Goal: Task Accomplishment & Management: Manage account settings

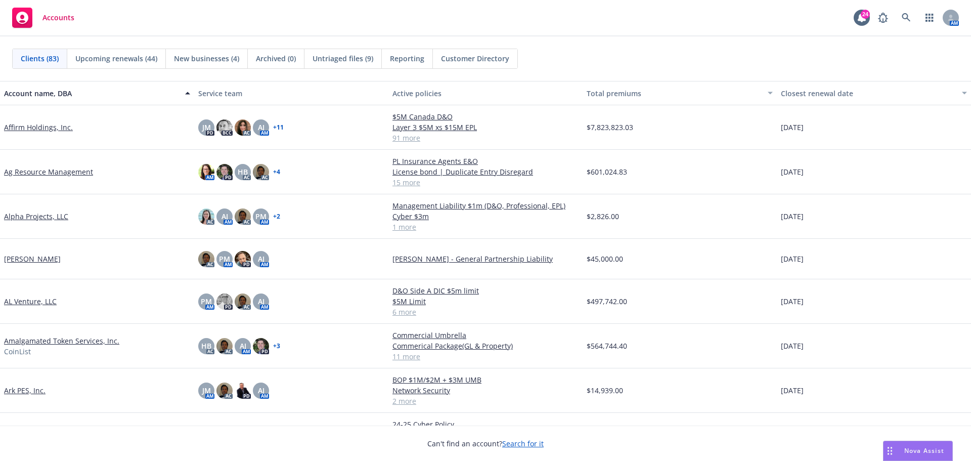
click at [475, 7] on div "Accounts 24 AM" at bounding box center [485, 18] width 971 height 36
click at [910, 14] on icon at bounding box center [906, 17] width 9 height 9
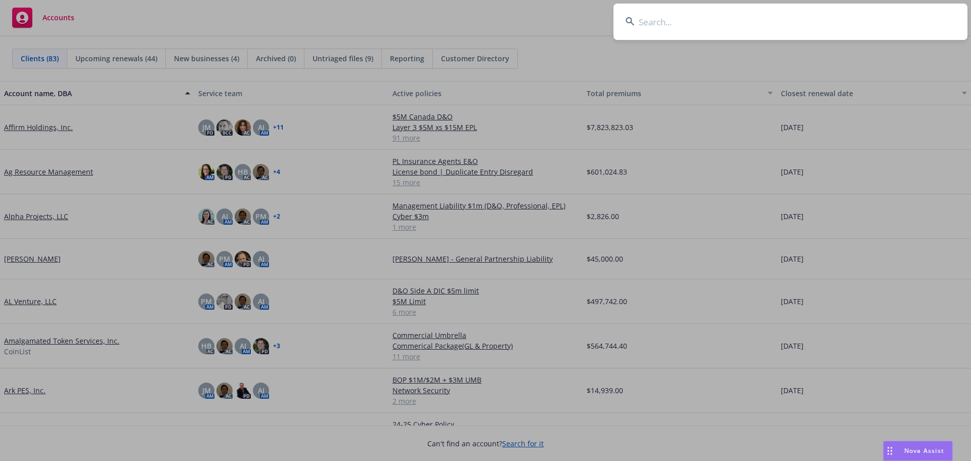
click at [901, 14] on input at bounding box center [791, 22] width 354 height 36
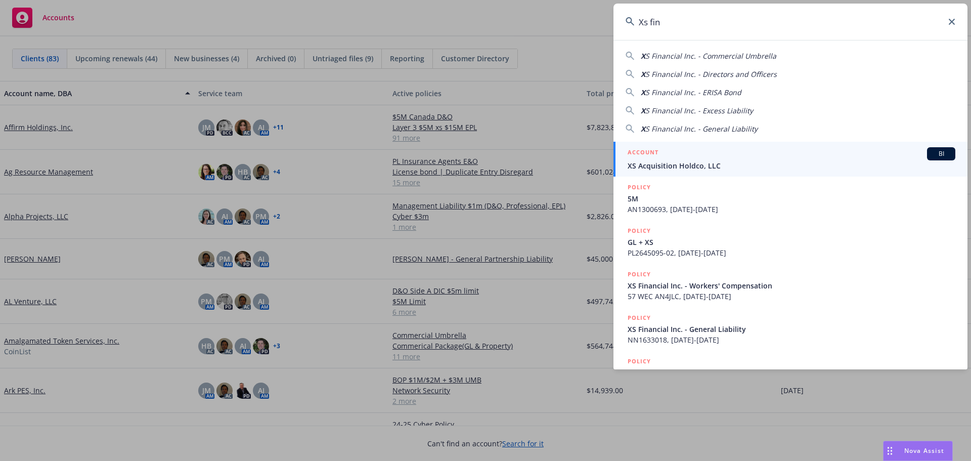
type input "Xs fin"
click at [942, 167] on span "XS Acquisition Holdco, LLC" at bounding box center [792, 165] width 328 height 11
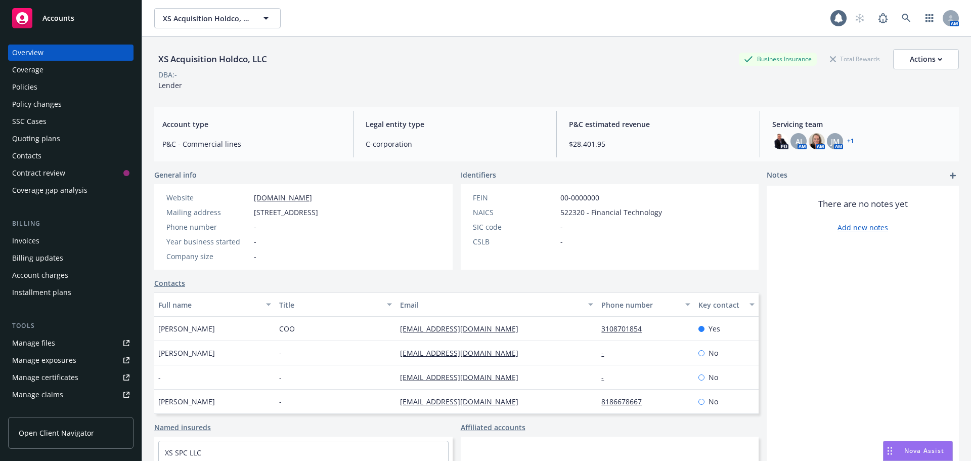
click at [353, 16] on div "XS Acquisition Holdco, LLC XS Acquisition Holdco, LLC" at bounding box center [492, 18] width 676 height 20
click at [320, 65] on div "XS Acquisition Holdco, LLC Business Insurance Total Rewards Actions" at bounding box center [556, 59] width 805 height 20
click at [88, 92] on div "Policies" at bounding box center [70, 87] width 117 height 16
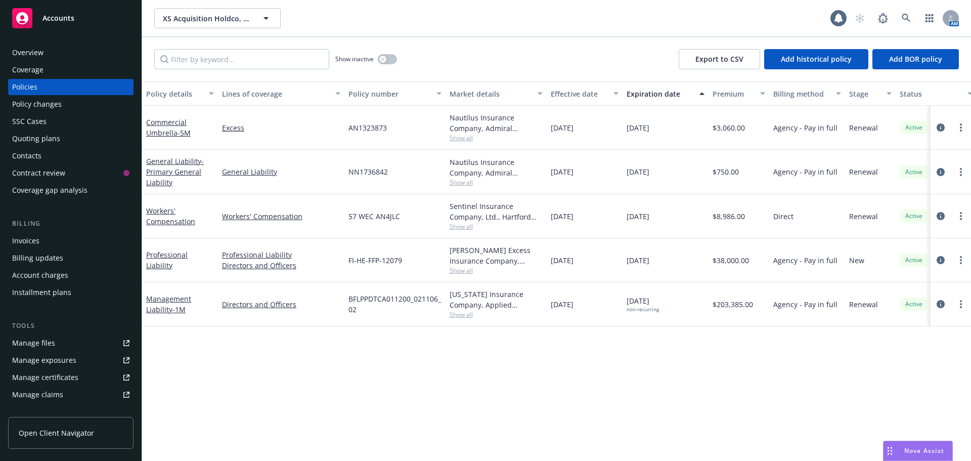
click at [499, 49] on div "Show inactive Export to CSV Add historical policy Add BOR policy" at bounding box center [556, 59] width 829 height 45
click at [163, 173] on span "- Primary General Liability" at bounding box center [175, 171] width 58 height 31
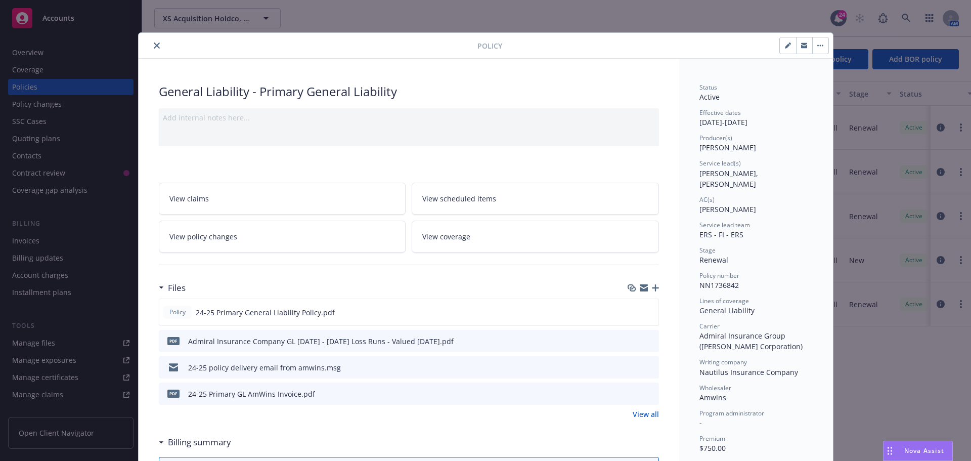
click at [154, 48] on icon "close" at bounding box center [157, 45] width 6 height 6
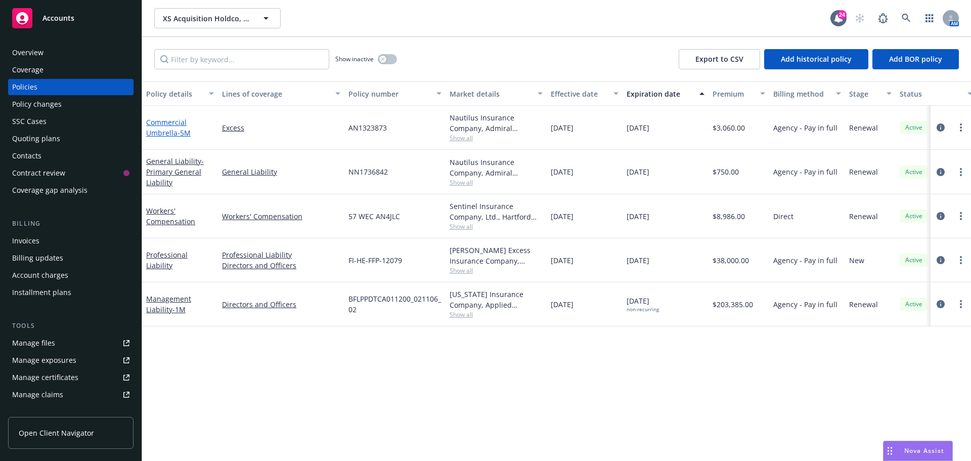
click at [178, 124] on link "Commercial Umbrella - 5M" at bounding box center [168, 127] width 45 height 20
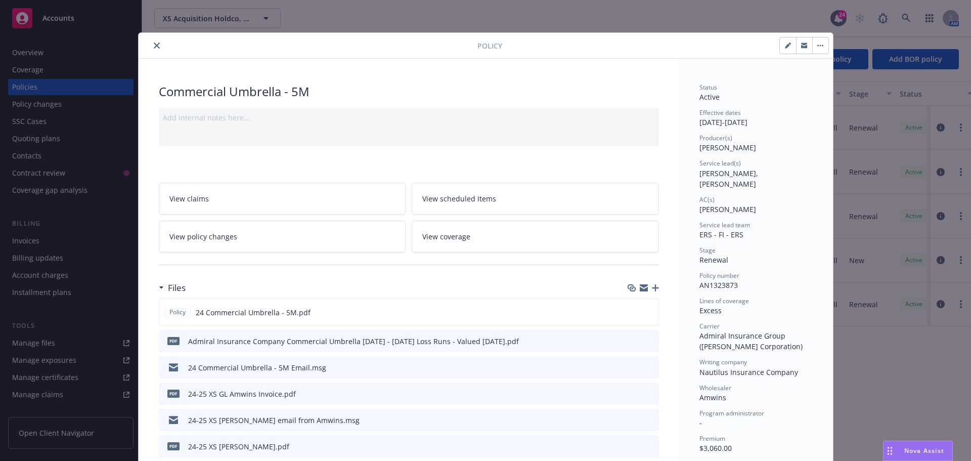
click at [648, 368] on icon "preview file" at bounding box center [649, 366] width 9 height 7
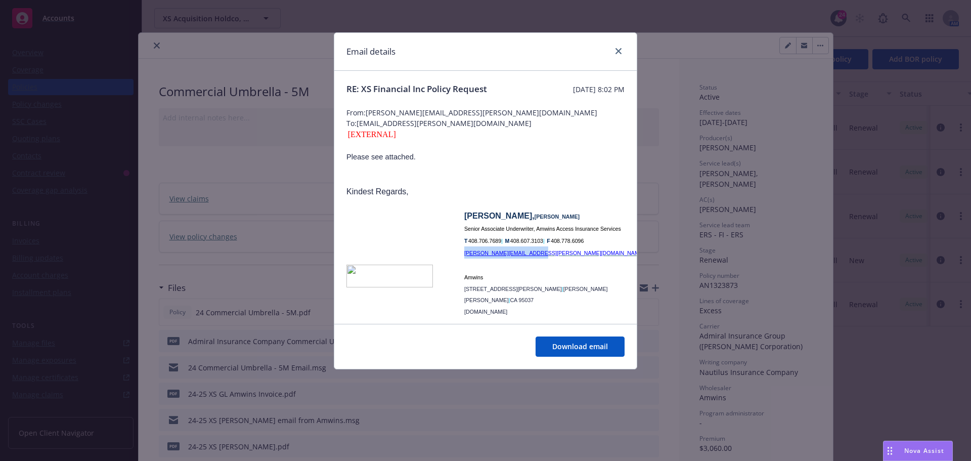
drag, startPoint x: 557, startPoint y: 253, endPoint x: 464, endPoint y: 256, distance: 92.6
click at [464, 256] on p "Leticia.Cortez@amwins.com" at bounding box center [562, 252] width 197 height 12
copy span "Leticia.Cortez@amwins.com"
click at [622, 51] on link "close" at bounding box center [619, 51] width 12 height 12
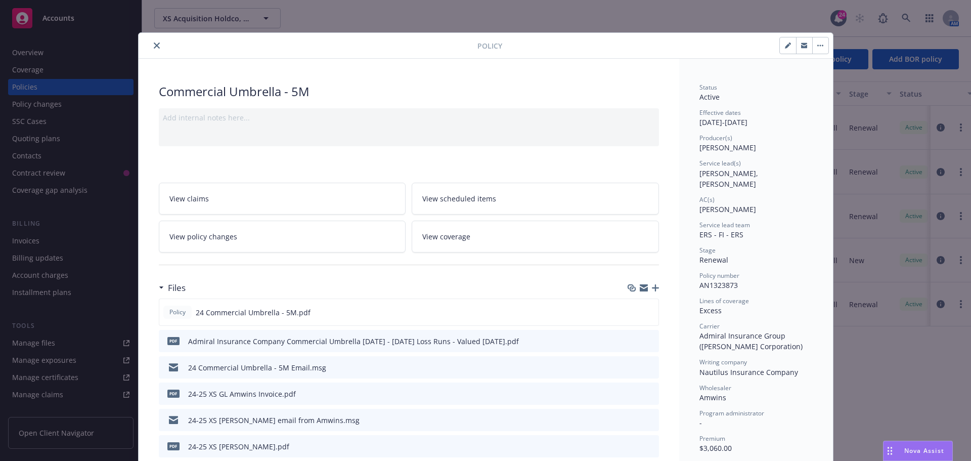
click at [152, 51] on button "close" at bounding box center [157, 45] width 12 height 12
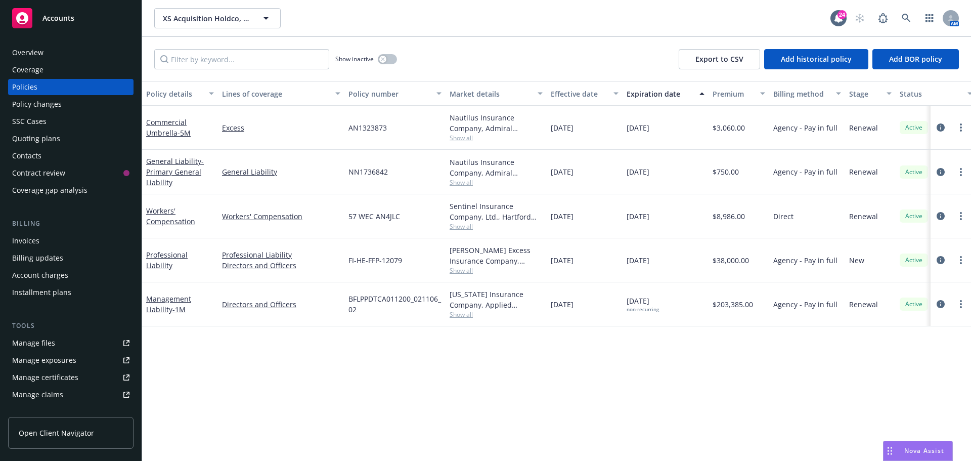
click at [328, 33] on div "XS Acquisition Holdco, LLC XS Acquisition Holdco, LLC 24 AM" at bounding box center [556, 18] width 829 height 36
click at [459, 56] on div "Show inactive Export to CSV Add historical policy Add BOR policy" at bounding box center [556, 59] width 829 height 45
click at [185, 168] on span "- Primary General Liability" at bounding box center [175, 171] width 58 height 31
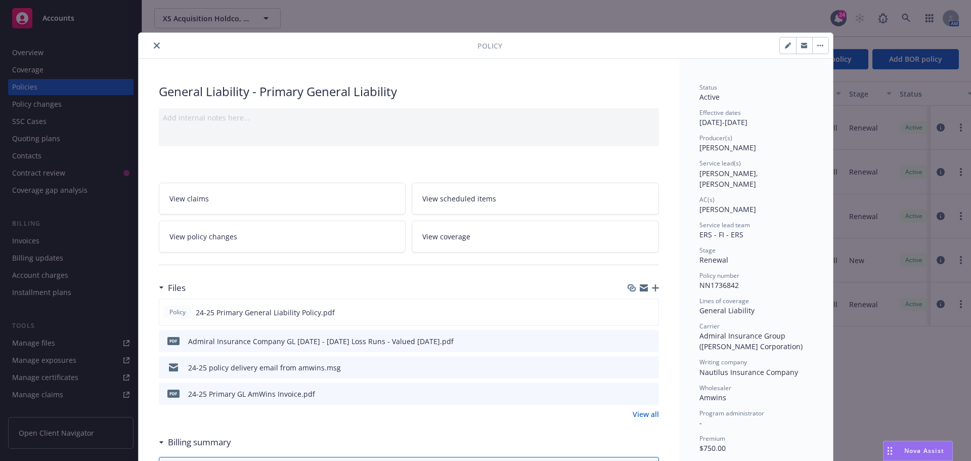
scroll to position [30, 0]
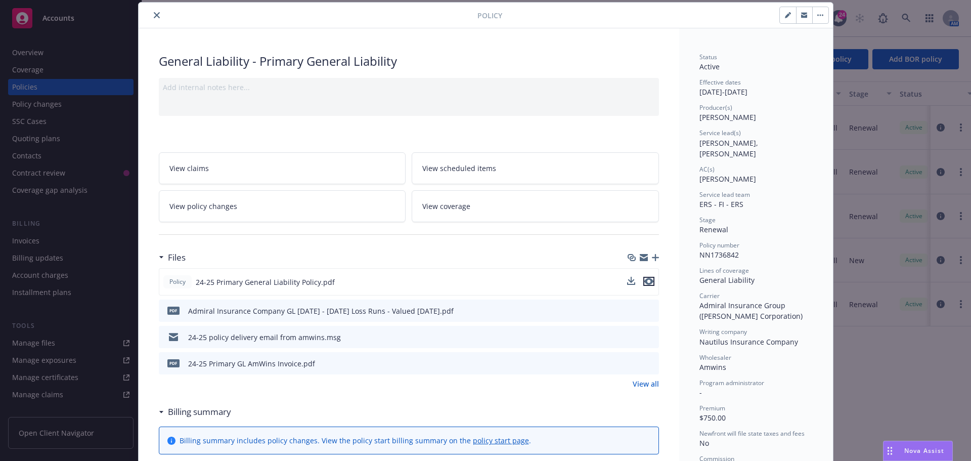
click at [648, 278] on icon "preview file" at bounding box center [648, 281] width 9 height 7
click at [157, 15] on button "close" at bounding box center [157, 15] width 12 height 12
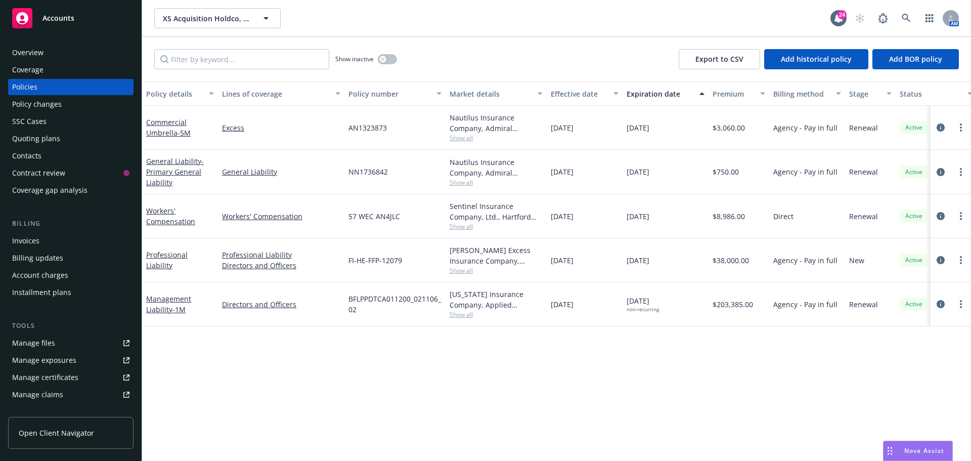
drag, startPoint x: 451, startPoint y: 18, endPoint x: 451, endPoint y: 26, distance: 8.1
click at [451, 18] on div "XS Acquisition Holdco, LLC XS Acquisition Holdco, LLC" at bounding box center [492, 18] width 676 height 20
click at [431, 51] on div "Show inactive Export to CSV Add historical policy Add BOR policy" at bounding box center [556, 59] width 829 height 45
click at [427, 34] on div "XS Acquisition Holdco, LLC XS Acquisition Holdco, LLC 24 AM" at bounding box center [556, 18] width 829 height 36
click at [276, 363] on div "Policy details Lines of coverage Policy number Market details Effective date Ex…" at bounding box center [556, 270] width 829 height 379
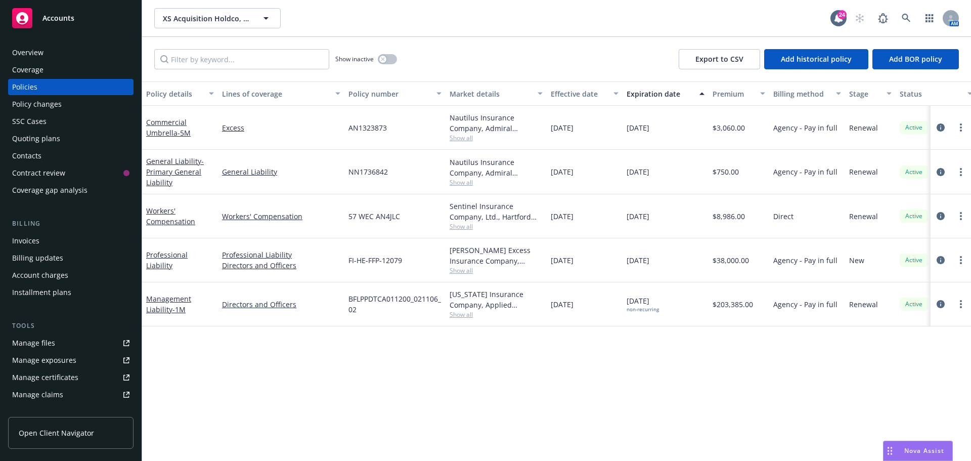
click at [67, 138] on div "Quoting plans" at bounding box center [70, 139] width 117 height 16
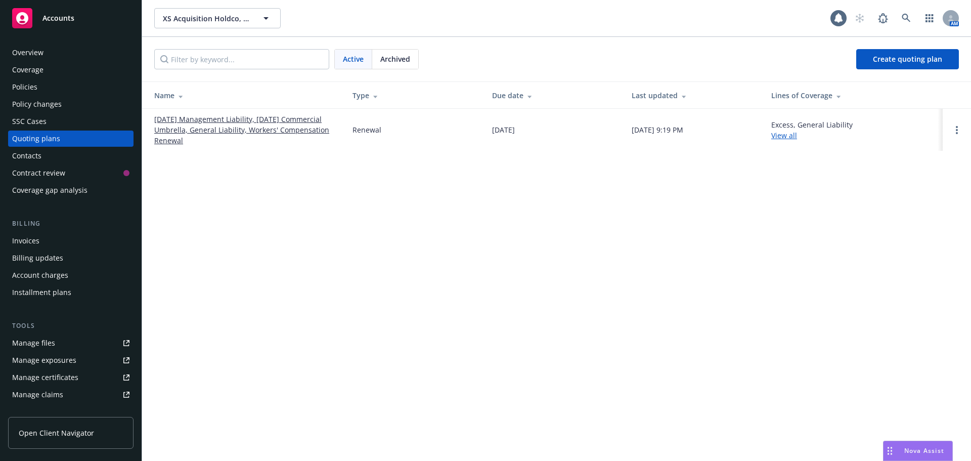
click at [224, 129] on link "09/27/25 Management Liability, 09/01/25 Commercial Umbrella, General Liability,…" at bounding box center [245, 130] width 182 height 32
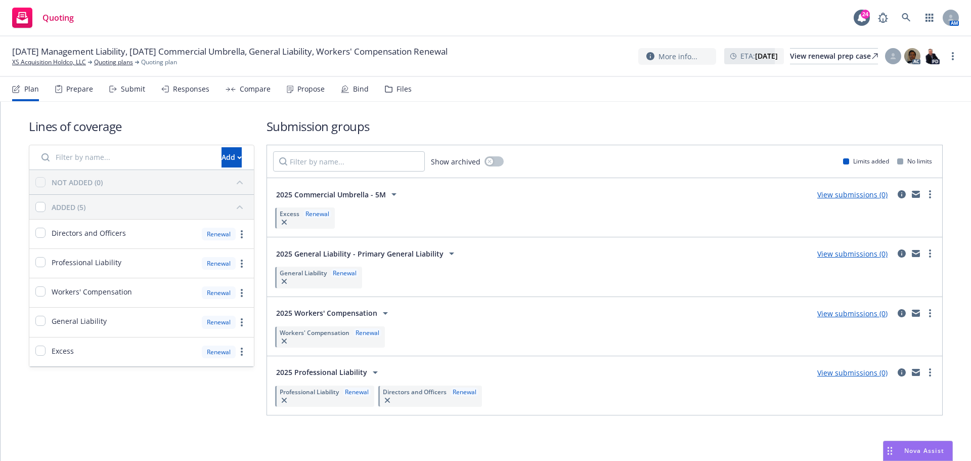
click at [849, 252] on link "View submissions (0)" at bounding box center [853, 254] width 70 height 10
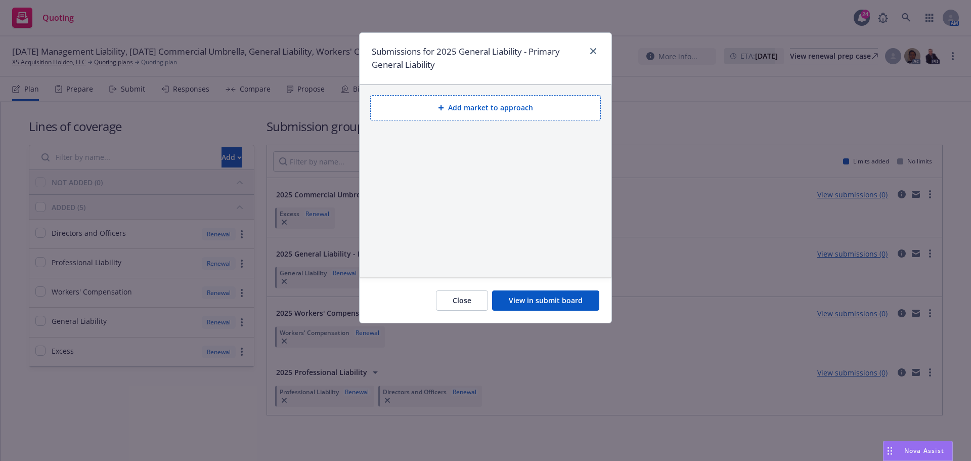
click at [490, 116] on button "Add market to approach" at bounding box center [485, 107] width 231 height 25
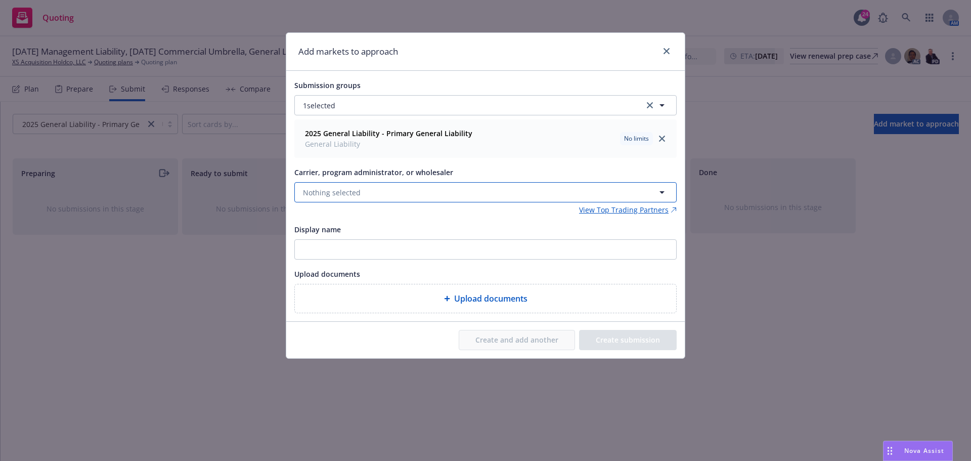
click at [412, 192] on button "Nothing selected" at bounding box center [485, 192] width 382 height 20
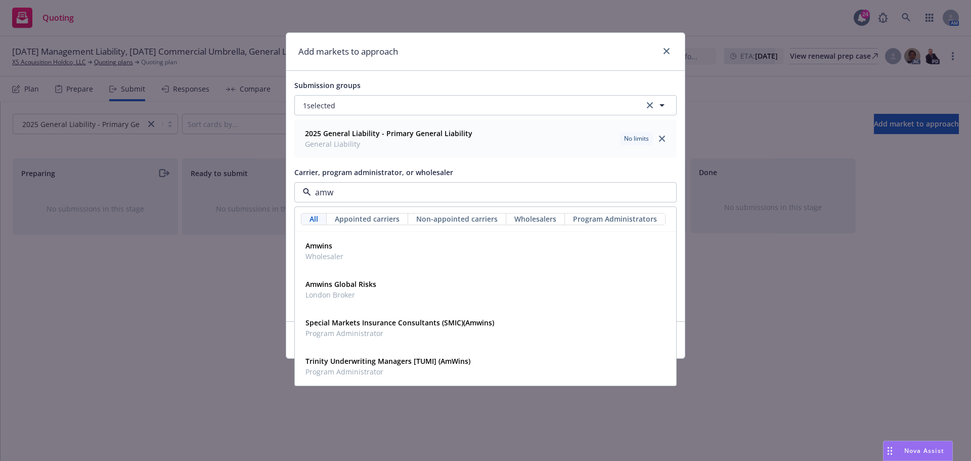
type input "amwi"
click at [356, 242] on div "Amwins Wholesaler" at bounding box center [486, 250] width 368 height 25
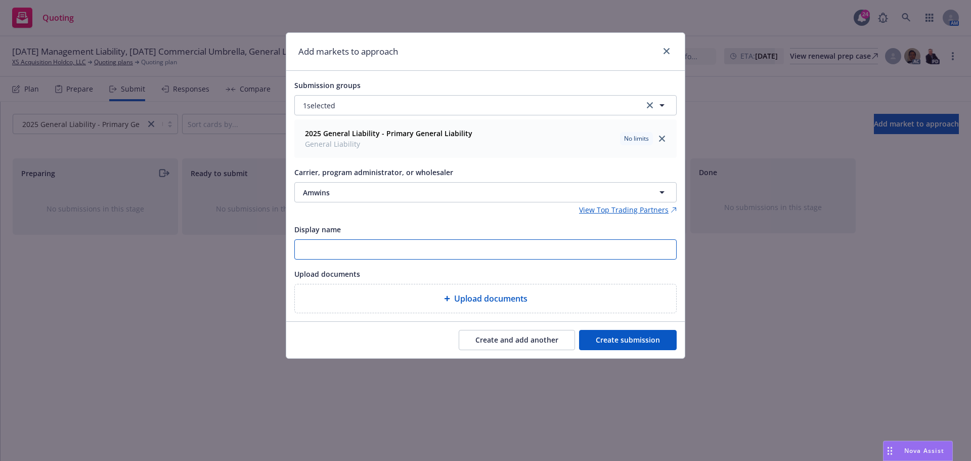
click at [358, 247] on input "Display name" at bounding box center [485, 249] width 381 height 19
type input "GL and Umbrella"
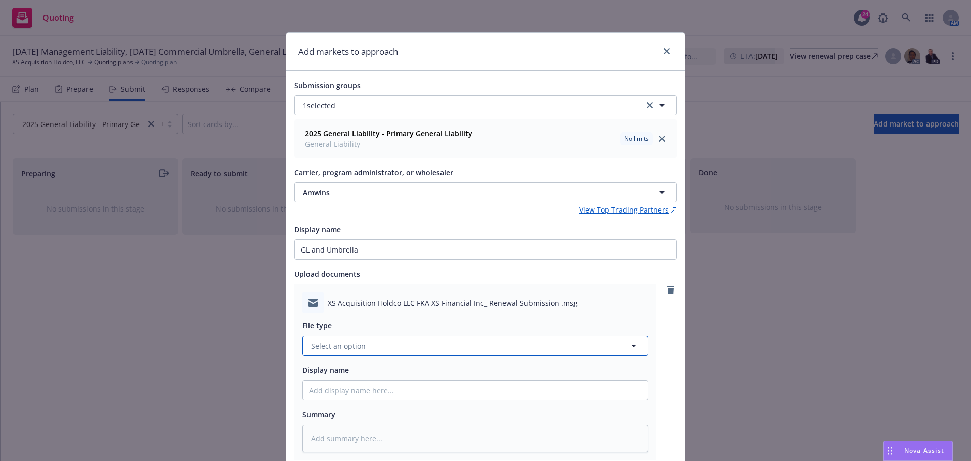
drag, startPoint x: 533, startPoint y: 297, endPoint x: 372, endPoint y: 346, distance: 167.9
click at [372, 346] on button "Select an option" at bounding box center [476, 345] width 346 height 20
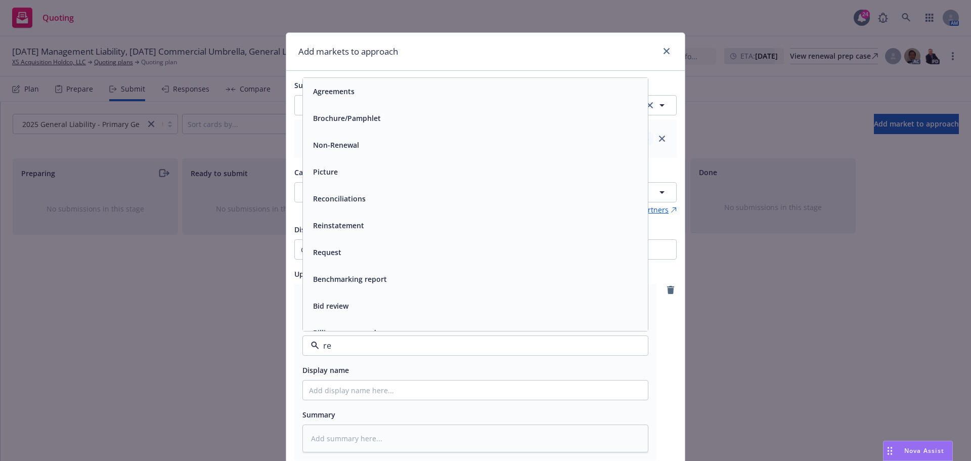
type input "ren"
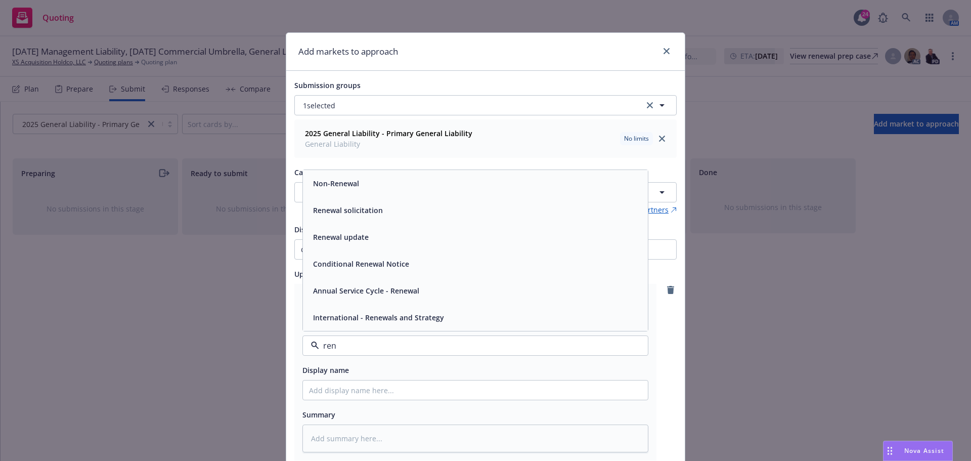
click at [386, 234] on div "Renewal update" at bounding box center [475, 237] width 333 height 15
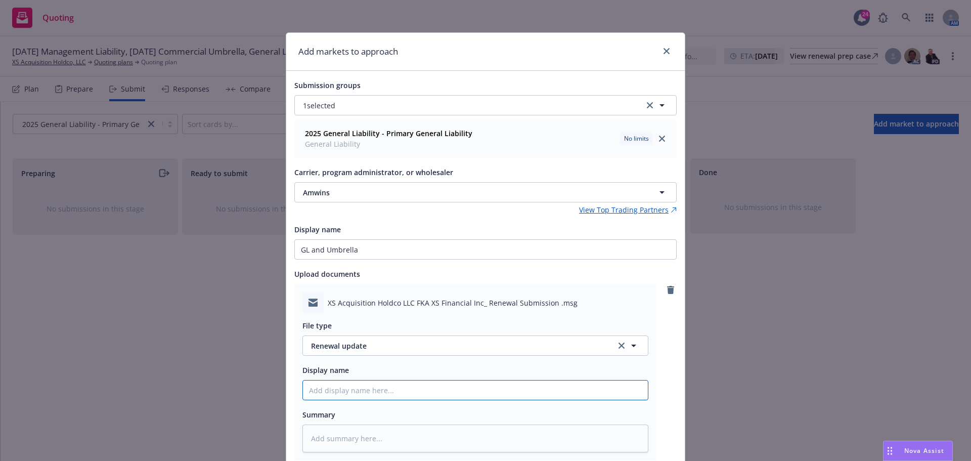
click at [347, 389] on input "Display name" at bounding box center [475, 389] width 345 height 19
type textarea "x"
type input "2"
type textarea "x"
type input "25"
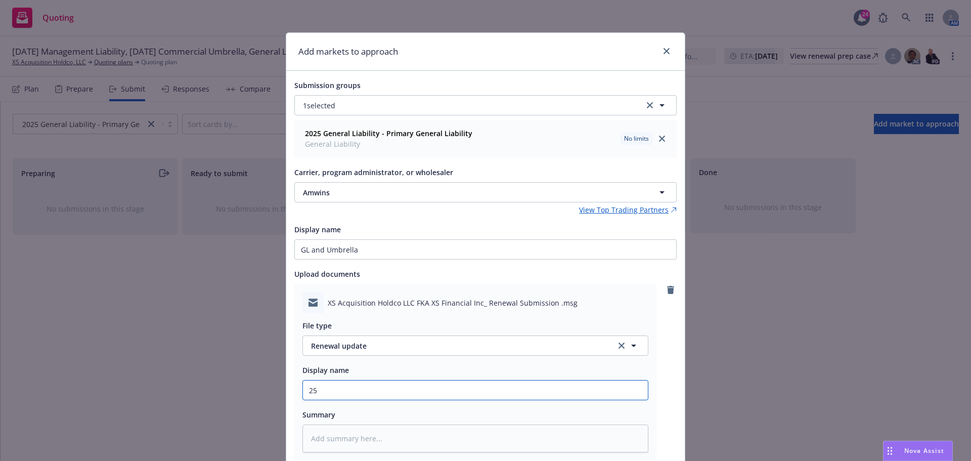
type textarea "x"
type input "25-"
type textarea "x"
type input "25-2"
type textarea "x"
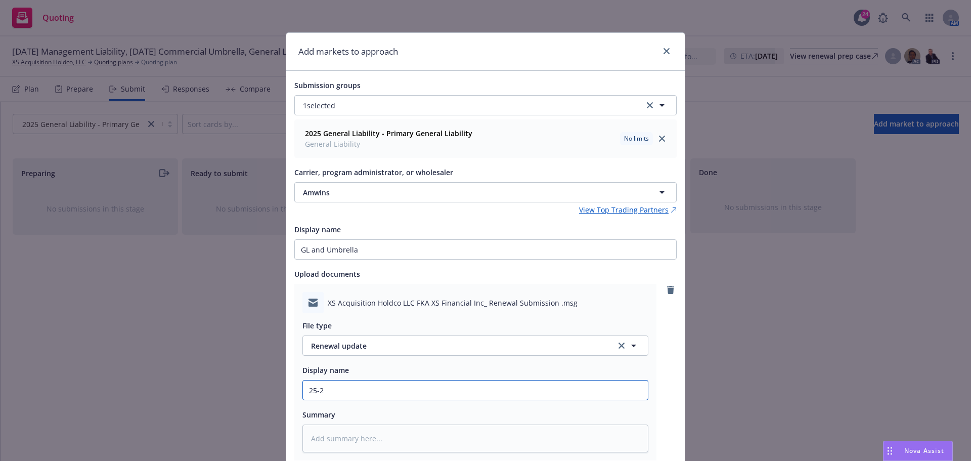
type input "25-26"
type textarea "x"
type input "25-26"
type textarea "x"
type input "25-26 re"
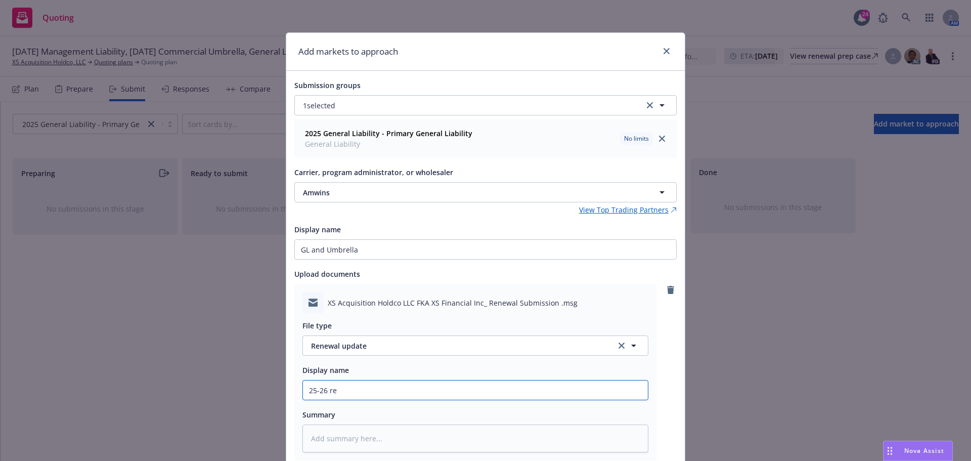
type textarea "x"
type input "25-26 ren"
type textarea "x"
type input "25-26 rene"
type textarea "x"
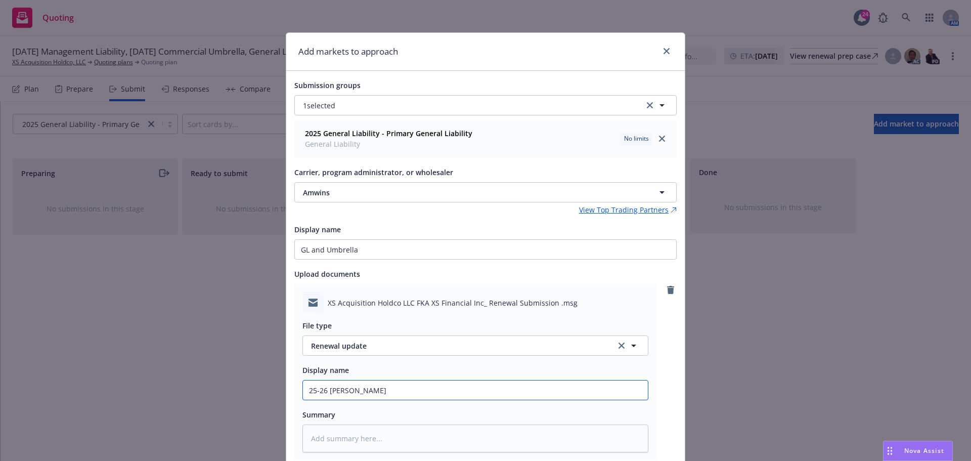
type input "25-26 renew"
type textarea "x"
type input "25-26 renewal"
type textarea "x"
type input "25-26 renewal"
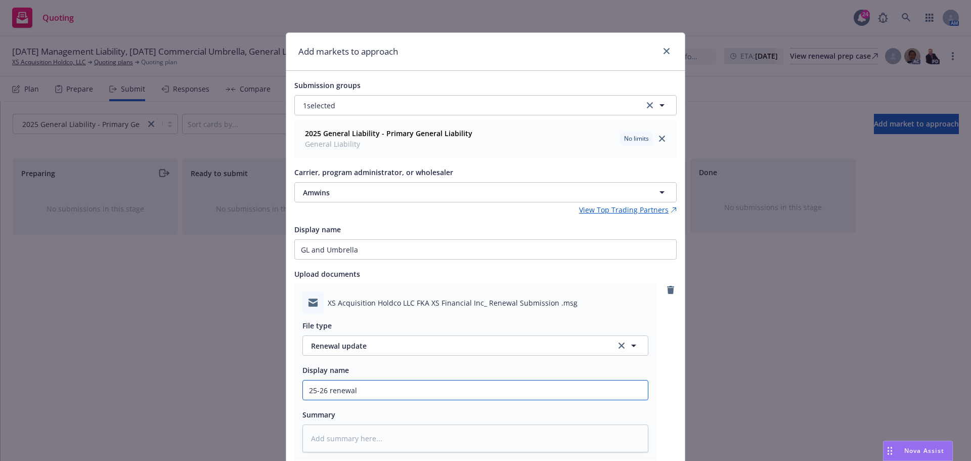
type textarea "x"
type input "25-26 renewal Su"
type textarea "x"
type input "25-26 renewal Sub"
type textarea "x"
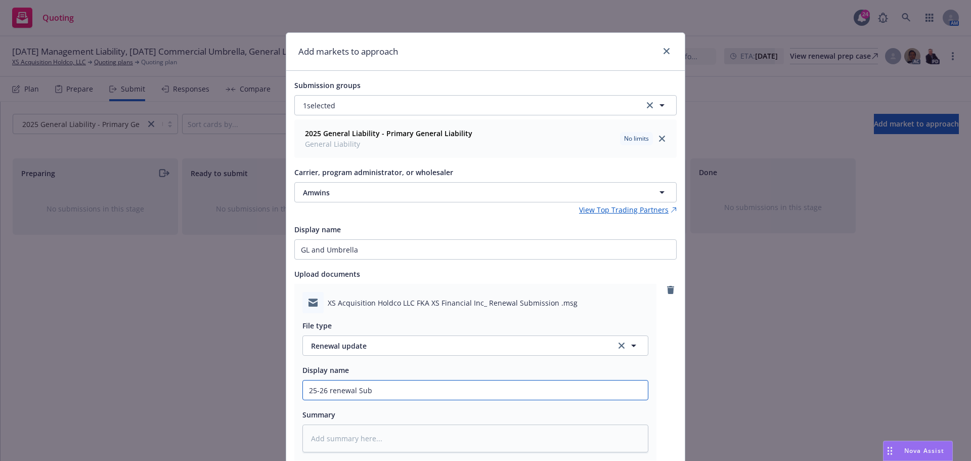
type input "25-26 renewal Subm"
type textarea "x"
type input "25-26 renewal Submi"
type textarea "x"
type input "25-26 renewal Submis"
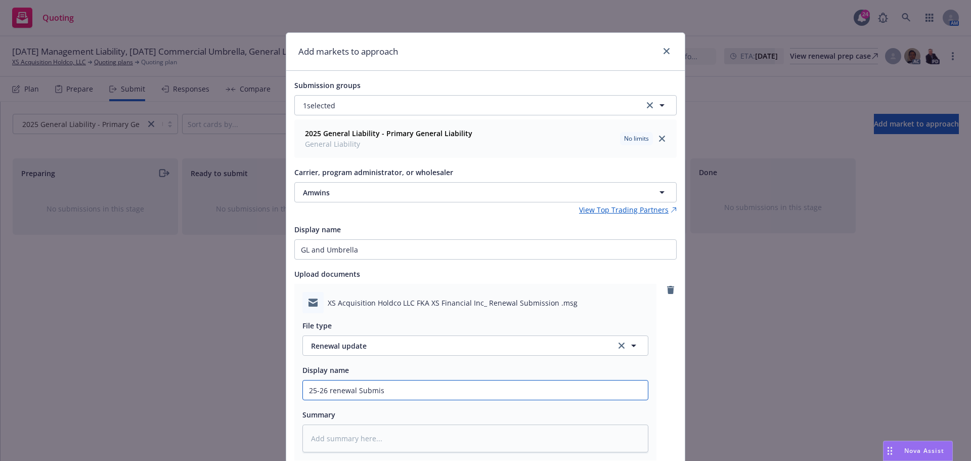
type textarea "x"
type input "25-26 renewal Submiss"
type textarea "x"
type input "25-26 renewal Submissi"
type textarea "x"
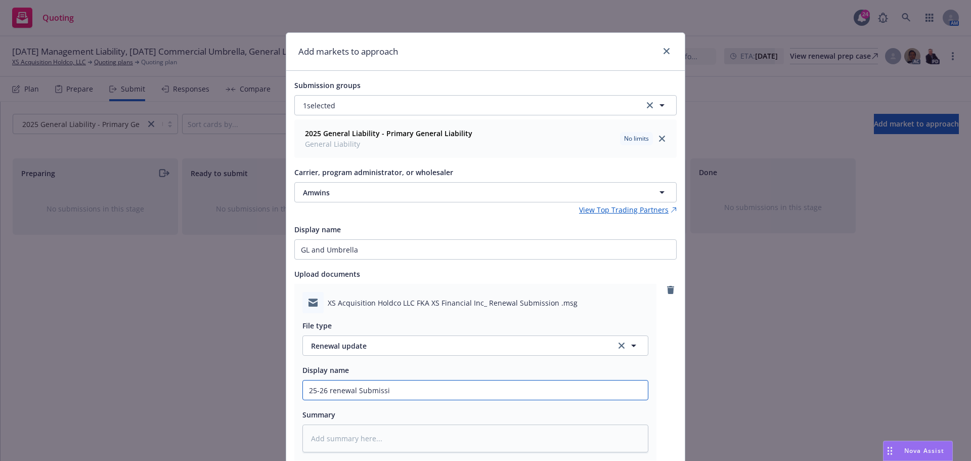
type input "25-26 renewal Submissio"
type textarea "x"
type input "25-26 renewal Submission"
type textarea "x"
type input "25-26 renewal Submission t"
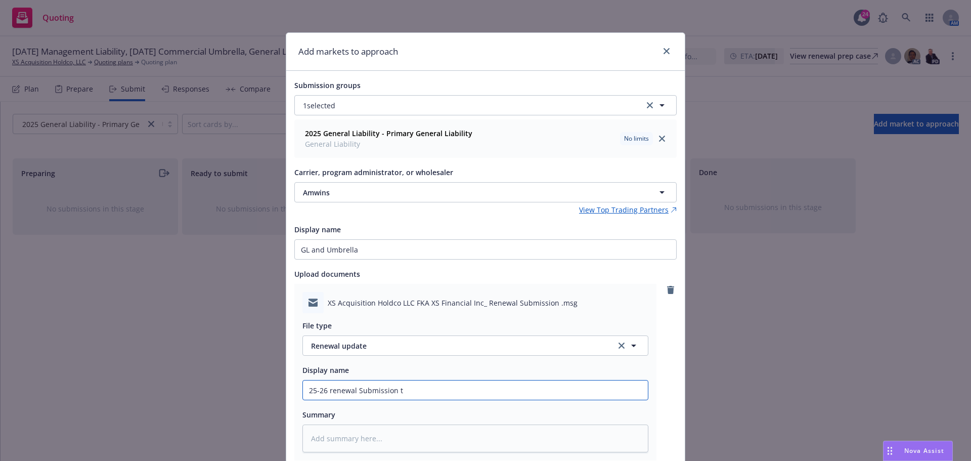
type textarea "x"
type input "25-26 renewal Submission to"
type textarea "x"
type input "25-26 renewal Submission to"
type textarea "x"
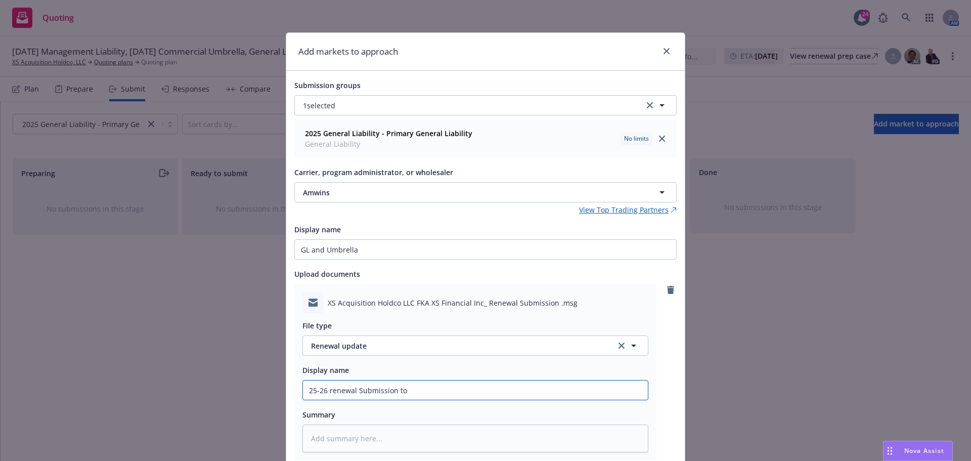
type input "25-26 renewal Submission to A"
type textarea "x"
type input "25-26 renewal Submission to Am"
type textarea "x"
type input "25-26 renewal Submission to Ams"
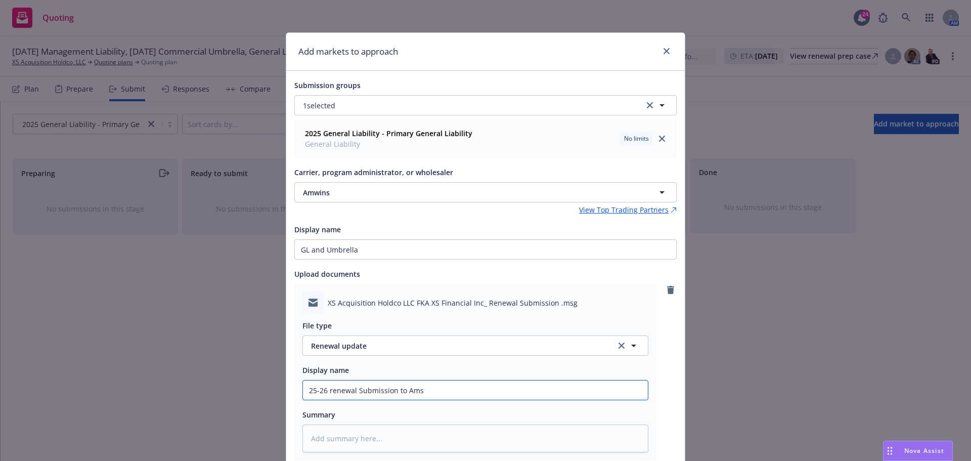
type textarea "x"
type input "25-26 renewal Submission to Amsi"
type textarea "x"
type input "25-26 renewal Submission to Amsin"
type textarea "x"
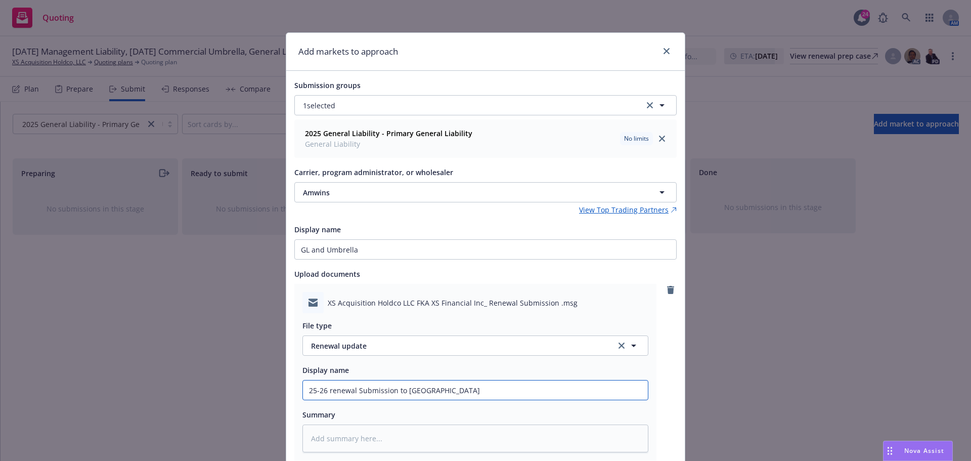
type input "25-26 renewal Submission to Amsi"
type textarea "x"
type input "25-26 renewal Submission to Ams"
type textarea "x"
type input "25-26 renewal Submission to Am"
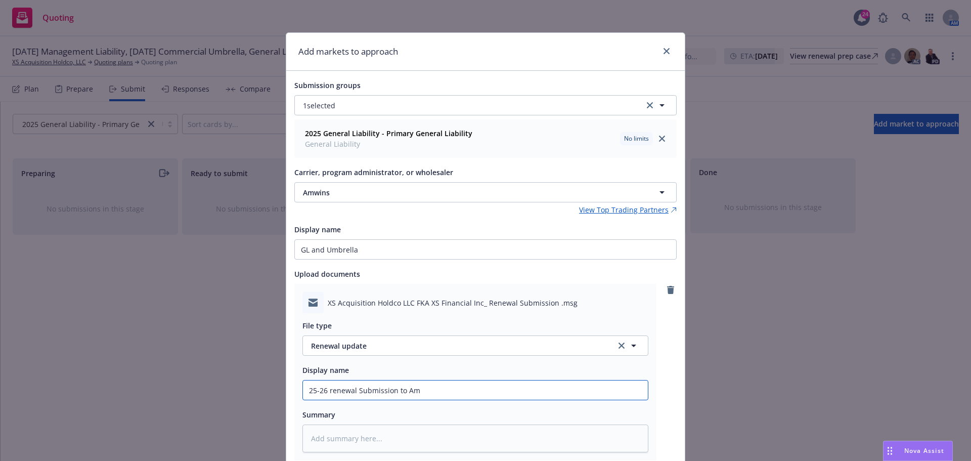
type textarea "x"
type input "25-26 renewal Submission to Amw"
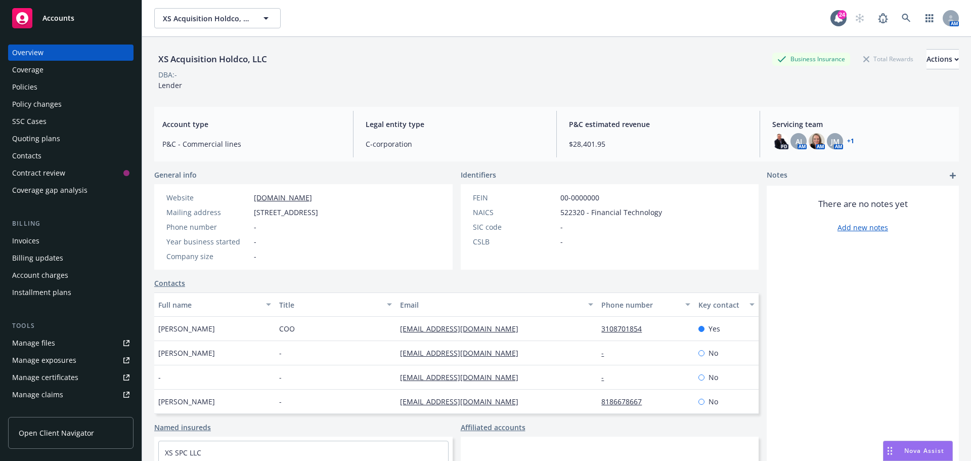
click at [66, 87] on div "Policies" at bounding box center [70, 87] width 117 height 16
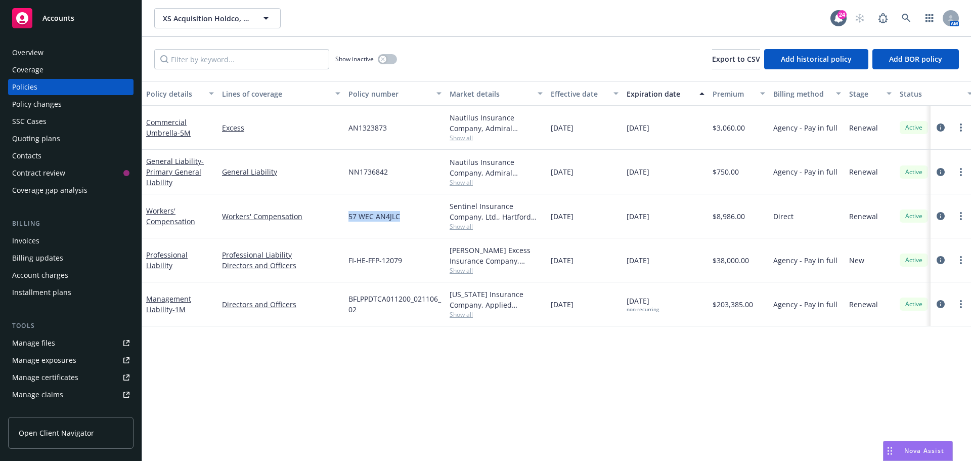
drag, startPoint x: 408, startPoint y: 217, endPoint x: 346, endPoint y: 215, distance: 61.7
click at [346, 215] on div "57 WEC AN4JLC" at bounding box center [395, 216] width 101 height 44
copy span "57 WEC AN4JLC"
click at [169, 221] on link "Workers' Compensation" at bounding box center [170, 216] width 49 height 20
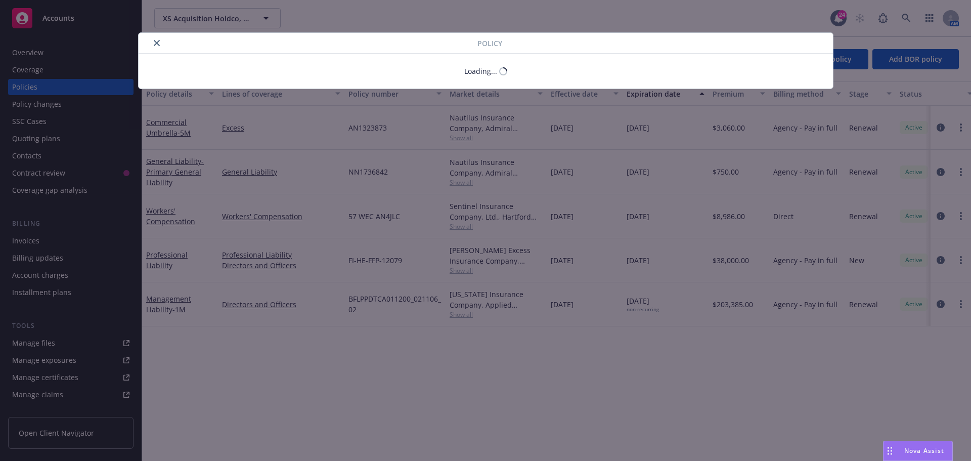
click at [425, 57] on div "Loading..." at bounding box center [486, 71] width 695 height 35
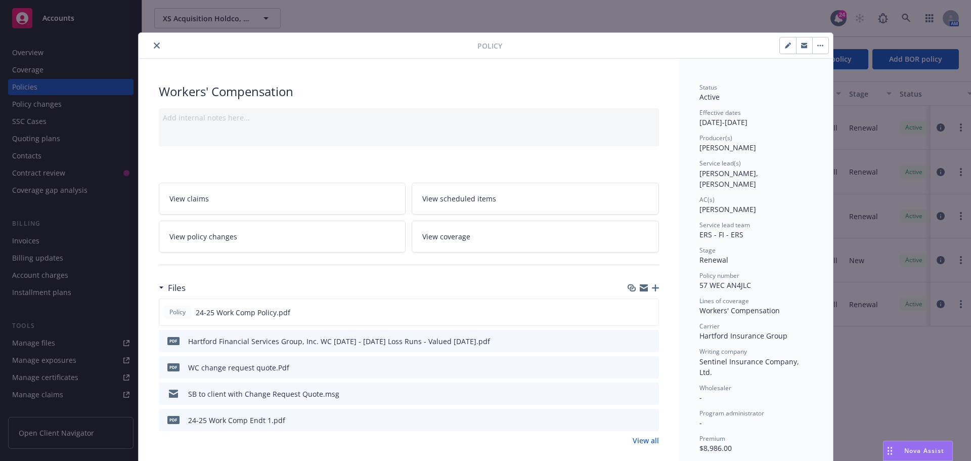
click at [154, 45] on icon "close" at bounding box center [157, 45] width 6 height 6
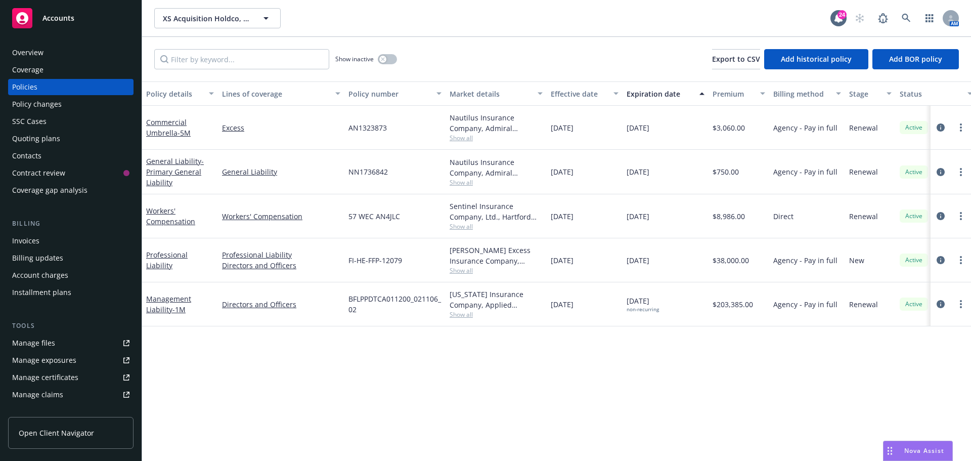
click at [333, 22] on div "XS Acquisition Holdco, LLC XS Acquisition Holdco, LLC" at bounding box center [492, 18] width 676 height 20
click at [89, 115] on div "SSC Cases" at bounding box center [70, 121] width 117 height 16
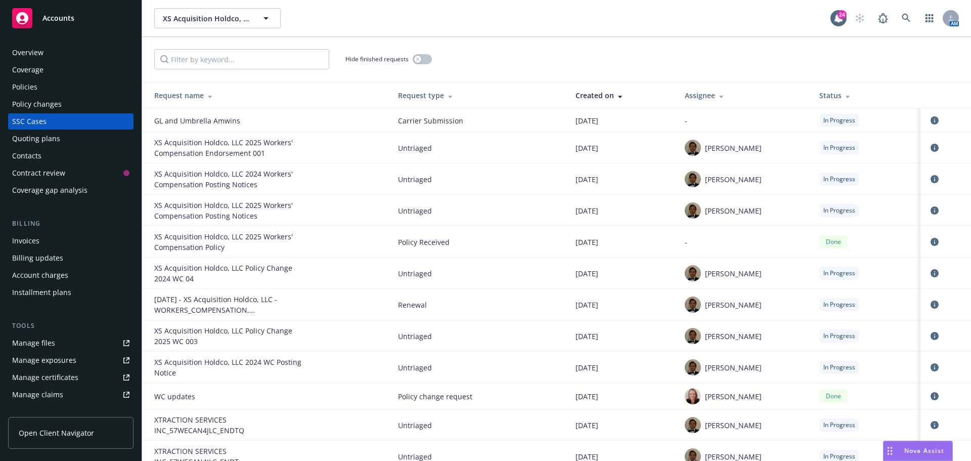
click at [610, 48] on div "Hide finished requests" at bounding box center [556, 59] width 829 height 45
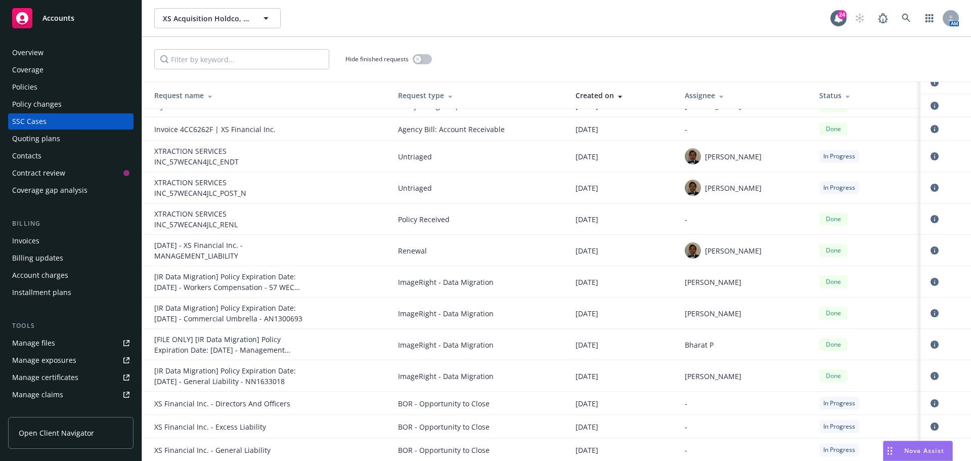
scroll to position [644, 0]
click at [931, 399] on icon "circleInformation" at bounding box center [935, 403] width 8 height 8
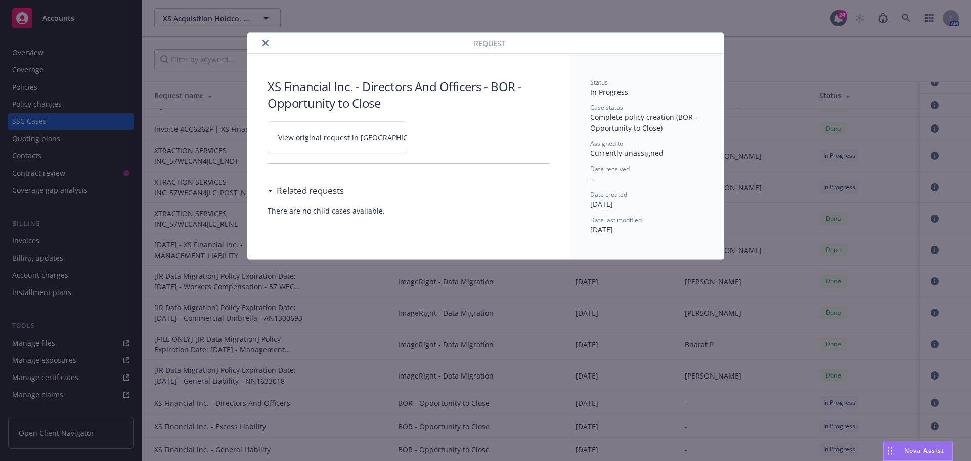
click at [290, 124] on link "View original request in SSC" at bounding box center [338, 137] width 140 height 32
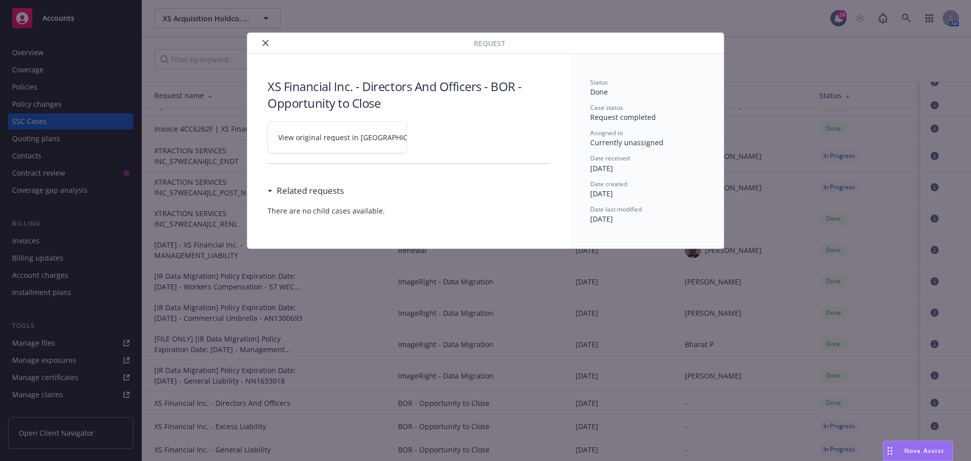
click at [269, 46] on button "close" at bounding box center [266, 43] width 12 height 12
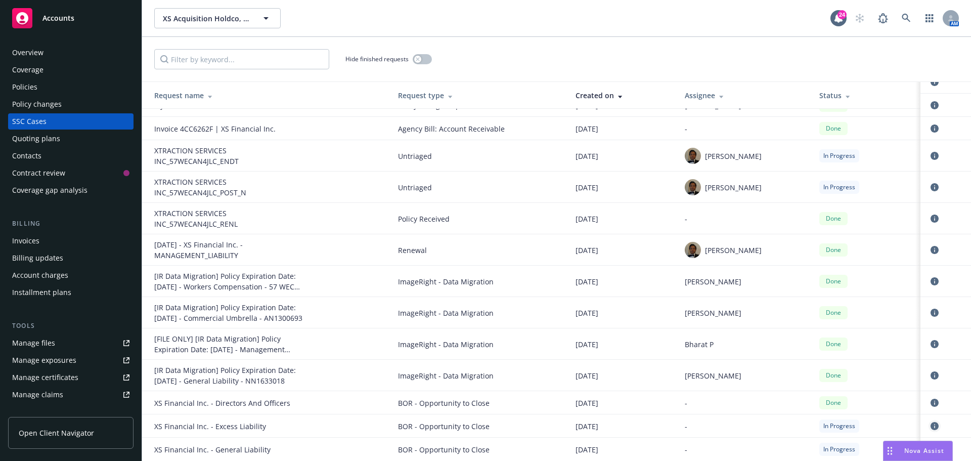
click at [931, 424] on icon "circleInformation" at bounding box center [935, 426] width 8 height 8
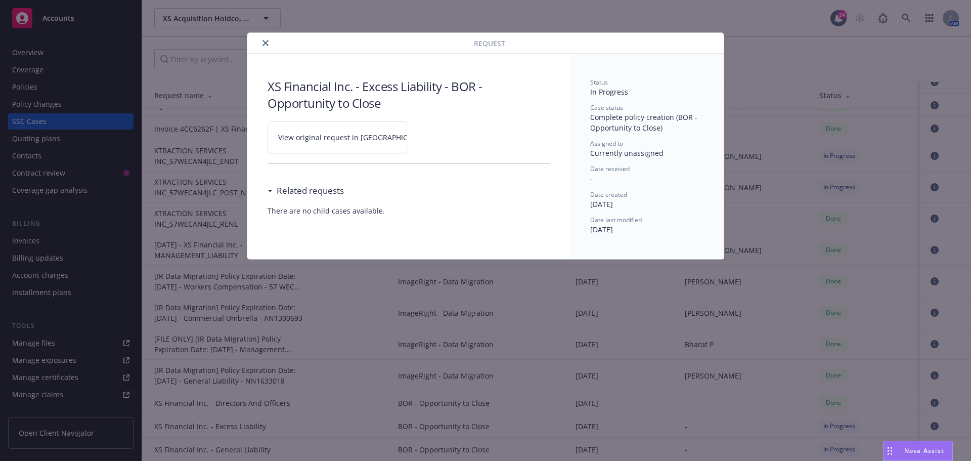
click at [306, 142] on span "View original request in SSC" at bounding box center [354, 137] width 153 height 11
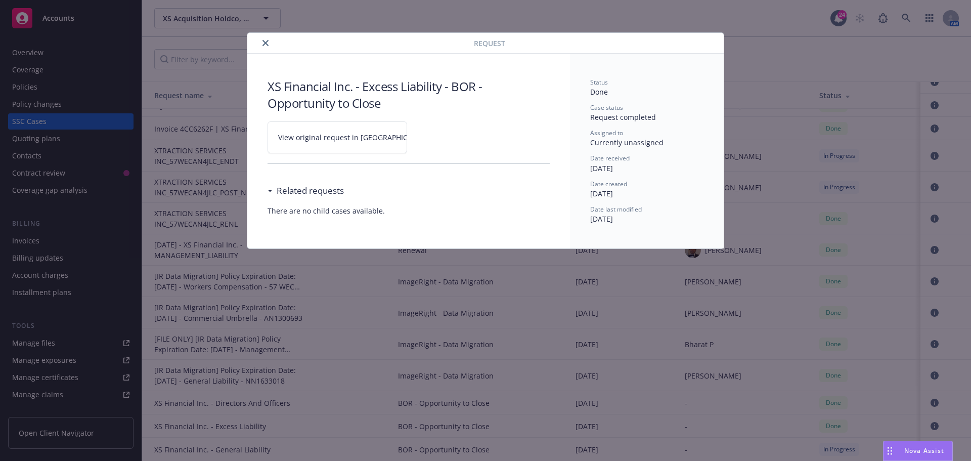
click at [260, 45] on button "close" at bounding box center [266, 43] width 12 height 12
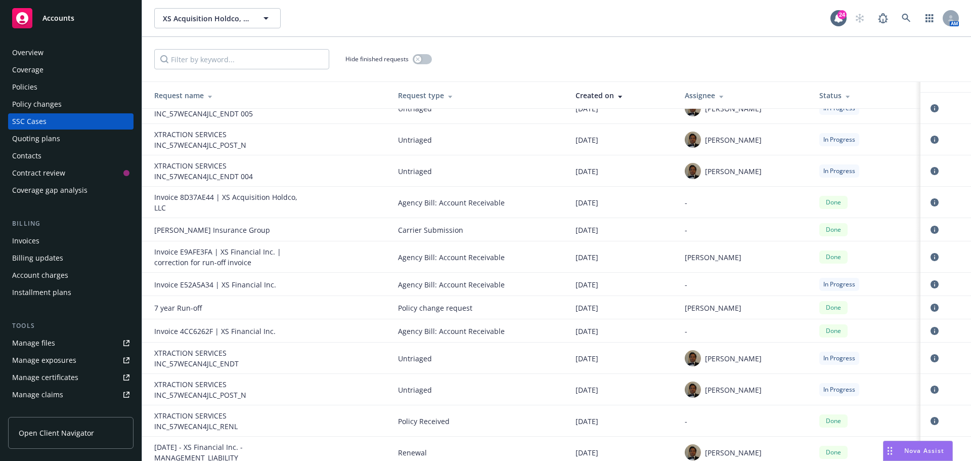
scroll to position [644, 0]
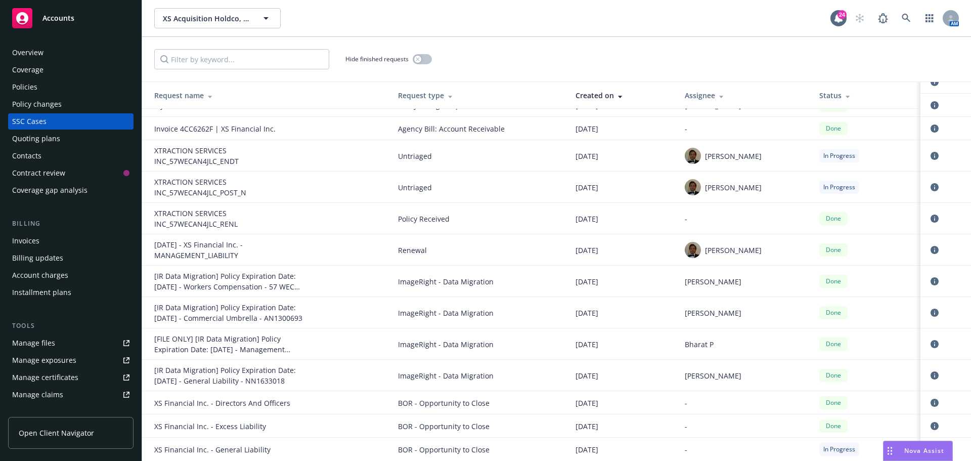
click at [841, 450] on span "In Progress" at bounding box center [840, 449] width 32 height 9
click at [218, 453] on div "XS Financial Inc. - General Liability" at bounding box center [230, 449] width 152 height 11
click at [958, 447] on td at bounding box center [946, 449] width 51 height 23
click at [956, 447] on td at bounding box center [946, 449] width 51 height 23
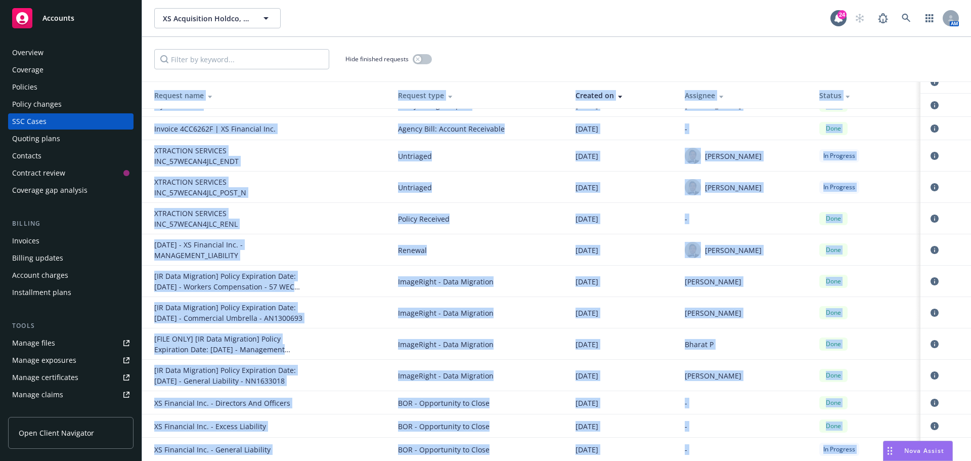
click at [956, 447] on td at bounding box center [946, 449] width 51 height 23
click at [789, 434] on td "-" at bounding box center [744, 425] width 134 height 23
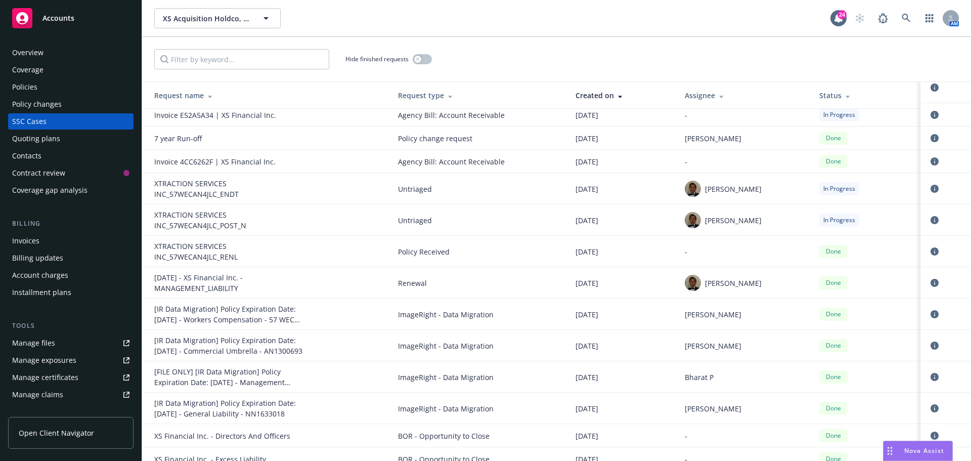
scroll to position [594, 0]
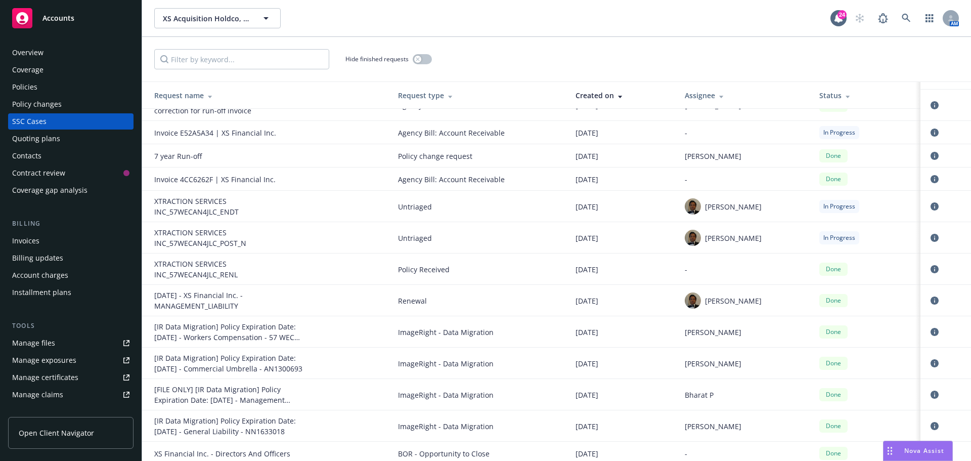
click at [790, 245] on div "[PERSON_NAME]" at bounding box center [744, 238] width 118 height 16
click at [931, 234] on icon "circleInformation" at bounding box center [935, 238] width 8 height 8
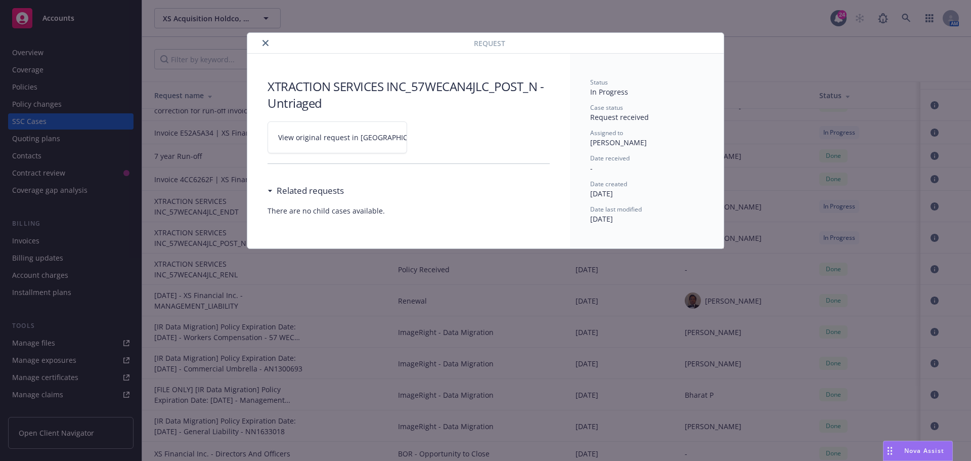
click at [342, 128] on link "View original request in SSC" at bounding box center [338, 137] width 140 height 32
click at [260, 42] on button "close" at bounding box center [266, 43] width 12 height 12
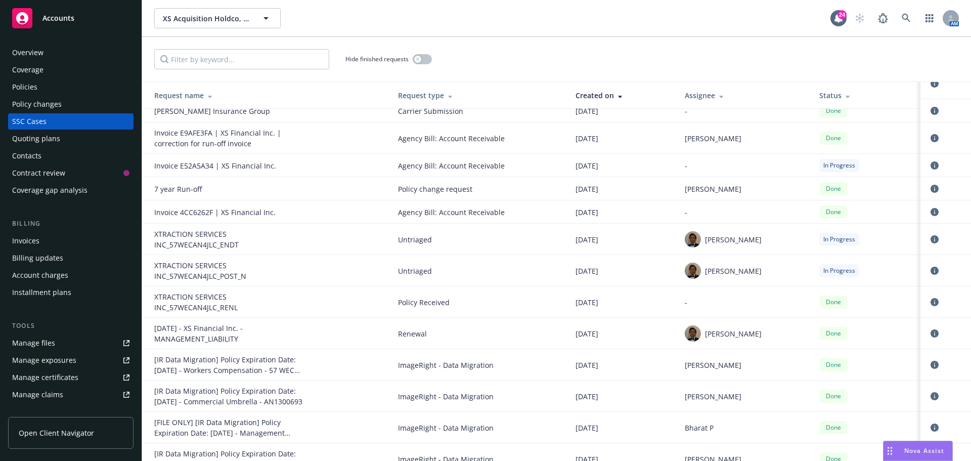
scroll to position [543, 0]
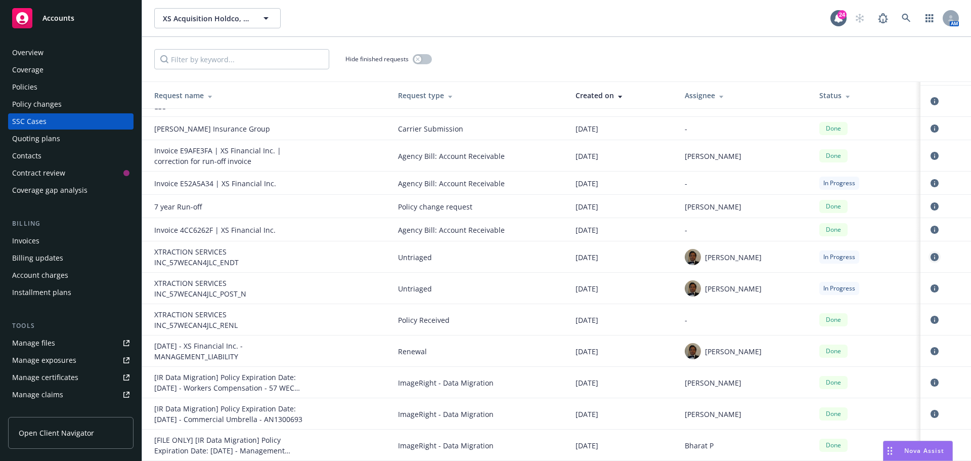
click at [930, 252] on link "circleInformation" at bounding box center [935, 257] width 12 height 12
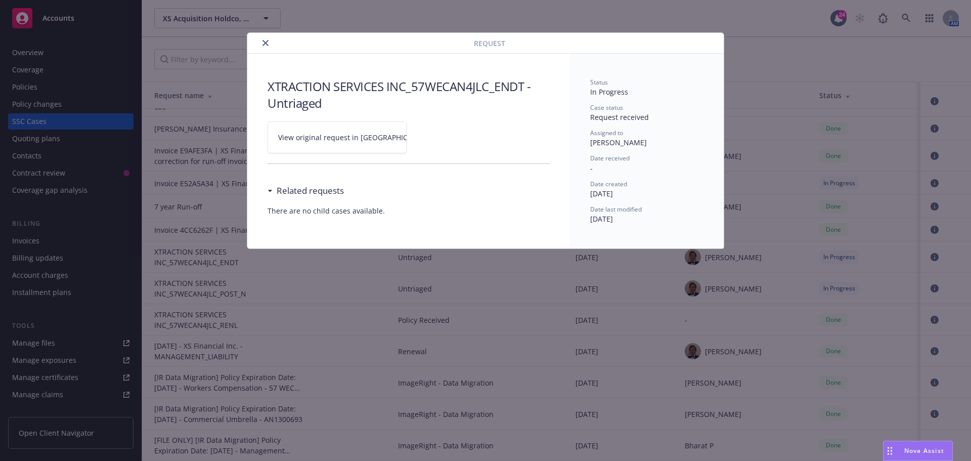
click at [306, 142] on span "View original request in SSC" at bounding box center [354, 137] width 153 height 11
click at [268, 42] on icon "close" at bounding box center [266, 43] width 6 height 6
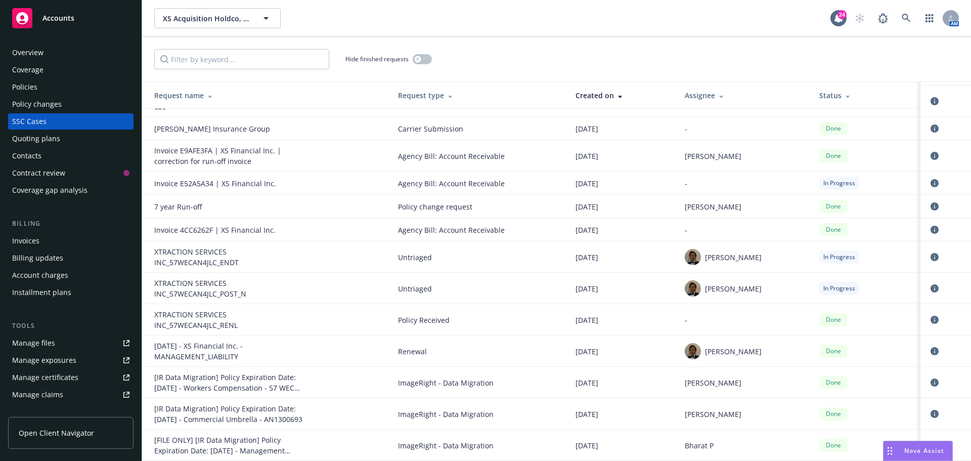
click at [53, 85] on div "Policies" at bounding box center [70, 87] width 117 height 16
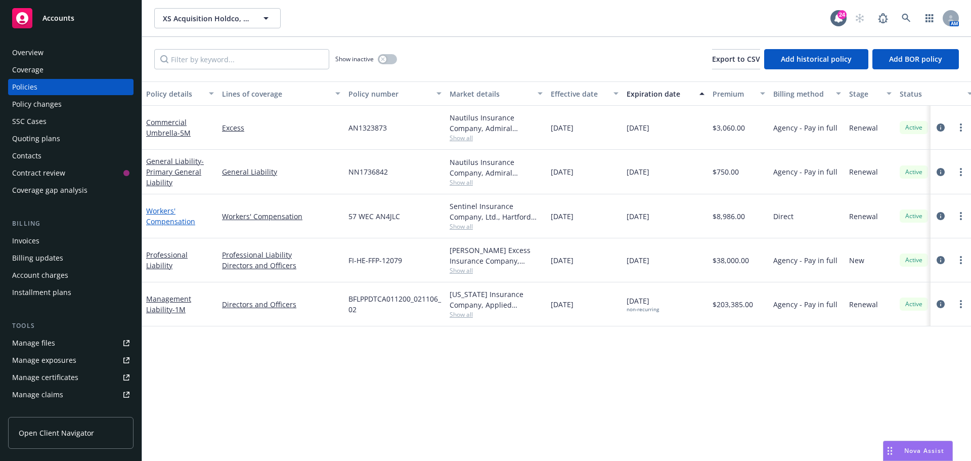
click at [174, 223] on link "Workers' Compensation" at bounding box center [170, 216] width 49 height 20
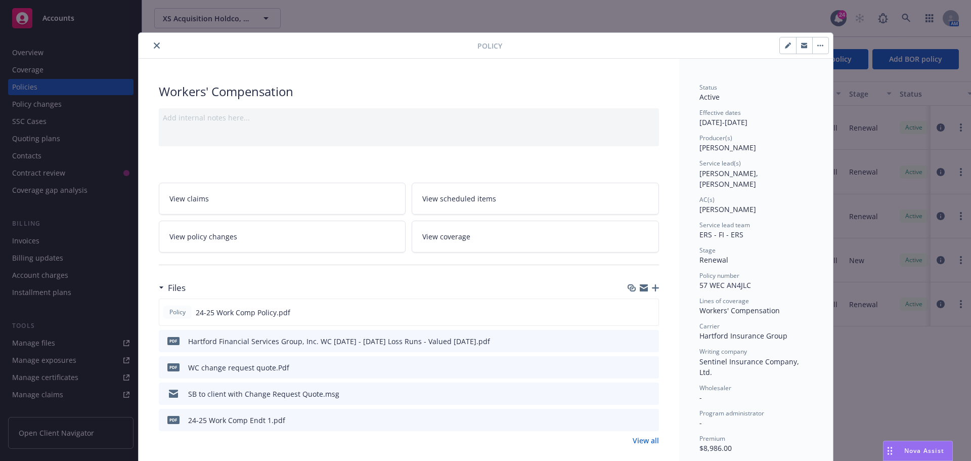
scroll to position [30, 0]
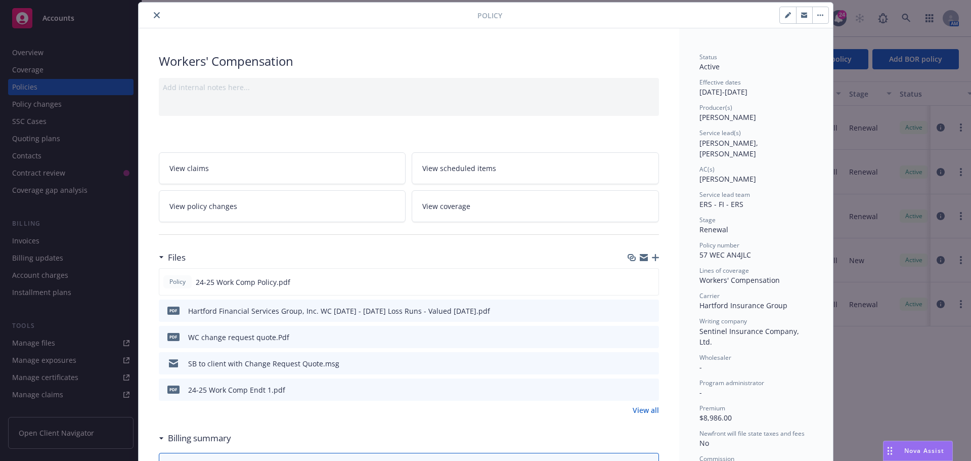
click at [652, 260] on icon "button" at bounding box center [655, 257] width 7 height 7
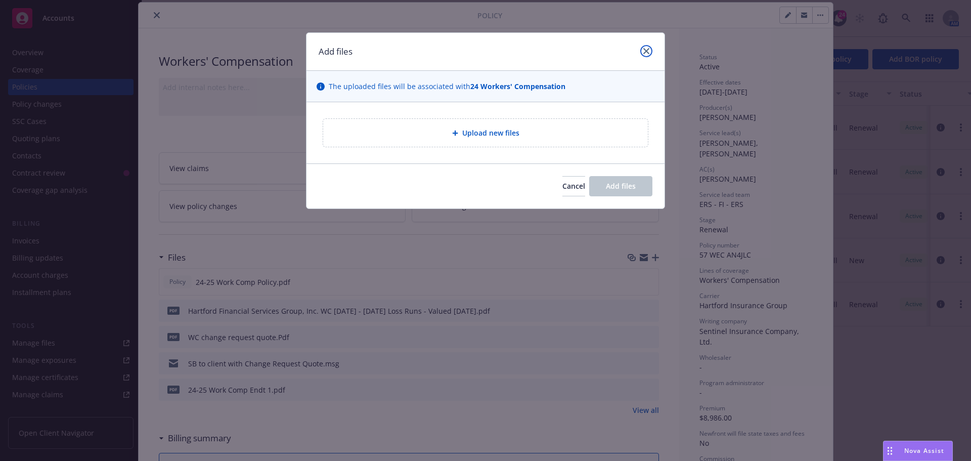
click at [646, 53] on icon "close" at bounding box center [646, 51] width 6 height 6
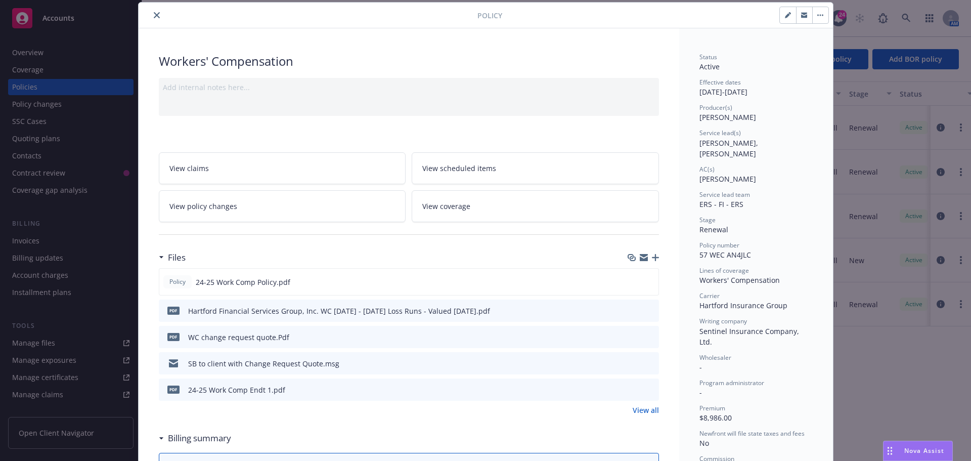
click at [155, 17] on icon "close" at bounding box center [157, 15] width 6 height 6
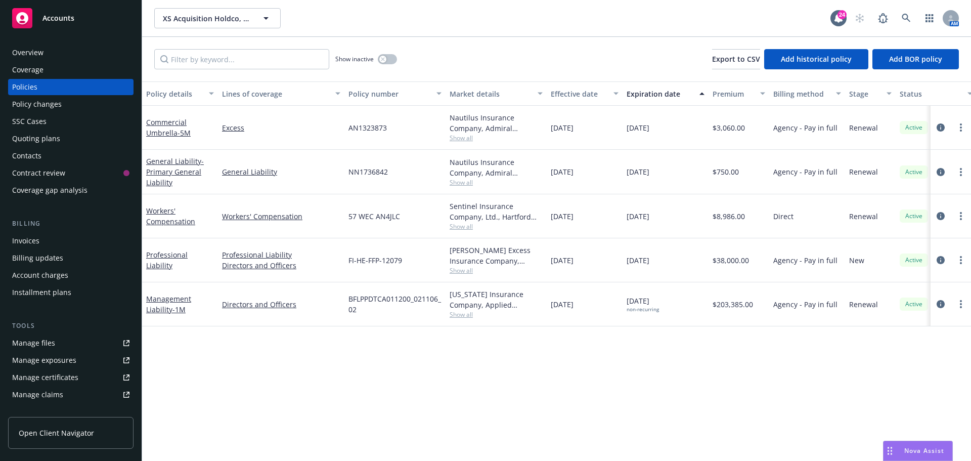
click at [247, 375] on div "Policy details Lines of coverage Policy number Market details Effective date Ex…" at bounding box center [556, 270] width 829 height 379
click at [38, 125] on div "SSC Cases" at bounding box center [29, 121] width 34 height 16
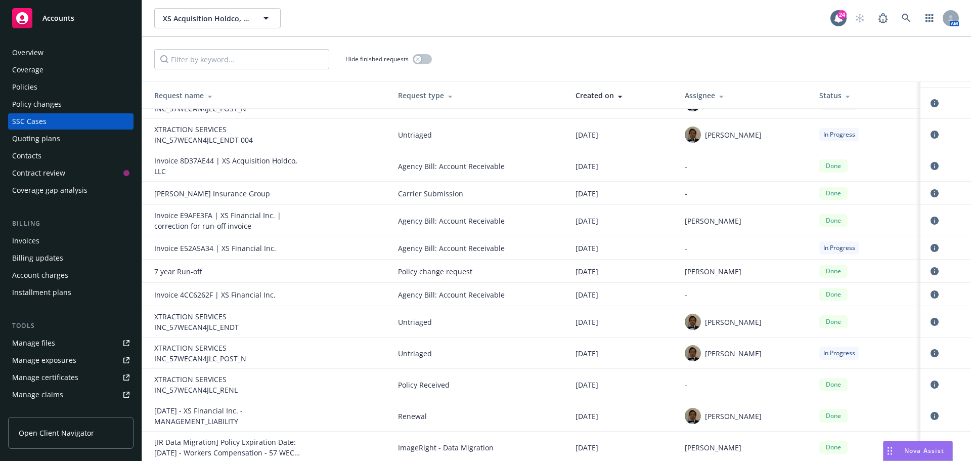
scroll to position [442, 0]
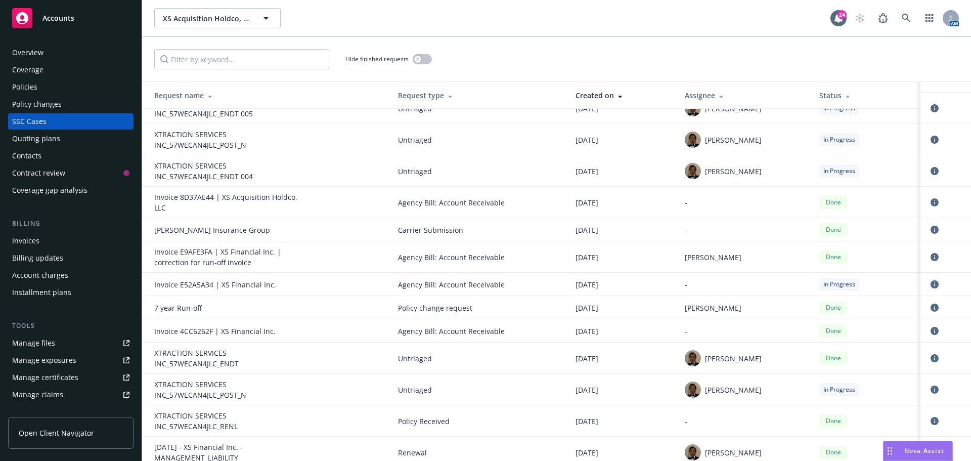
click at [931, 280] on icon "circleInformation" at bounding box center [935, 284] width 8 height 8
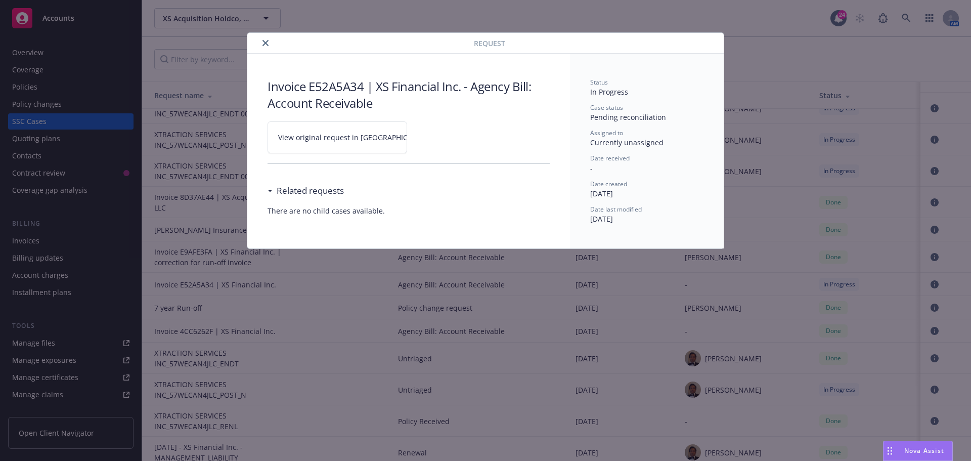
click at [363, 143] on link "View original request in SSC" at bounding box center [338, 137] width 140 height 32
click at [266, 41] on icon "close" at bounding box center [266, 43] width 6 height 6
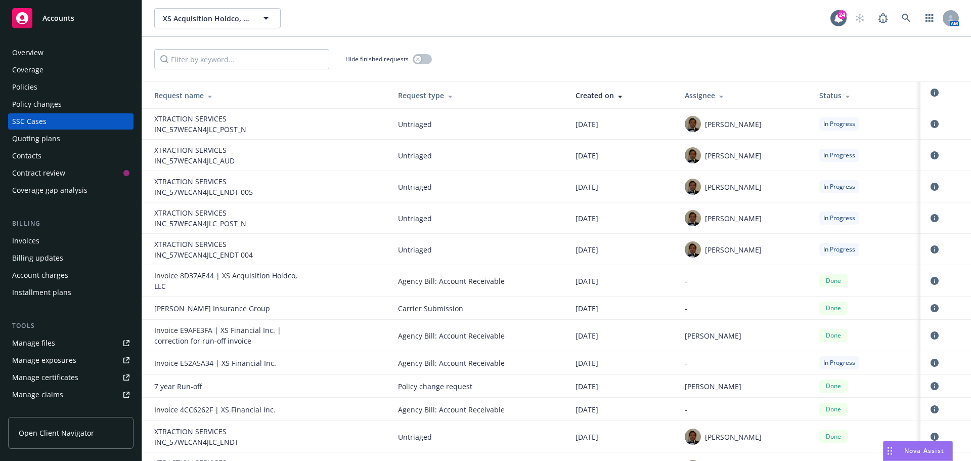
scroll to position [341, 0]
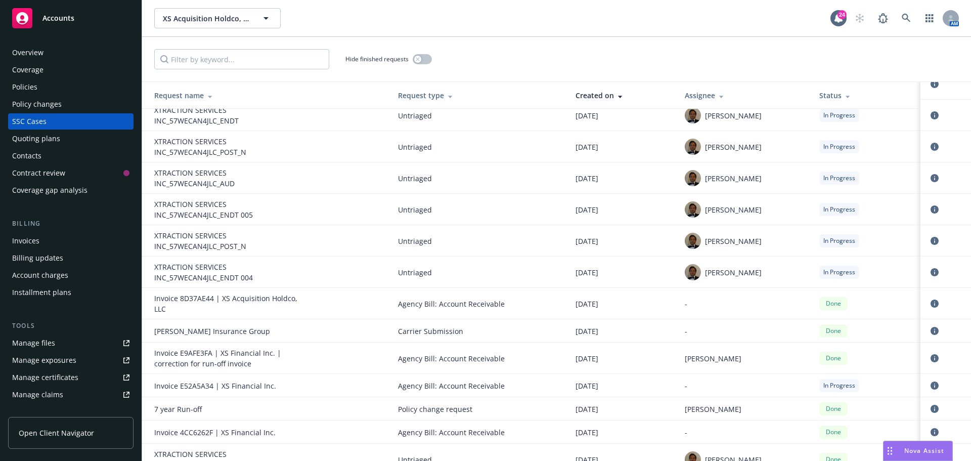
click at [777, 272] on div "[PERSON_NAME]" at bounding box center [744, 272] width 118 height 16
click at [929, 268] on link "circleInformation" at bounding box center [935, 272] width 12 height 12
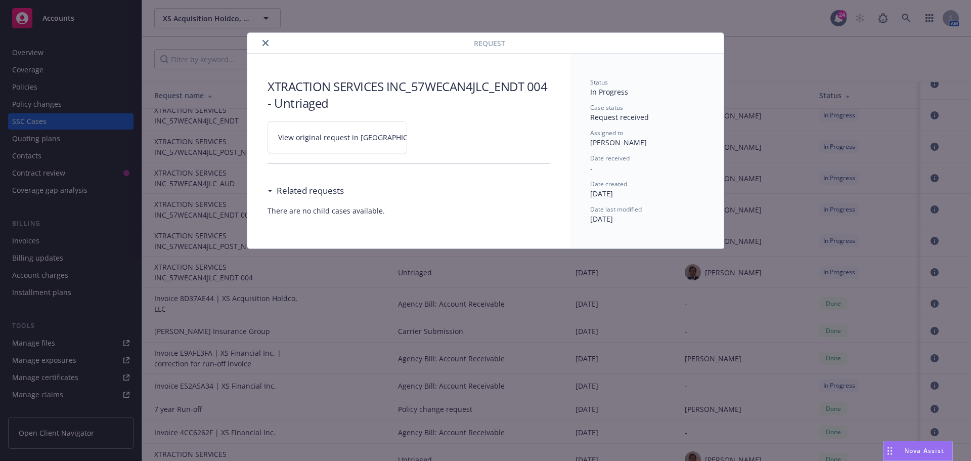
click at [378, 138] on link "View original request in SSC" at bounding box center [338, 137] width 140 height 32
click at [266, 46] on icon "close" at bounding box center [266, 43] width 6 height 6
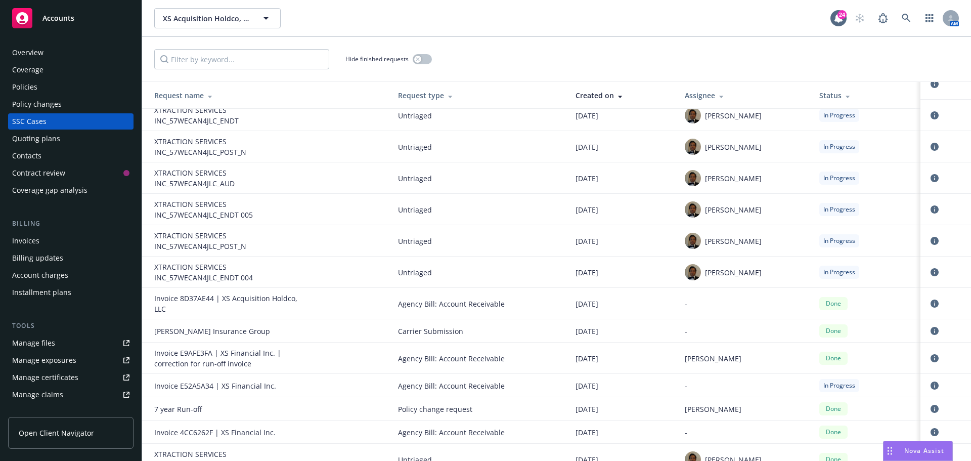
click at [50, 87] on div "Policies" at bounding box center [70, 87] width 117 height 16
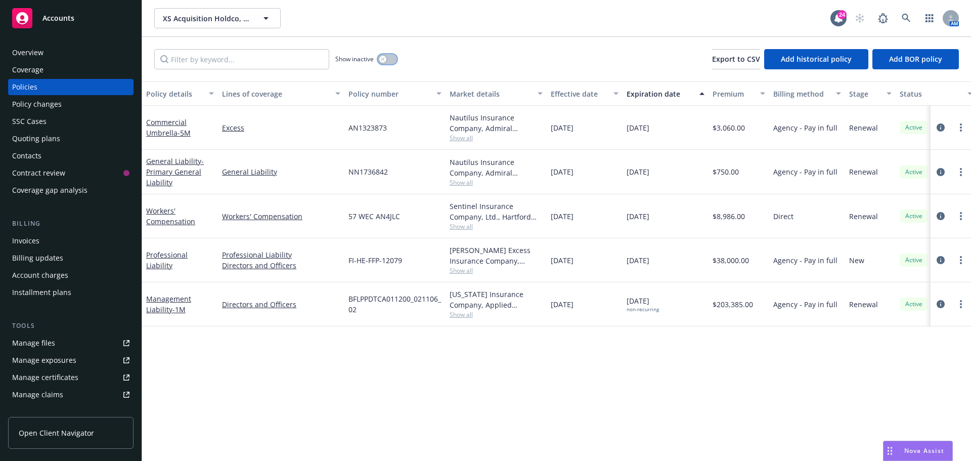
click at [380, 61] on div "button" at bounding box center [382, 59] width 7 height 7
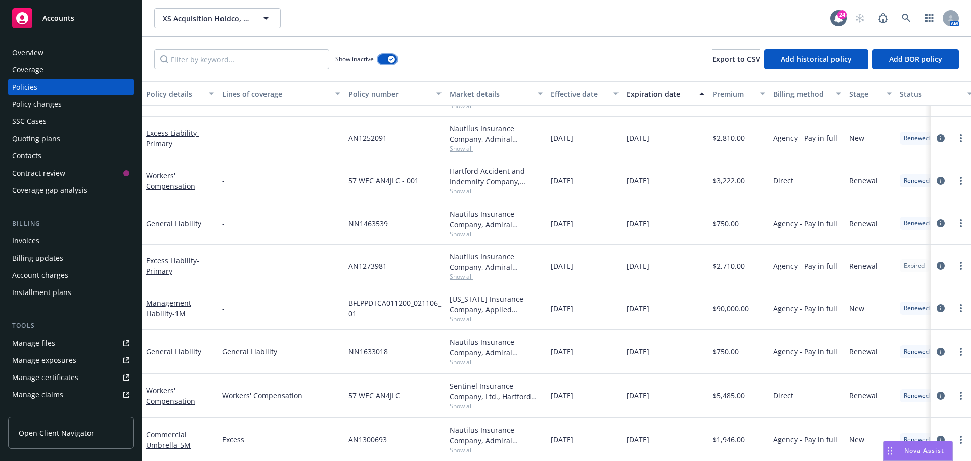
scroll to position [202, 0]
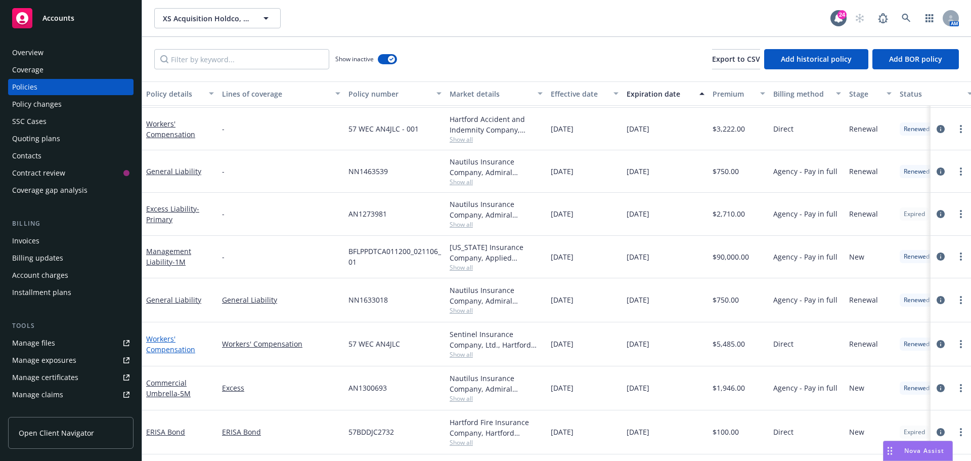
click at [167, 349] on link "Workers' Compensation" at bounding box center [170, 344] width 49 height 20
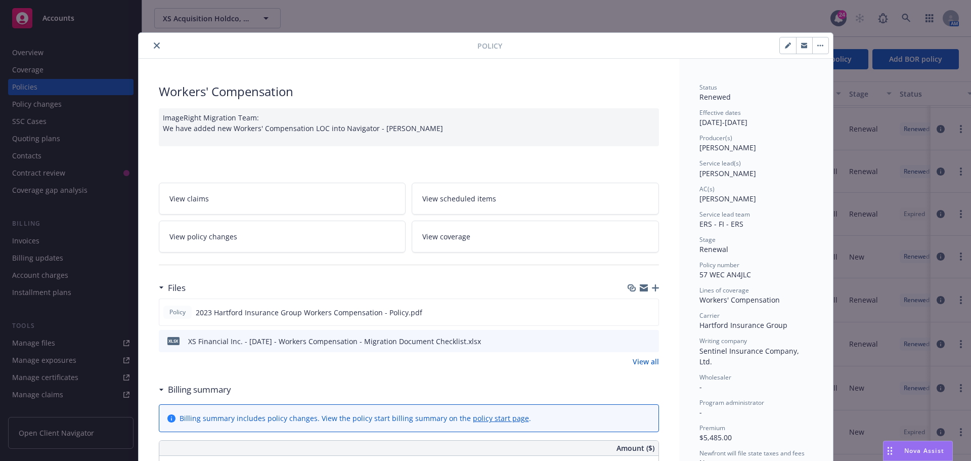
click at [653, 289] on icon "button" at bounding box center [655, 287] width 7 height 7
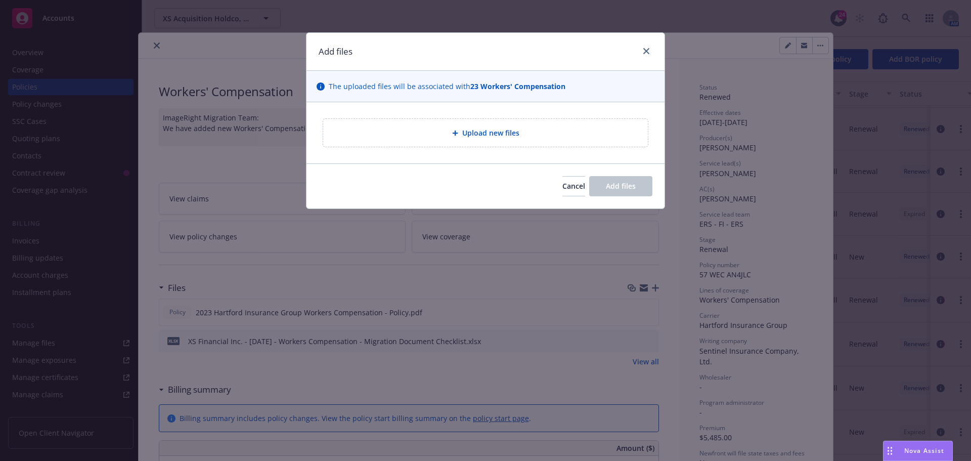
click at [496, 131] on span "Upload new files" at bounding box center [490, 132] width 57 height 11
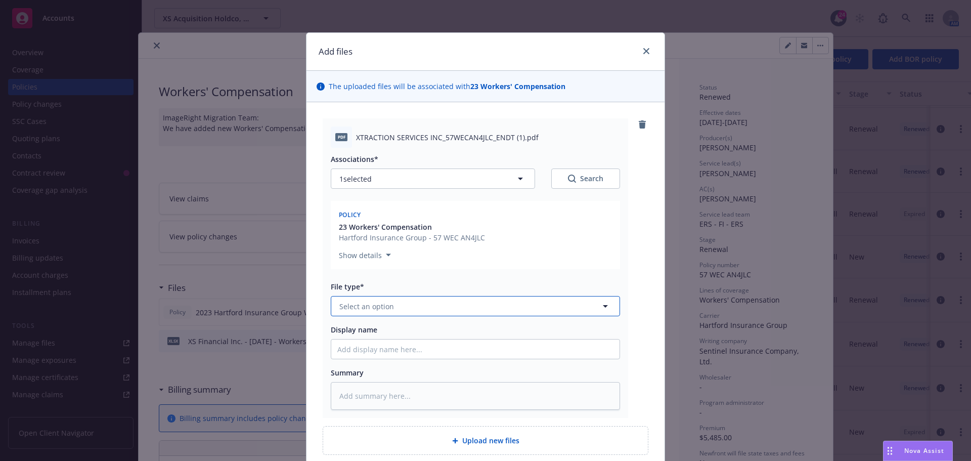
click at [385, 305] on span "Select an option" at bounding box center [366, 306] width 55 height 11
type input "endo"
click at [364, 331] on span "Endorsement" at bounding box center [364, 334] width 47 height 11
click at [409, 348] on input "Display name" at bounding box center [475, 348] width 288 height 19
type textarea "x"
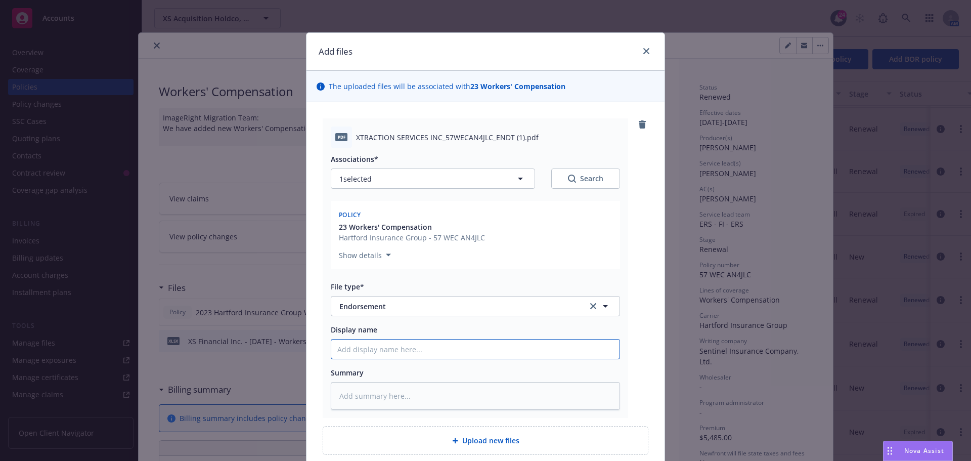
type input "2"
type textarea "x"
type input "23"
type textarea "x"
type input "23-"
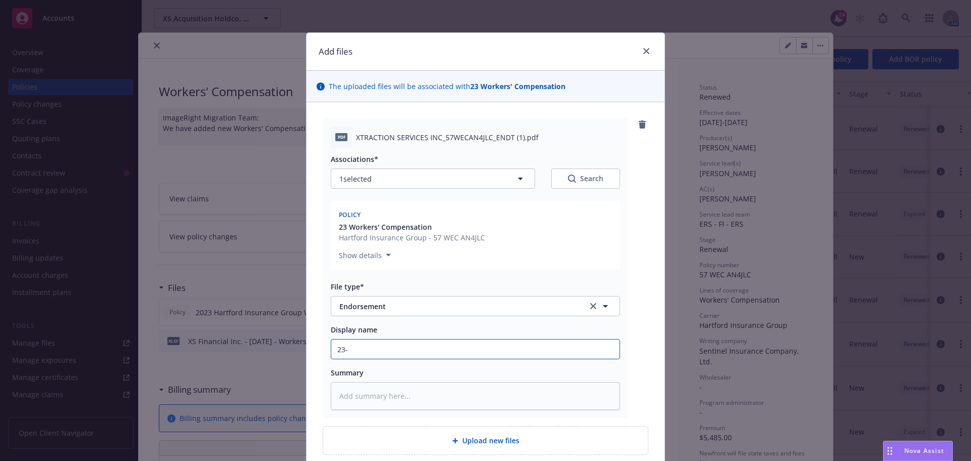
type textarea "x"
type input "23-2"
type textarea "x"
type input "23-24"
type textarea "x"
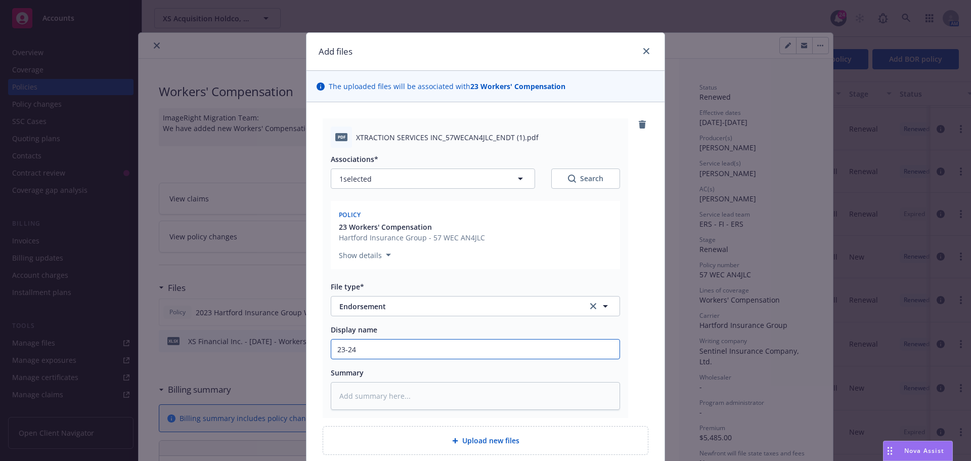
type input "23-24"
type textarea "x"
type input "23-24 W"
type textarea "x"
type input "23-24 WC"
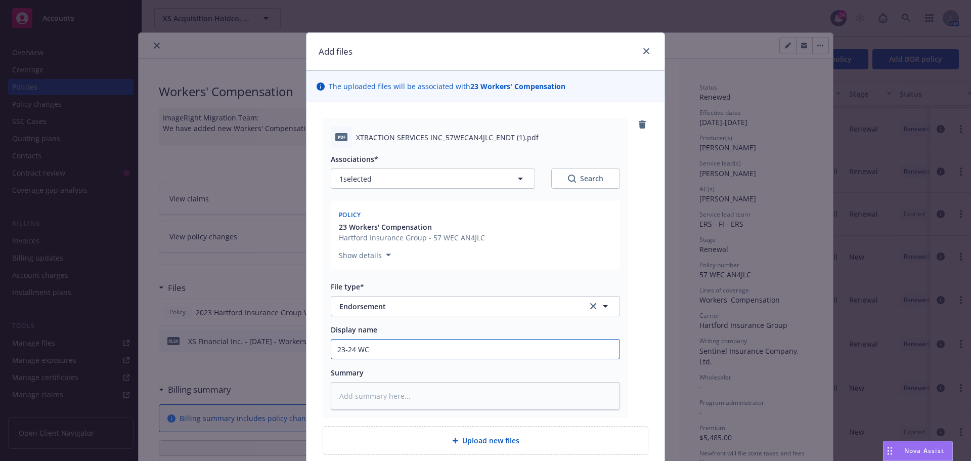
type textarea "x"
type input "23-24 WC"
type textarea "x"
type input "23-24 WC E"
type textarea "x"
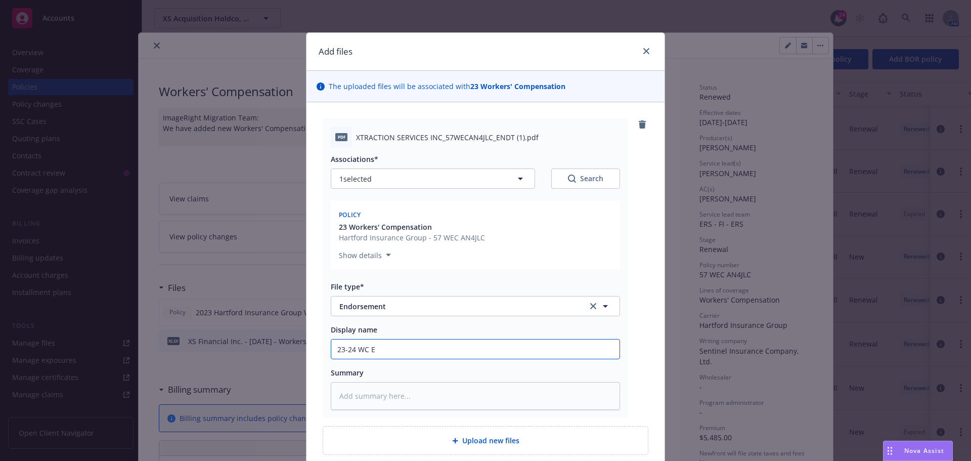
type input "23-24 WC En"
type textarea "x"
type input "23-24 WC End"
type textarea "x"
type input "23-24 WC Endt"
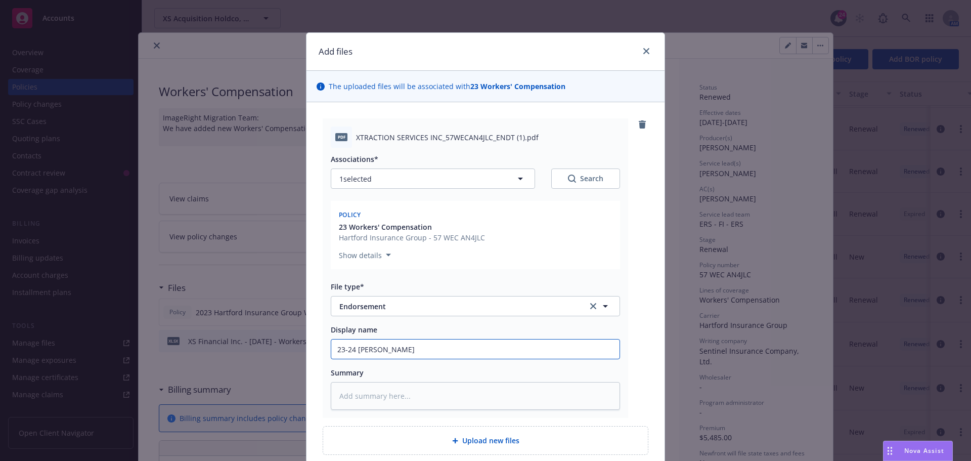
type textarea "x"
type input "23-24 WC Endt"
type textarea "x"
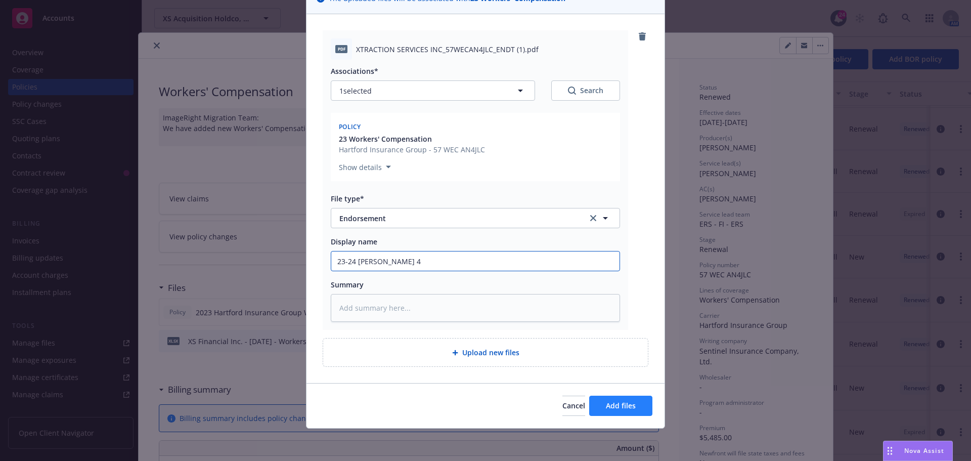
type input "23-24 WC Endt 4"
click at [606, 409] on span "Add files" at bounding box center [621, 406] width 30 height 10
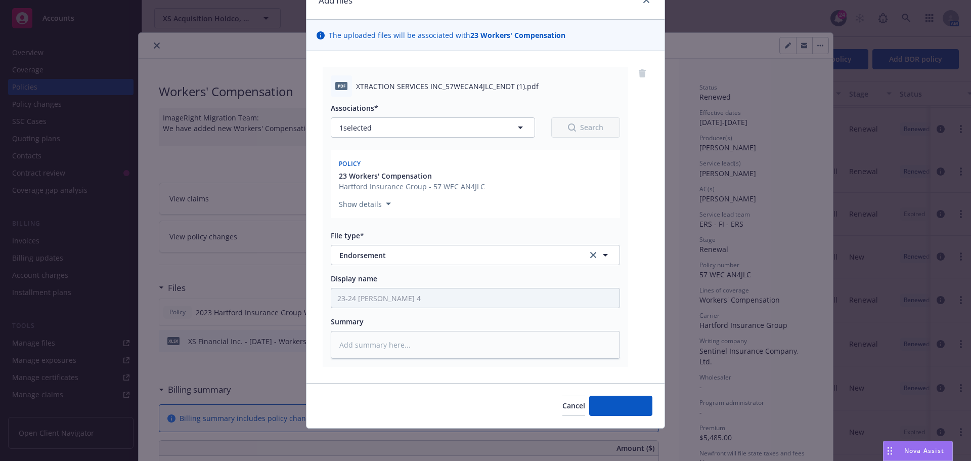
scroll to position [51, 0]
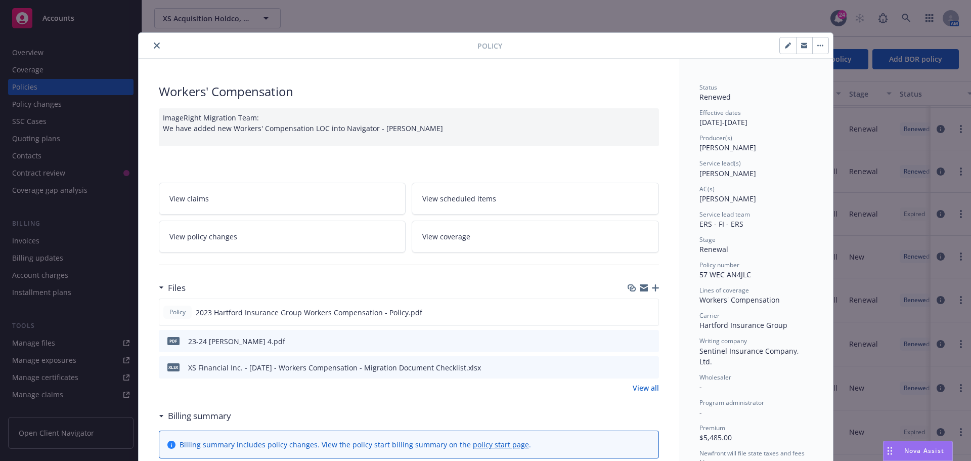
click at [154, 46] on icon "close" at bounding box center [157, 45] width 6 height 6
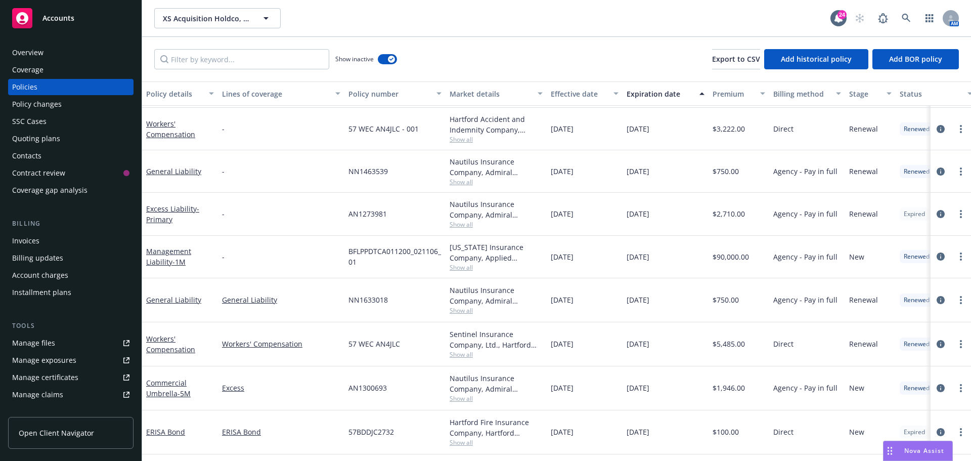
click at [61, 123] on div "SSC Cases" at bounding box center [70, 121] width 117 height 16
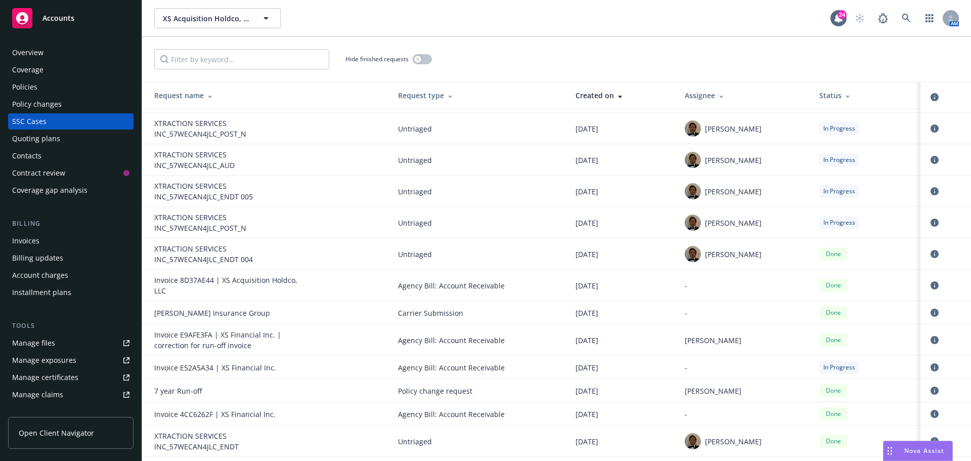
scroll to position [341, 0]
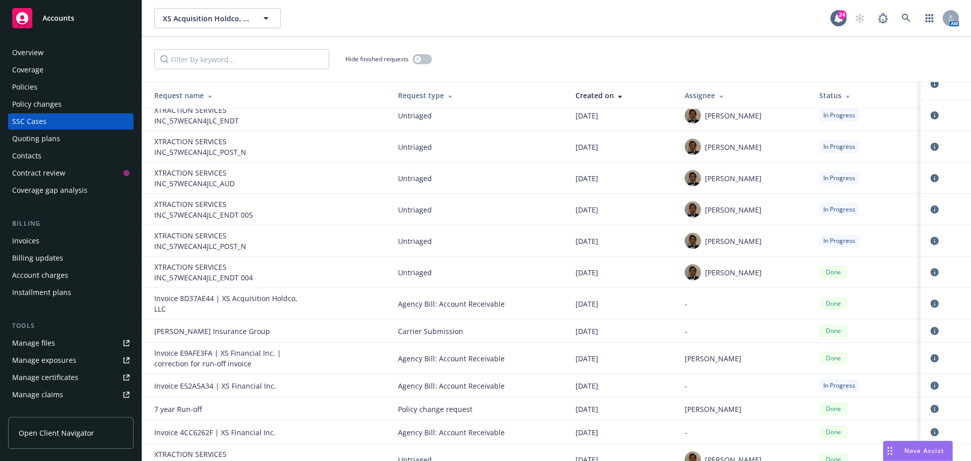
click at [931, 241] on icon "circleInformation" at bounding box center [935, 241] width 8 height 8
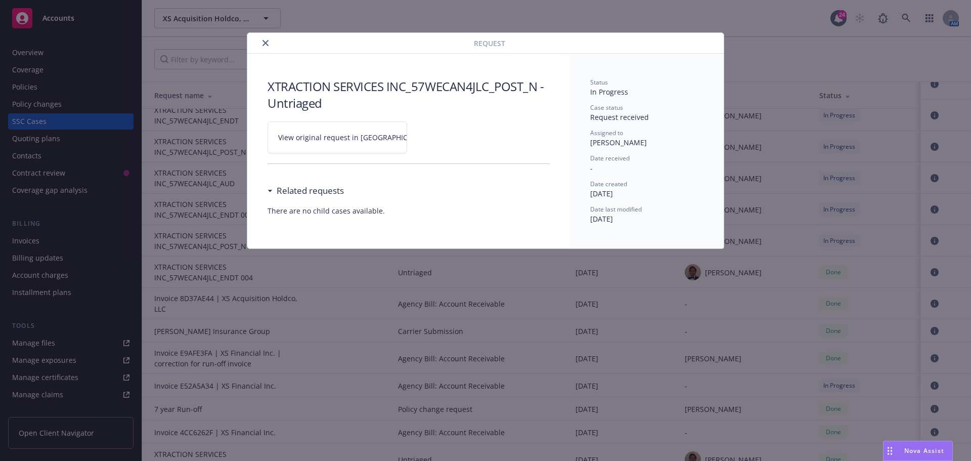
click at [338, 130] on link "View original request in SSC" at bounding box center [338, 137] width 140 height 32
click at [265, 44] on icon "close" at bounding box center [266, 43] width 6 height 6
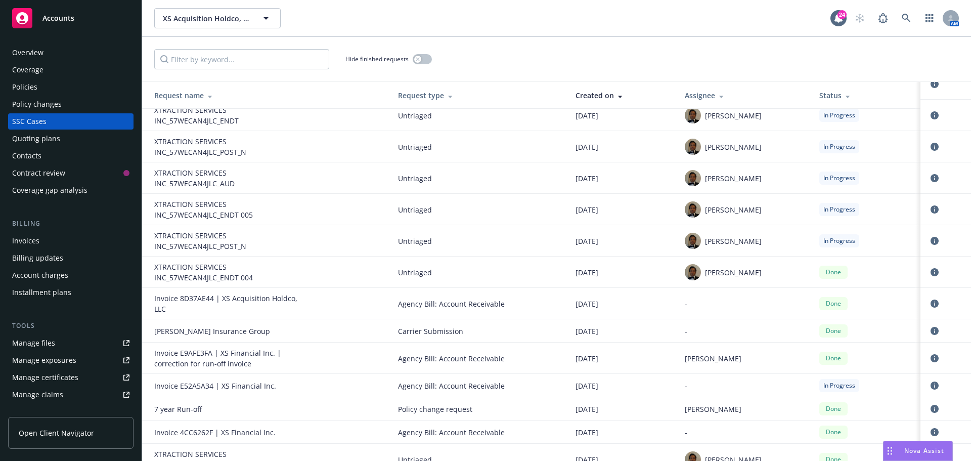
click at [71, 83] on div "Policies" at bounding box center [70, 87] width 117 height 16
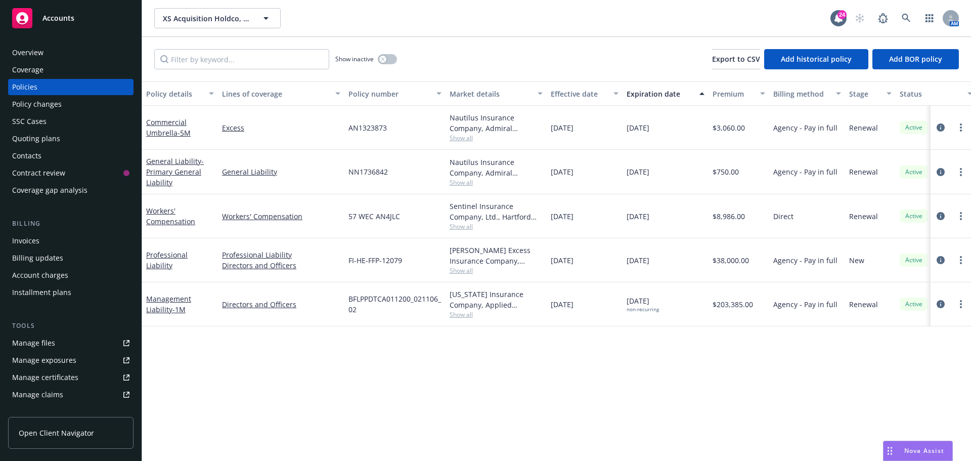
drag, startPoint x: 157, startPoint y: 210, endPoint x: 288, endPoint y: 80, distance: 184.6
click at [157, 210] on link "Workers' Compensation" at bounding box center [170, 216] width 49 height 20
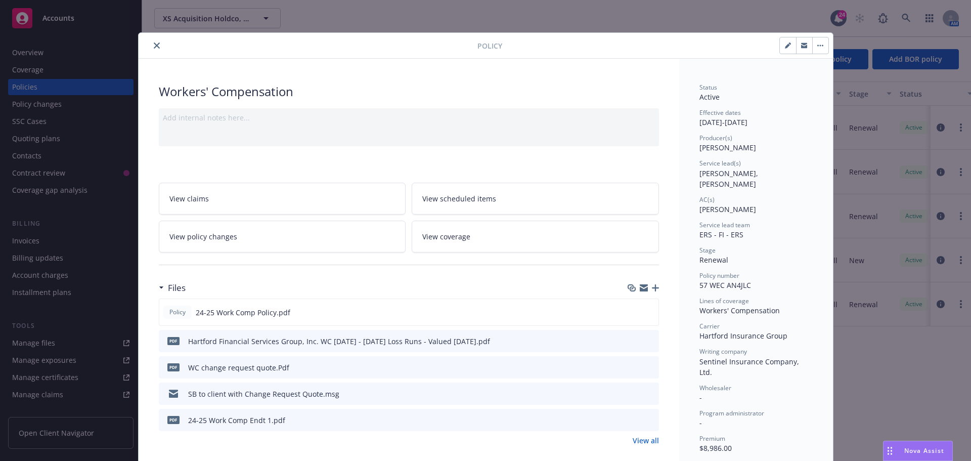
click at [654, 285] on icon "button" at bounding box center [655, 287] width 7 height 7
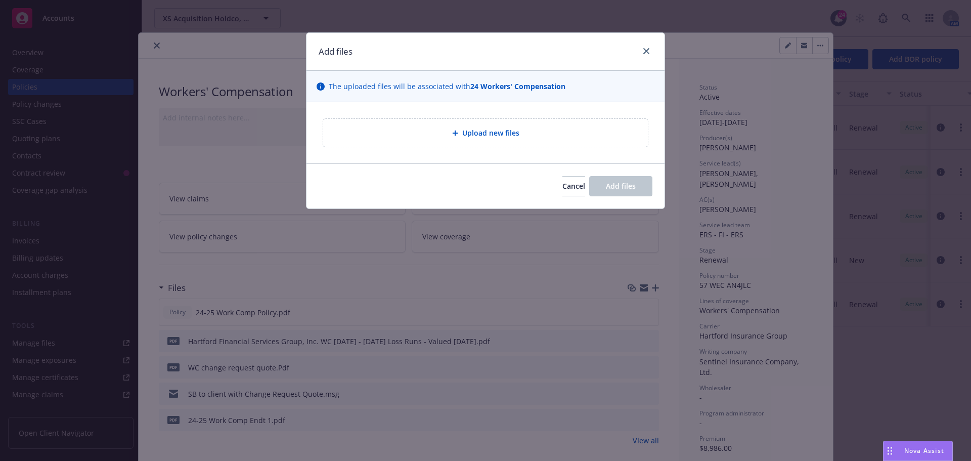
click at [482, 127] on div "Upload new files" at bounding box center [485, 133] width 309 height 12
type textarea "x"
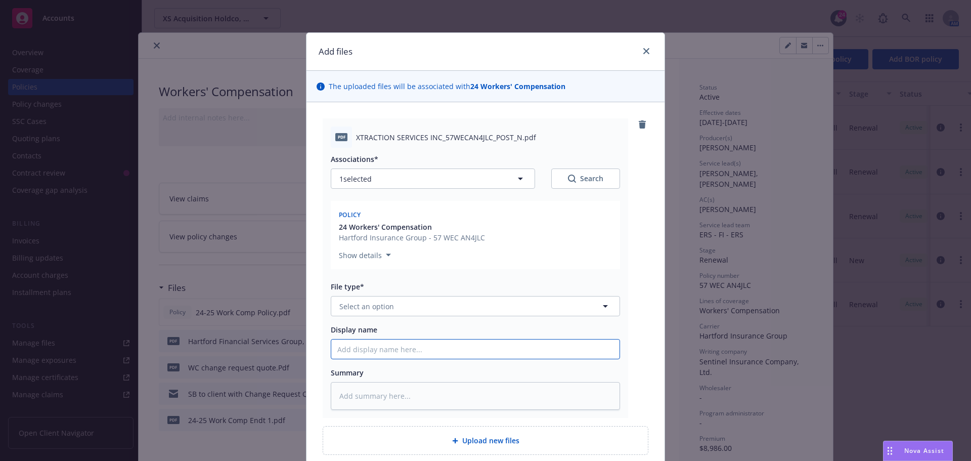
click at [371, 349] on input "Display name" at bounding box center [475, 348] width 288 height 19
click at [366, 302] on span "Select an option" at bounding box center [366, 306] width 55 height 11
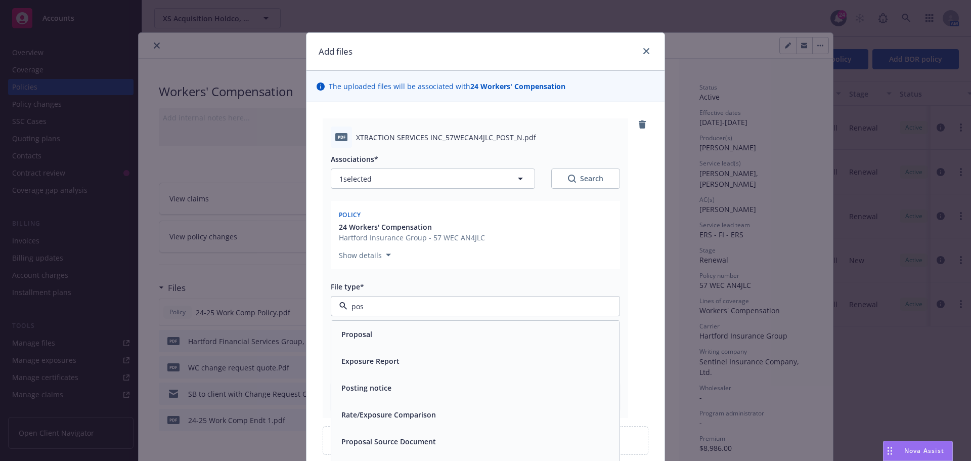
type input "post"
click at [380, 334] on span "Posting notice" at bounding box center [366, 334] width 50 height 11
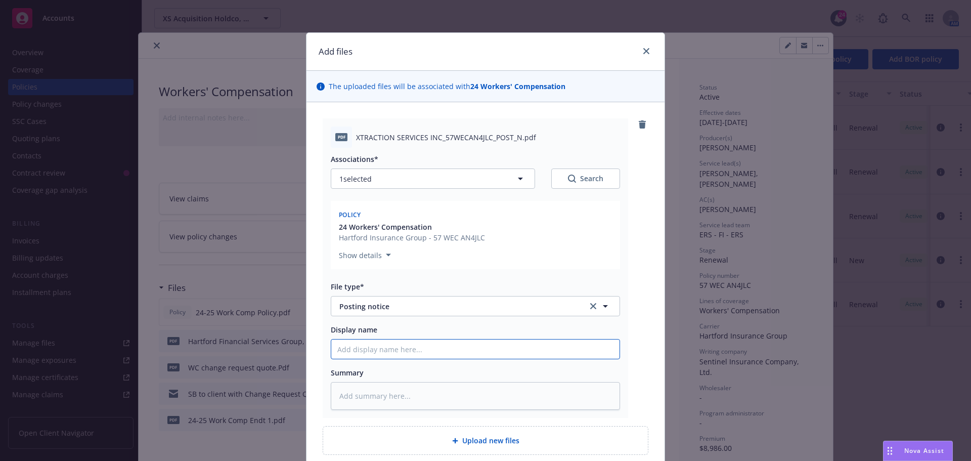
click at [376, 342] on input "Display name" at bounding box center [475, 348] width 288 height 19
type textarea "x"
type input "2"
type textarea "x"
type input "24"
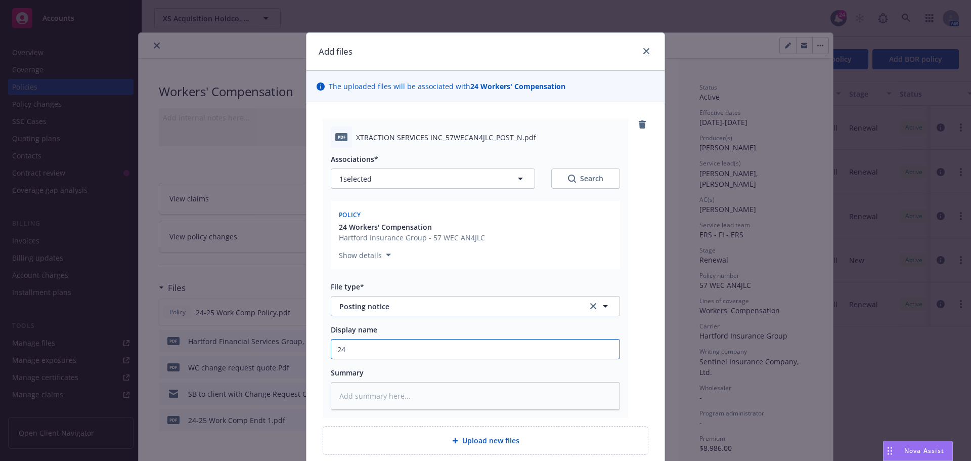
type textarea "x"
type input "24-"
type textarea "x"
type input "24-2"
type textarea "x"
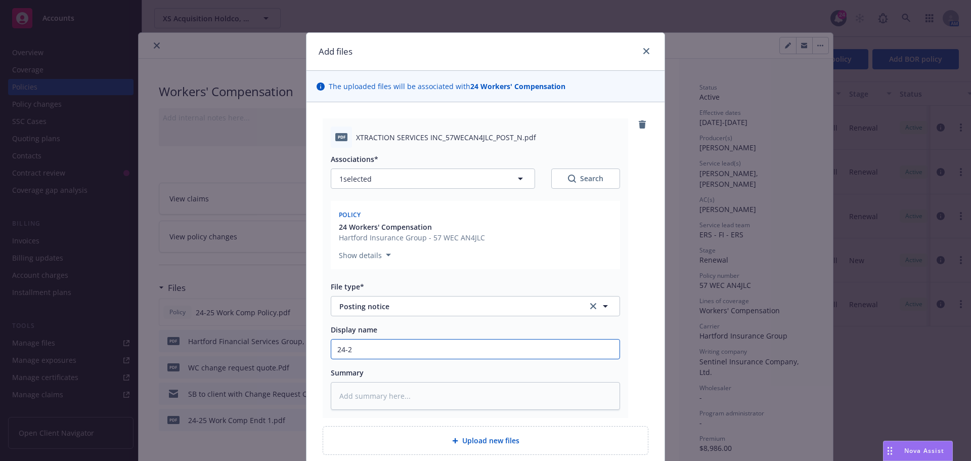
type input "24-25"
type textarea "x"
type input "24-25"
type textarea "x"
type input "24-25 W"
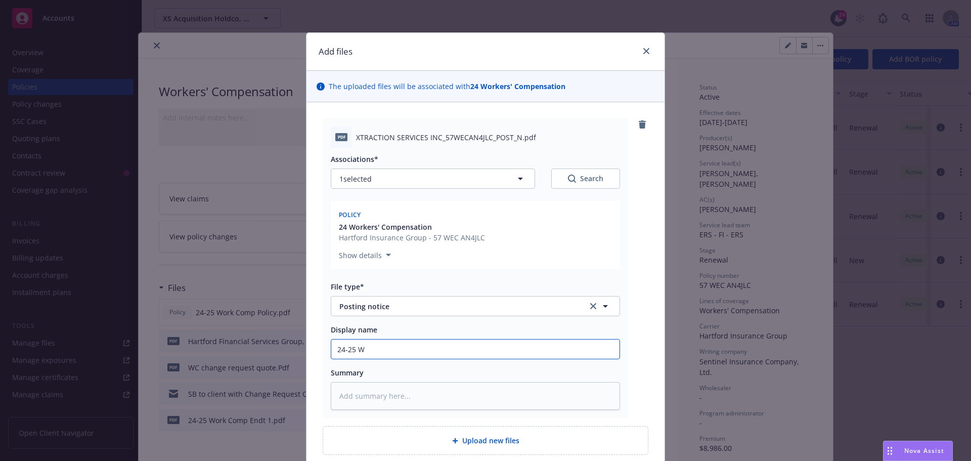
type textarea "x"
type input "24-25 WC"
type textarea "x"
type input "24-25 WC P"
type textarea "x"
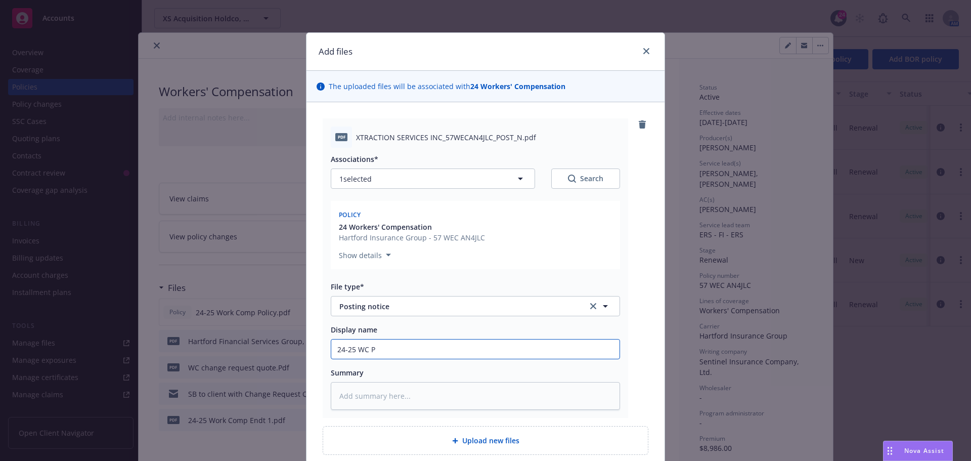
type input "24-25 WC Po"
type textarea "x"
type input "24-25 WC Pos"
type textarea "x"
type input "24-25 WC Post"
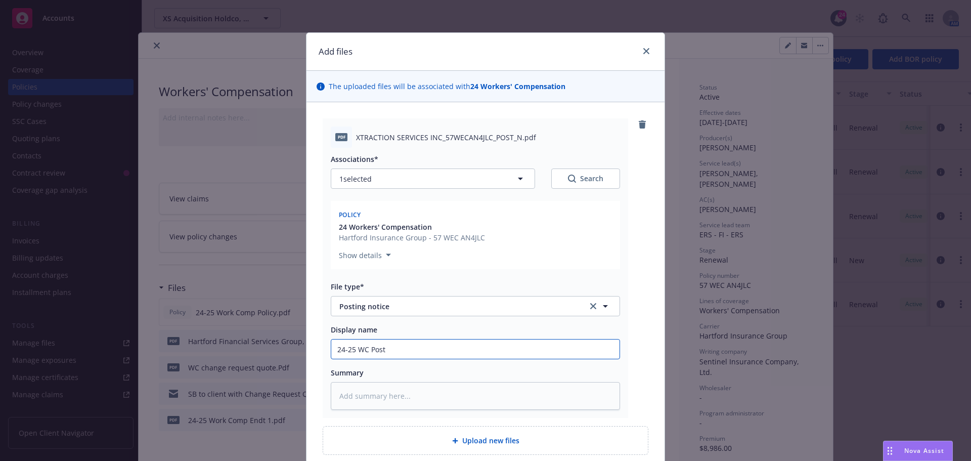
type textarea "x"
type input "24-25 WC Posti"
type textarea "x"
type input "24-25 WC Postin"
type textarea "x"
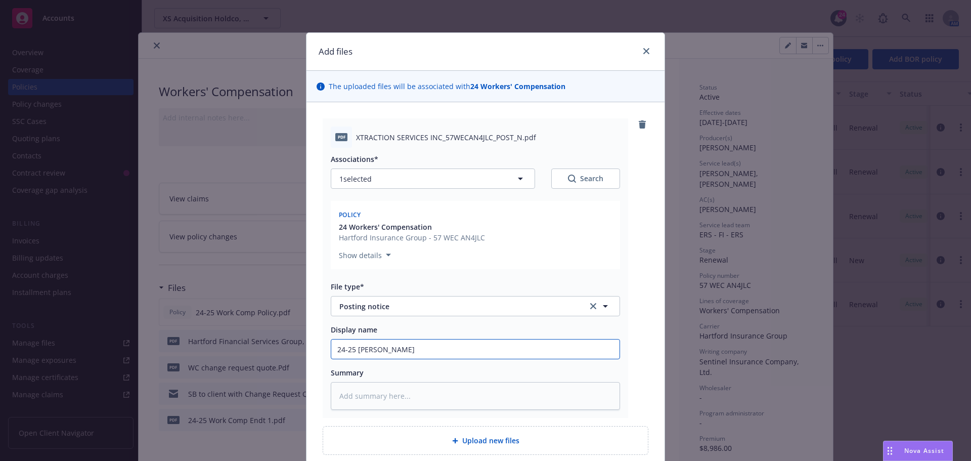
type input "24-25 WC Posting"
type textarea "x"
type input "24-25 WC Posting"
type textarea "x"
type input "24-25 WC Posting N"
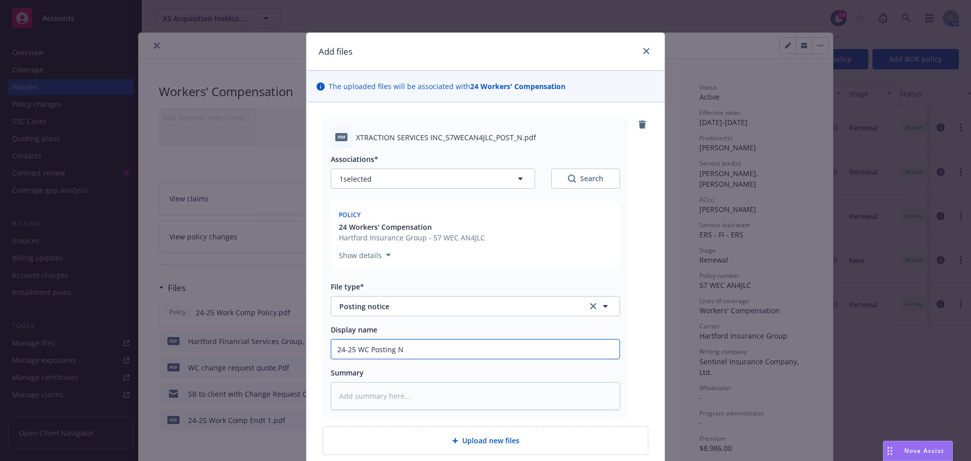
type textarea "x"
type input "24-25 WC Posting Notices"
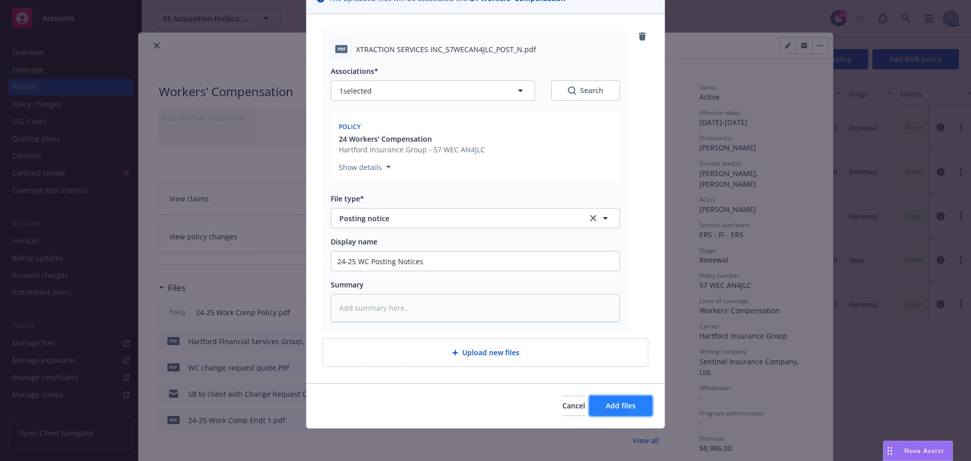
click at [611, 407] on span "Add files" at bounding box center [621, 406] width 30 height 10
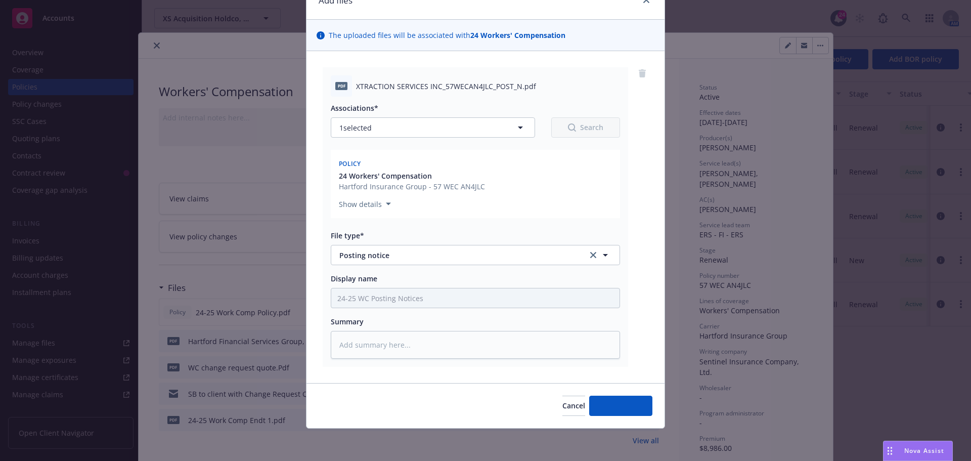
scroll to position [51, 0]
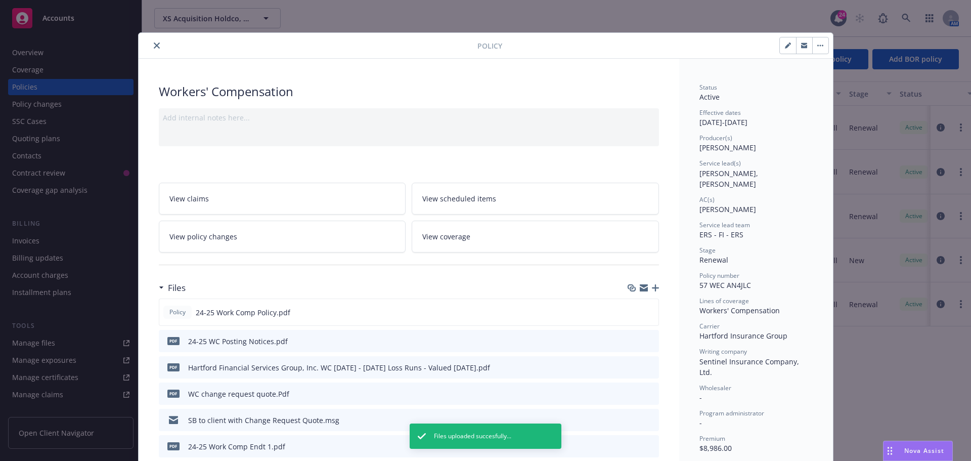
click at [151, 46] on button "close" at bounding box center [157, 45] width 12 height 12
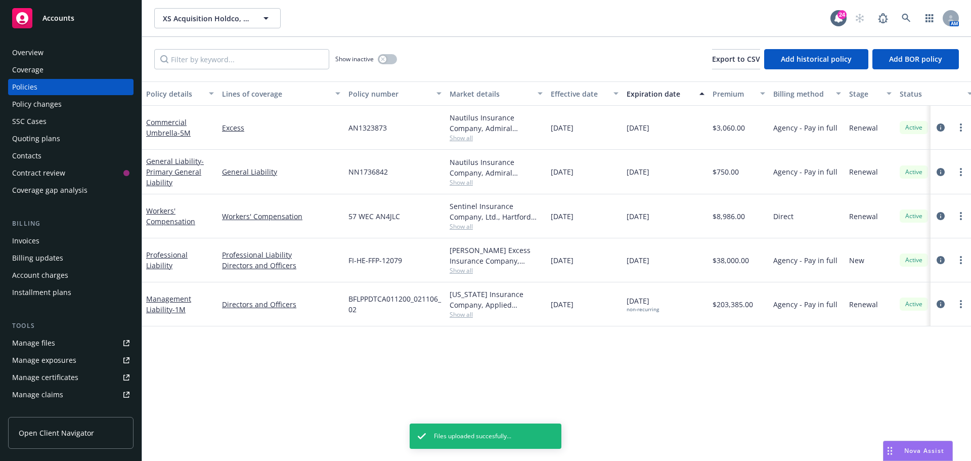
click at [360, 37] on div "Show inactive Export to CSV Add historical policy Add BOR policy" at bounding box center [556, 59] width 829 height 45
click at [38, 117] on div "SSC Cases" at bounding box center [29, 121] width 34 height 16
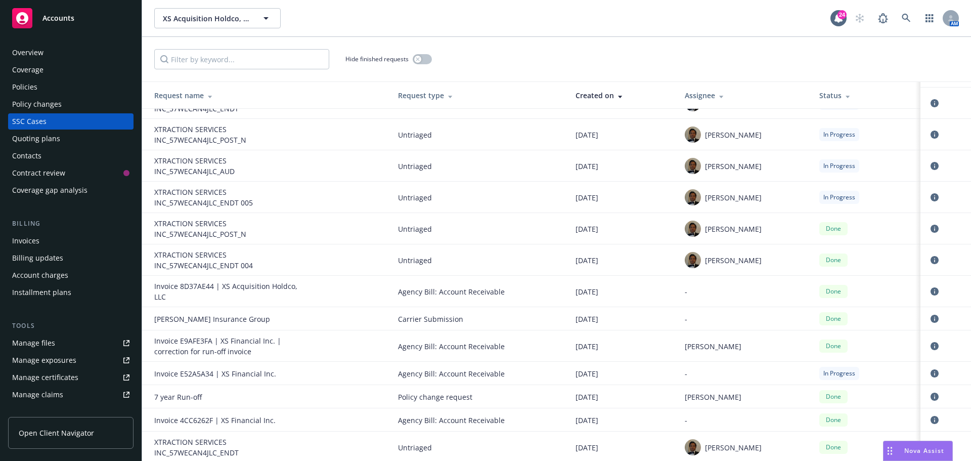
scroll to position [341, 0]
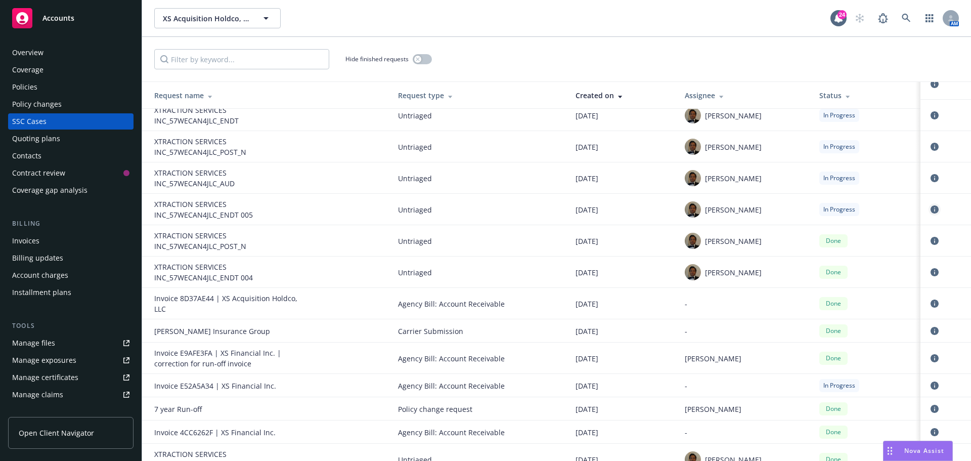
click at [931, 208] on icon "circleInformation" at bounding box center [935, 209] width 8 height 8
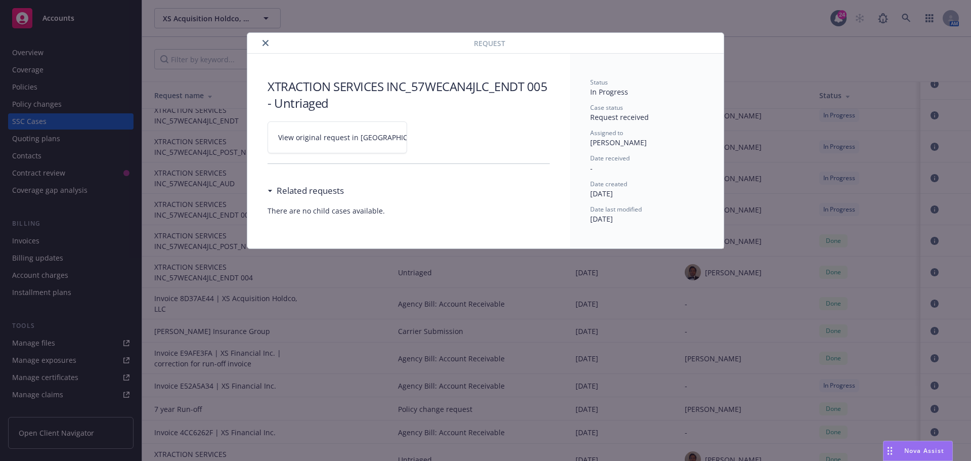
click at [308, 143] on link "View original request in SSC" at bounding box center [338, 137] width 140 height 32
drag, startPoint x: 264, startPoint y: 37, endPoint x: 156, endPoint y: 78, distance: 115.3
click at [264, 37] on button "close" at bounding box center [266, 43] width 12 height 12
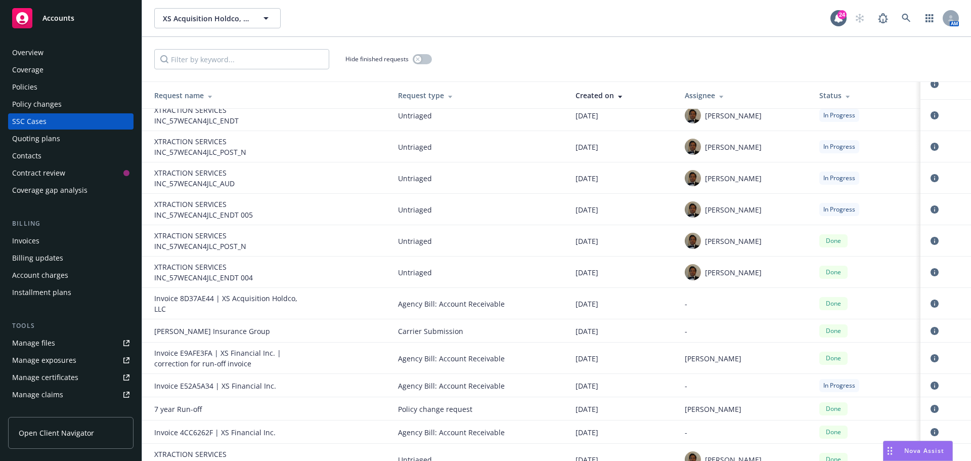
click at [52, 94] on div "Policies" at bounding box center [70, 87] width 117 height 16
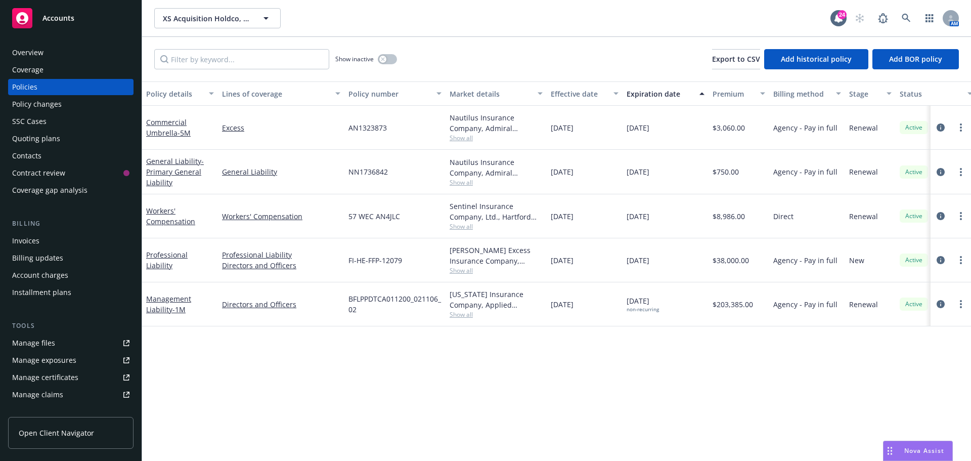
click at [391, 53] on div "Show inactive" at bounding box center [366, 59] width 62 height 20
click at [386, 60] on div "button" at bounding box center [382, 59] width 7 height 7
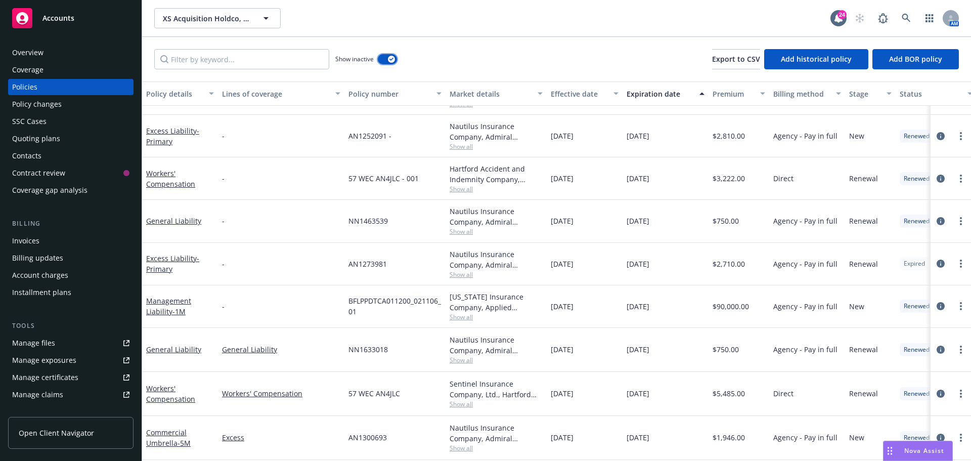
scroll to position [202, 0]
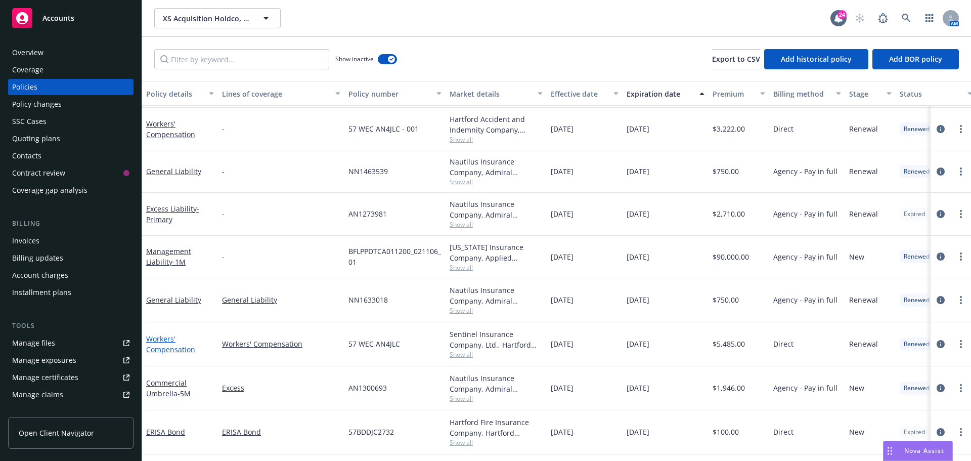
click at [179, 353] on link "Workers' Compensation" at bounding box center [170, 344] width 49 height 20
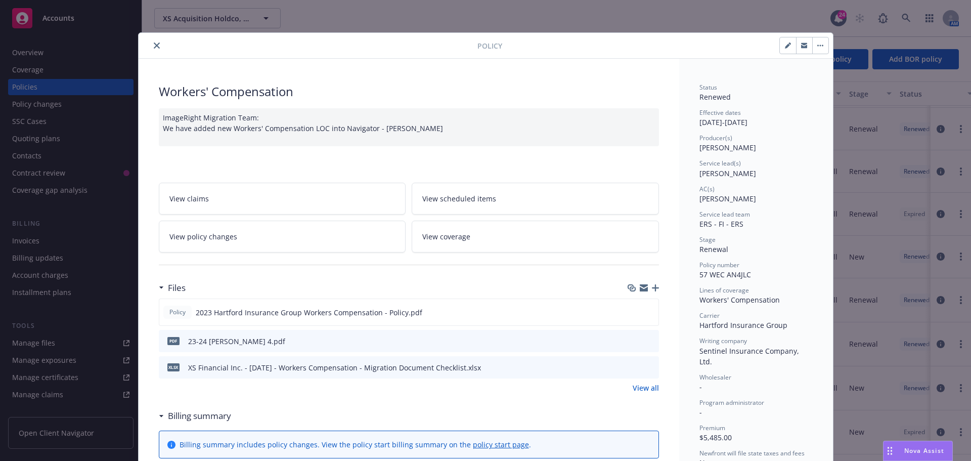
scroll to position [30, 0]
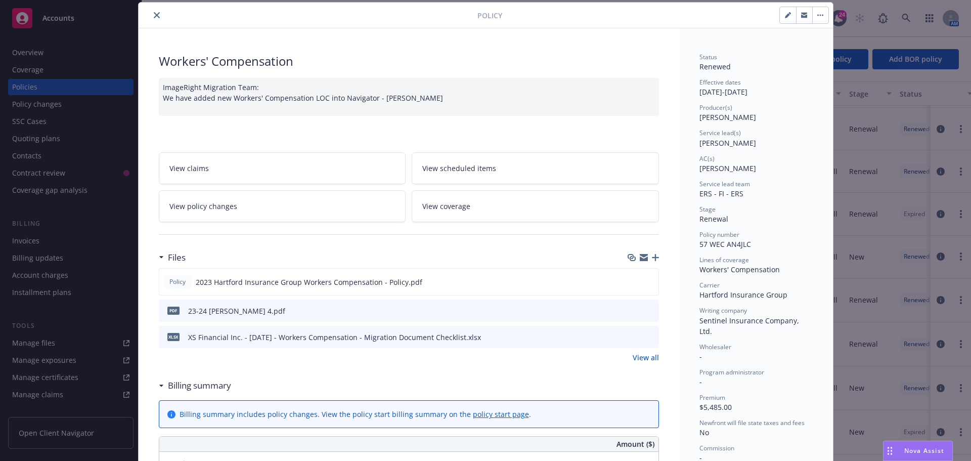
click at [652, 256] on icon "button" at bounding box center [655, 257] width 7 height 7
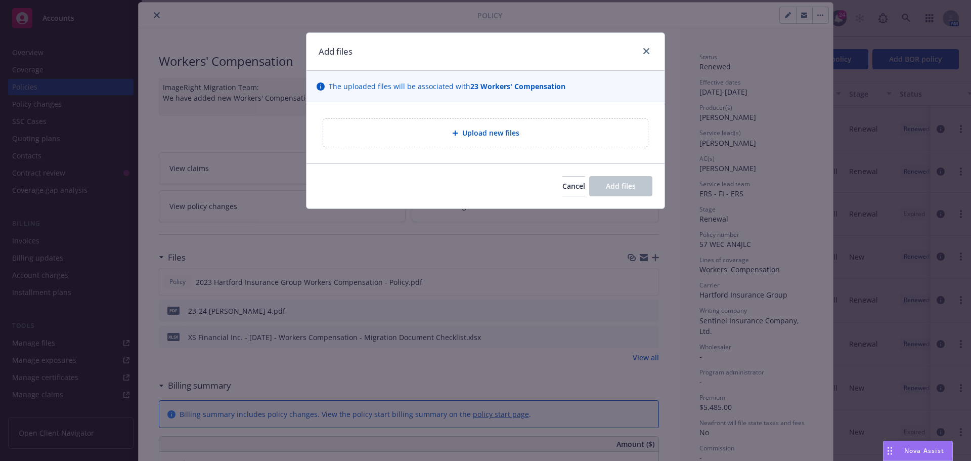
click at [484, 133] on span "Upload new files" at bounding box center [490, 132] width 57 height 11
type textarea "x"
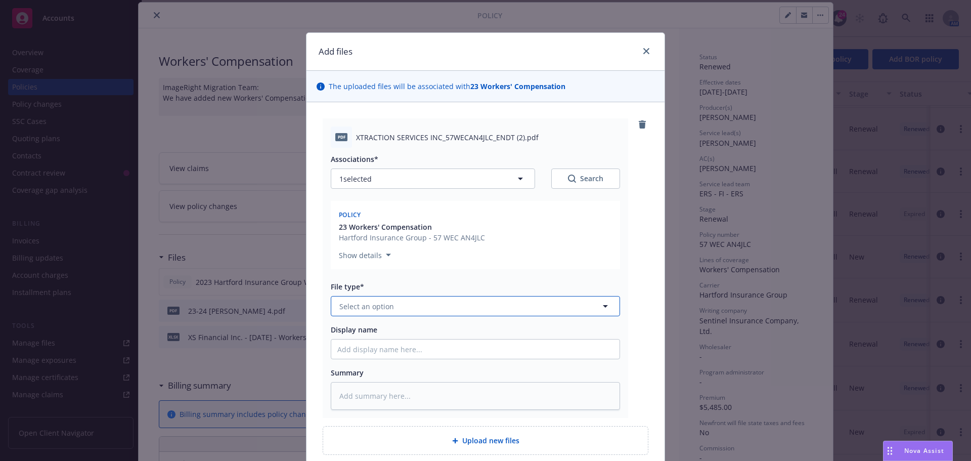
click at [377, 311] on span "Select an option" at bounding box center [366, 306] width 55 height 11
type input "endor"
click at [429, 320] on div "Endorsement Endorsement delivery Vendor form" at bounding box center [475, 360] width 289 height 81
click at [416, 330] on div "Endorsement" at bounding box center [475, 334] width 276 height 15
click at [387, 354] on input "Display name" at bounding box center [475, 348] width 288 height 19
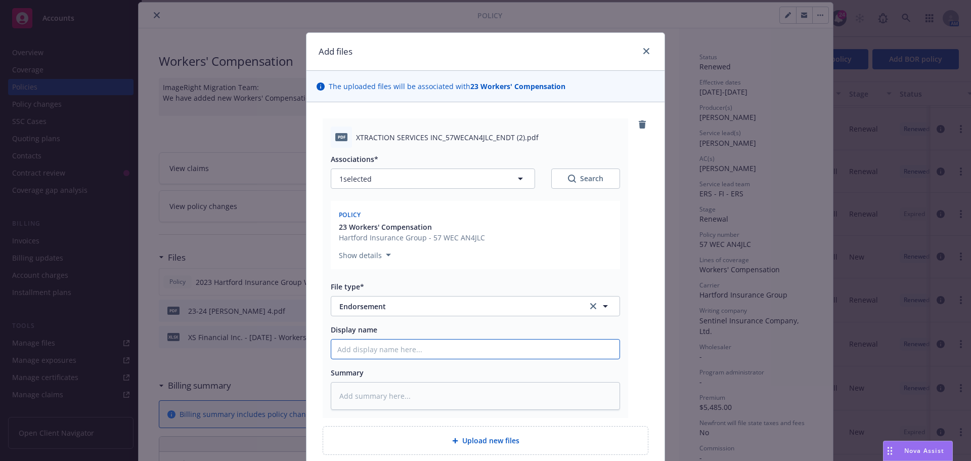
type textarea "x"
type input "2"
type textarea "x"
type input "23"
type textarea "x"
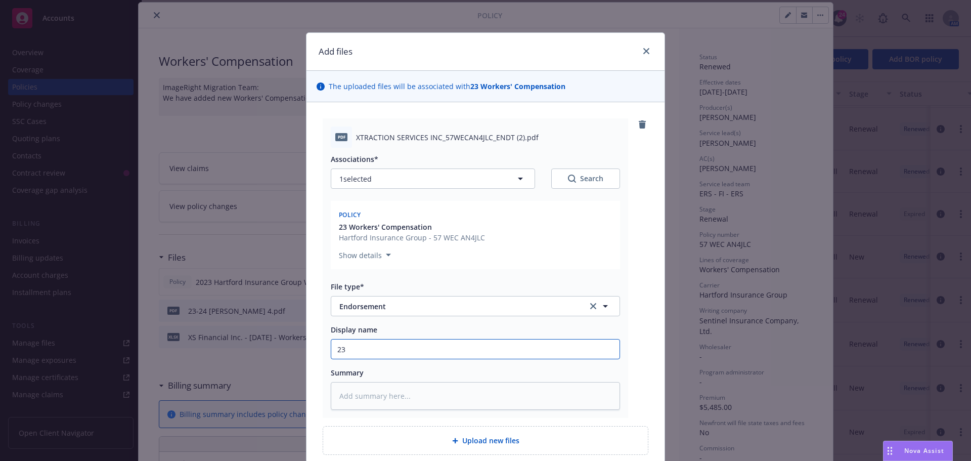
type input "23-"
type textarea "x"
type input "23-2"
type textarea "x"
type input "23-24"
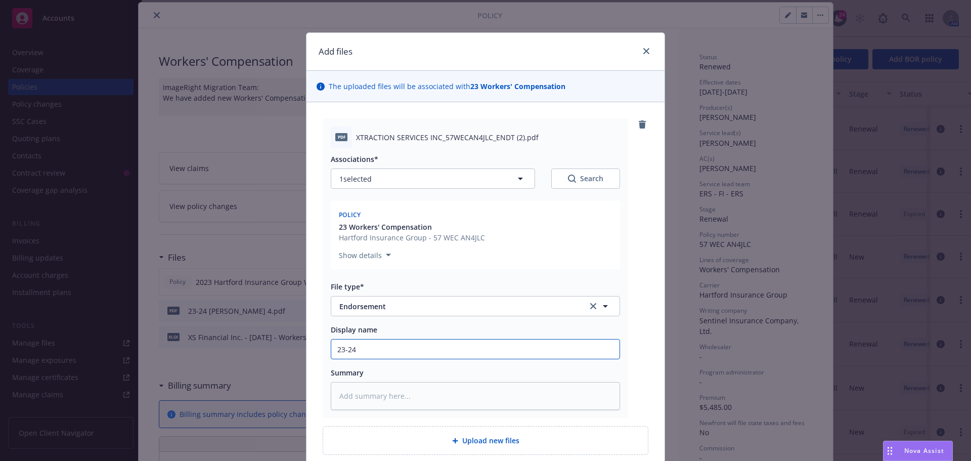
type textarea "x"
type input "23-24"
type textarea "x"
type input "23-24 W"
type textarea "x"
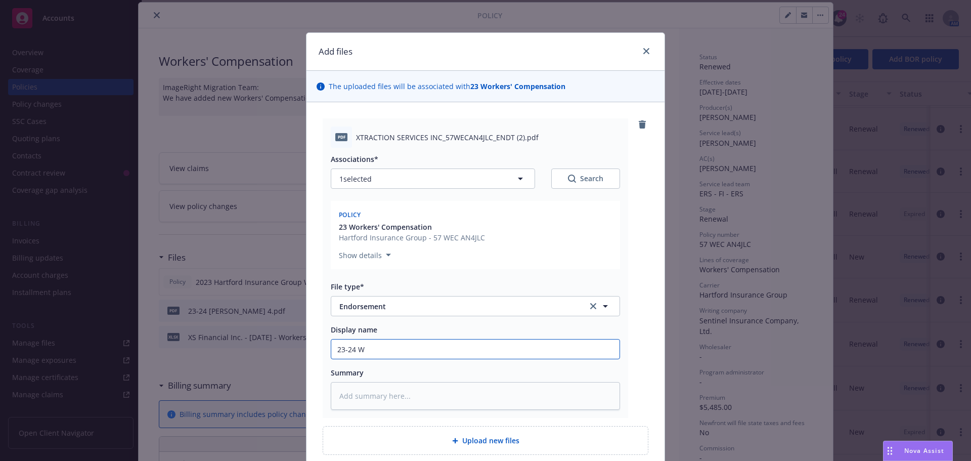
type input "23-24 WC"
type textarea "x"
type input "23-24 WC"
type textarea "x"
type input "23-24 WC E"
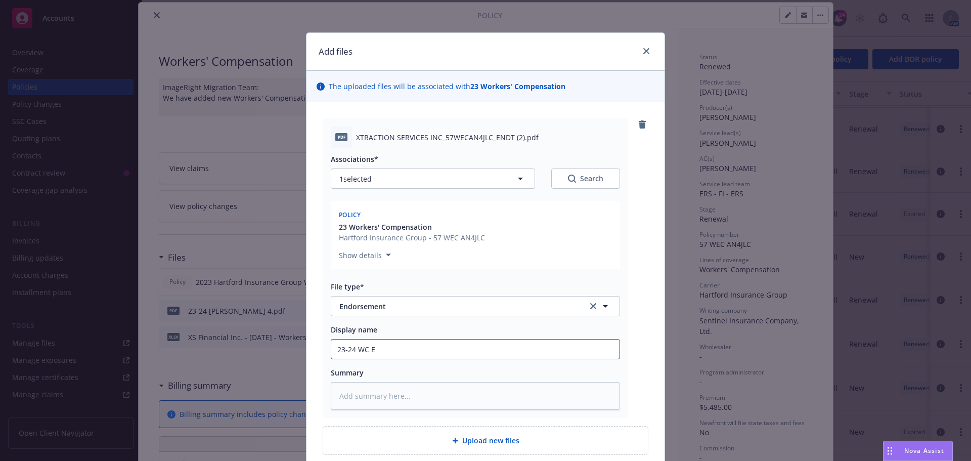
type textarea "x"
type input "23-24 WC En"
type textarea "x"
type input "23-24 WC End"
type textarea "x"
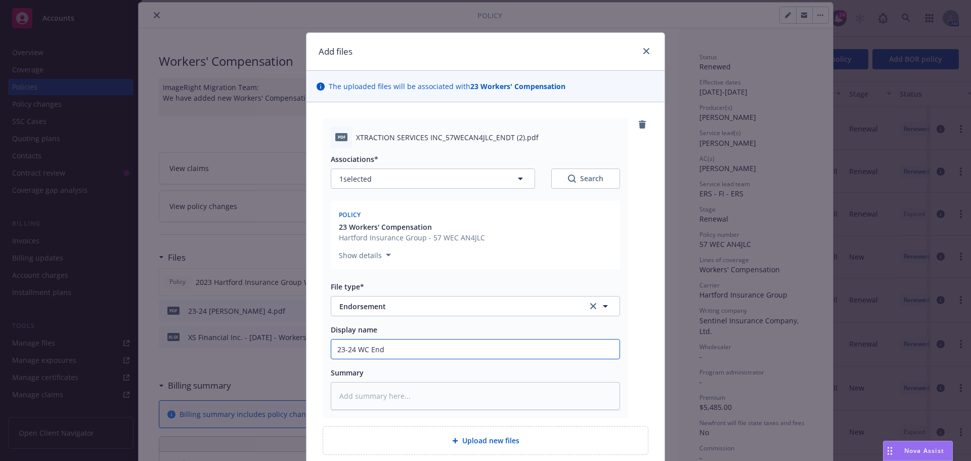
type input "23-24 WC Endt"
type textarea "x"
type input "23-24 WC Endt"
type textarea "x"
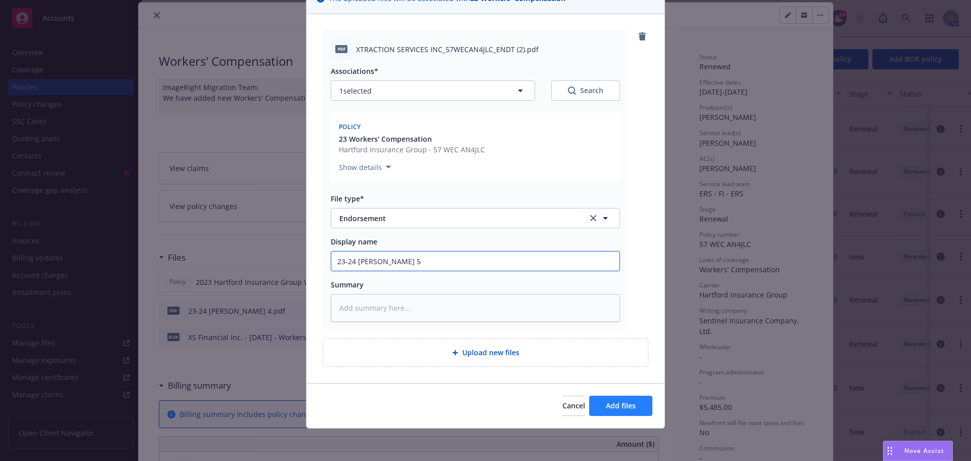
type input "23-24 WC Endt 5"
click at [612, 409] on span "Add files" at bounding box center [621, 406] width 30 height 10
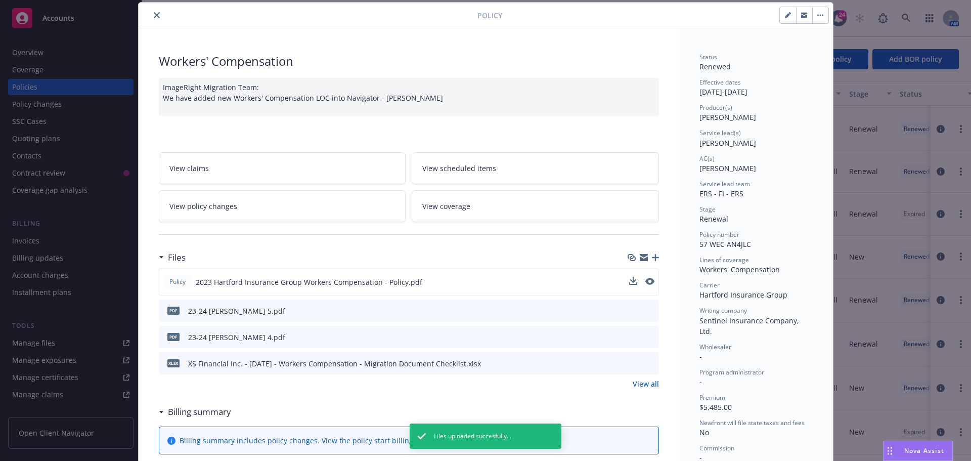
scroll to position [0, 0]
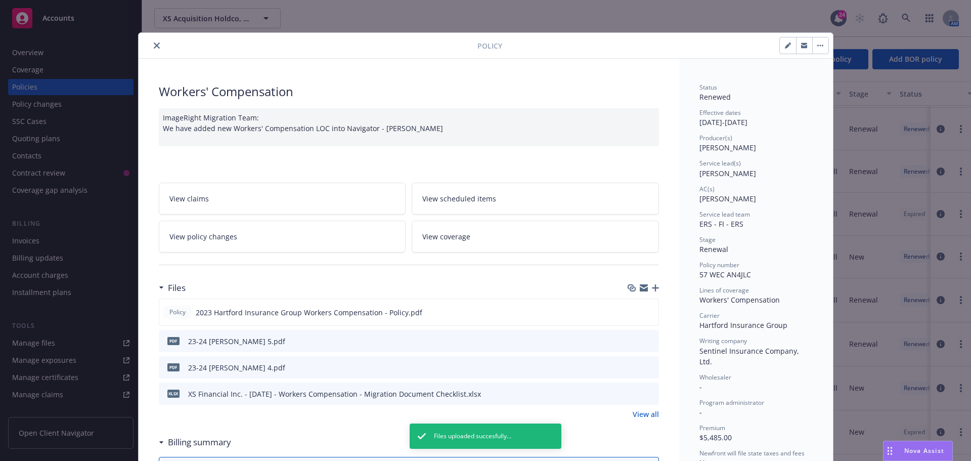
click at [152, 49] on button "close" at bounding box center [157, 45] width 12 height 12
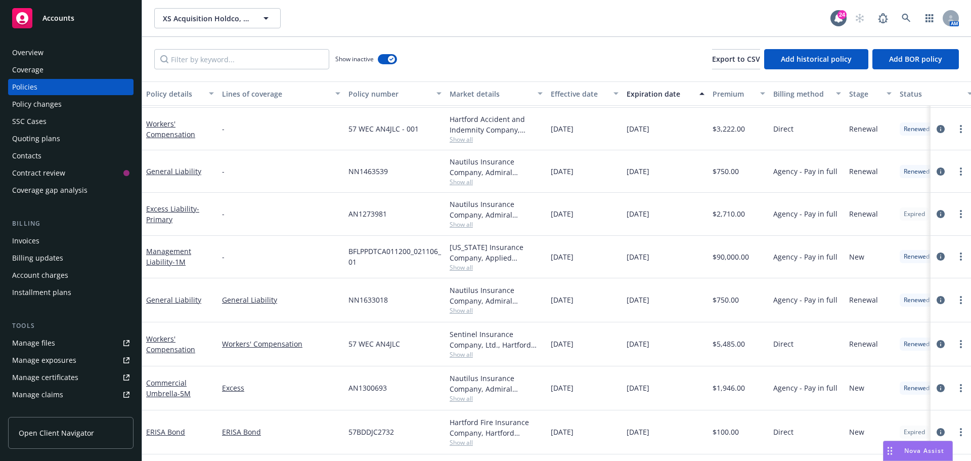
click at [25, 116] on div "SSC Cases" at bounding box center [29, 121] width 34 height 16
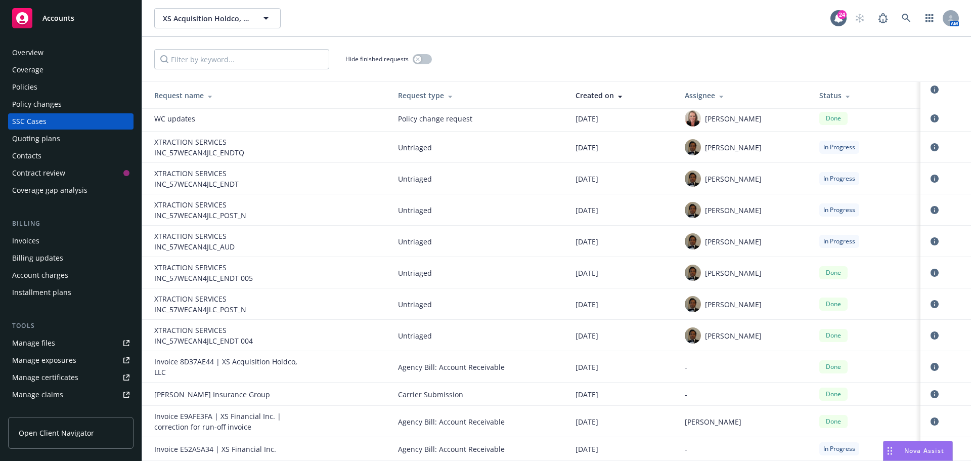
scroll to position [240, 0]
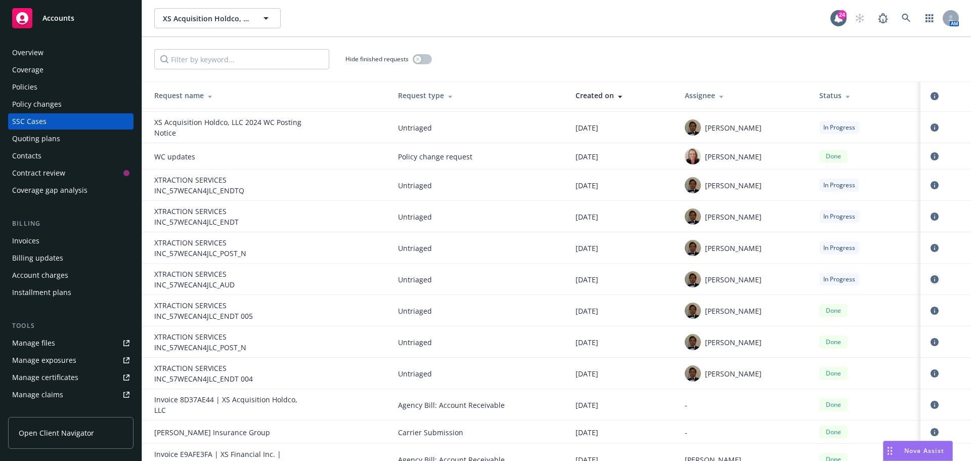
click at [931, 279] on icon "circleInformation" at bounding box center [935, 279] width 8 height 8
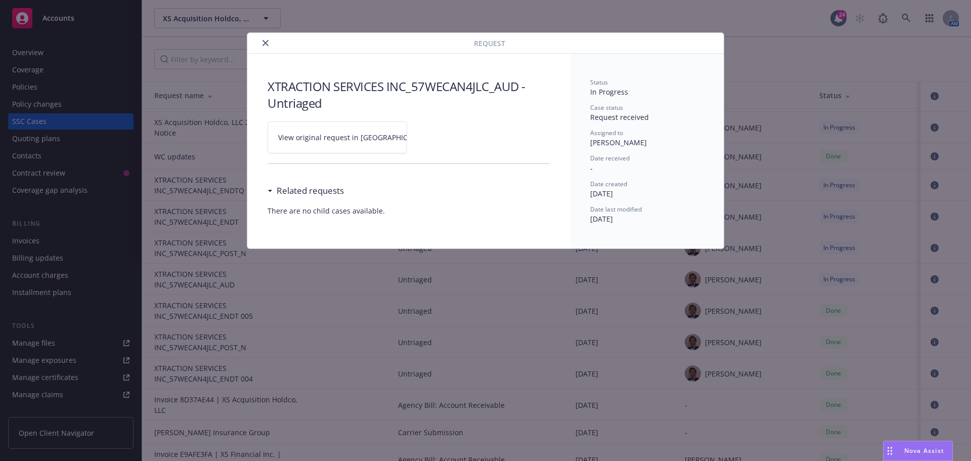
click at [343, 136] on span "View original request in SSC" at bounding box center [354, 137] width 153 height 11
drag, startPoint x: 261, startPoint y: 40, endPoint x: 241, endPoint y: 49, distance: 21.5
click at [261, 40] on button "close" at bounding box center [266, 43] width 12 height 12
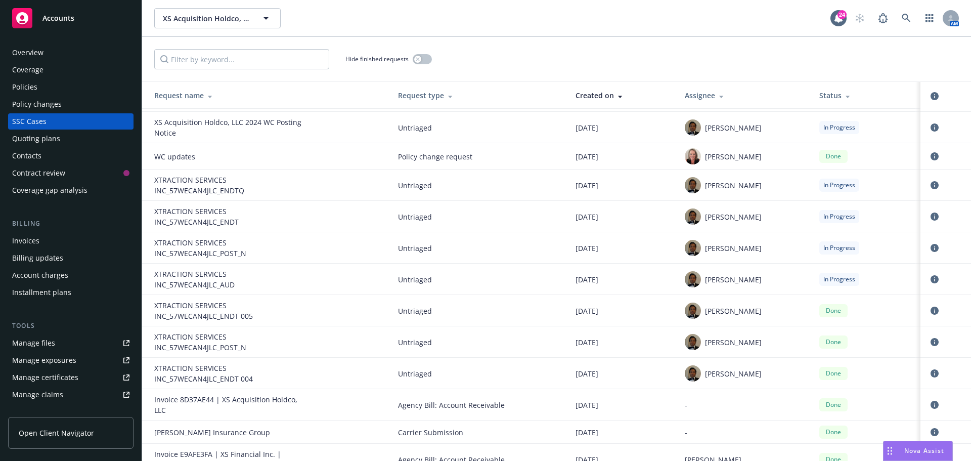
click at [25, 87] on div "Policies" at bounding box center [24, 87] width 25 height 16
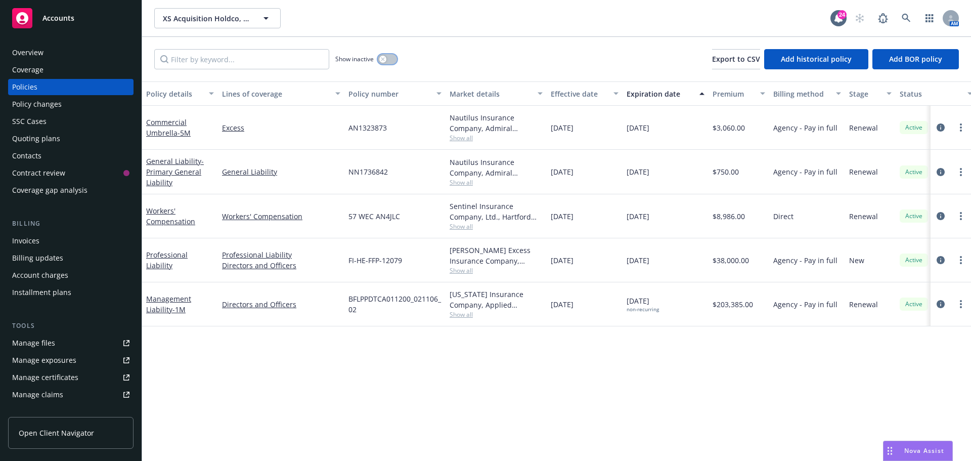
click at [395, 58] on button "button" at bounding box center [387, 59] width 19 height 10
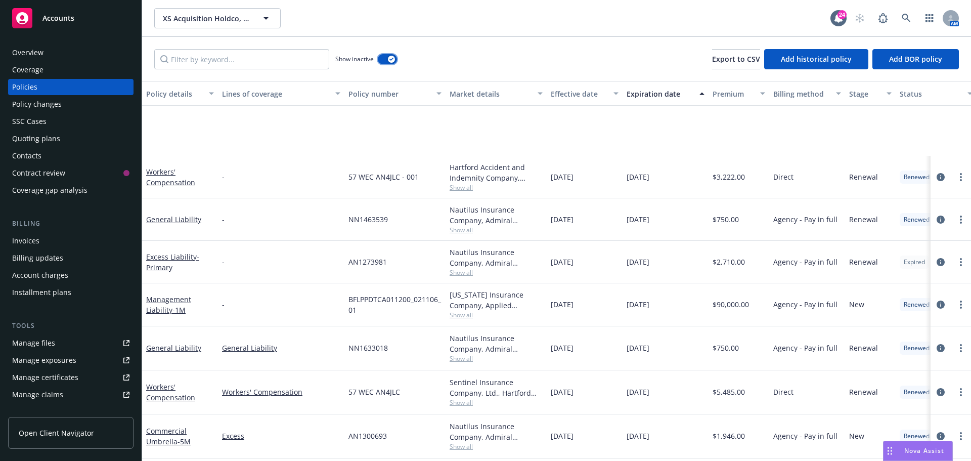
scroll to position [253, 0]
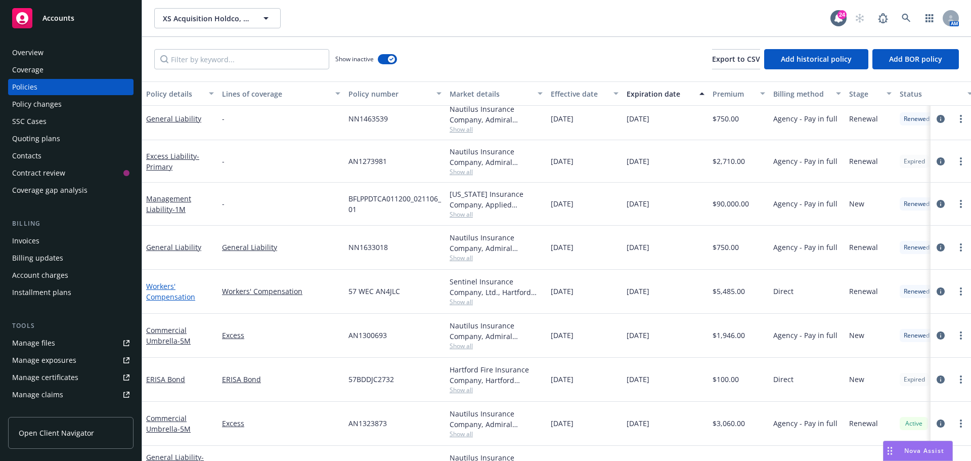
click at [167, 289] on link "Workers' Compensation" at bounding box center [170, 291] width 49 height 20
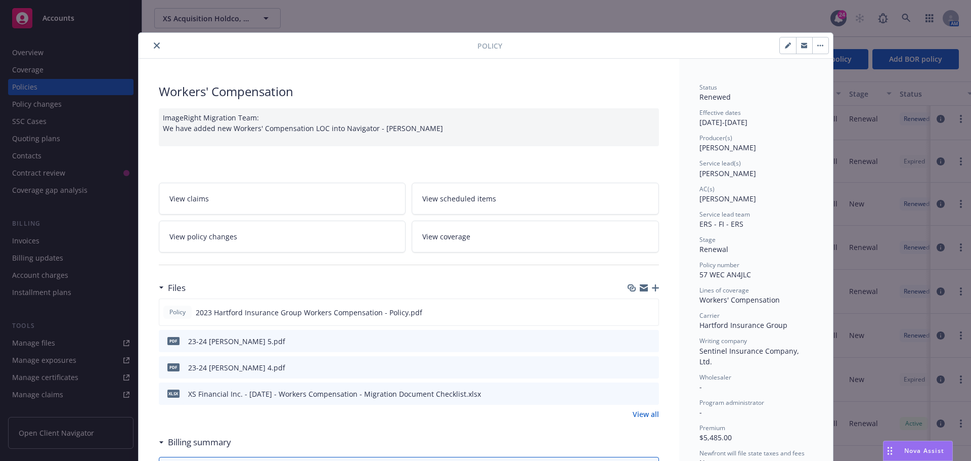
scroll to position [30, 0]
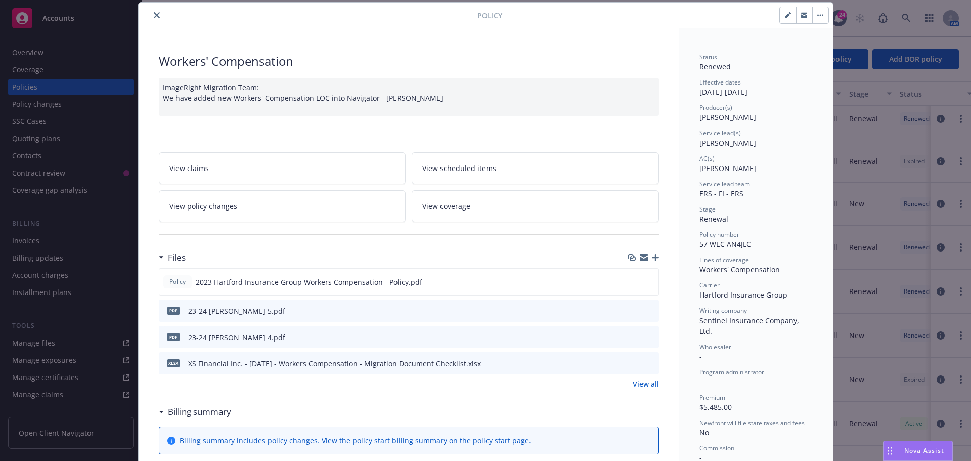
click at [652, 259] on icon "button" at bounding box center [655, 257] width 7 height 7
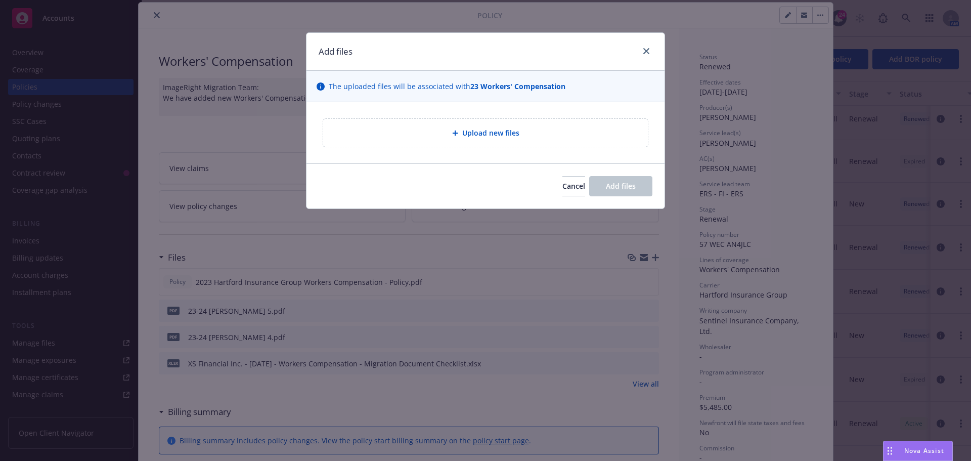
click at [399, 142] on div "Upload new files" at bounding box center [485, 133] width 325 height 28
type textarea "x"
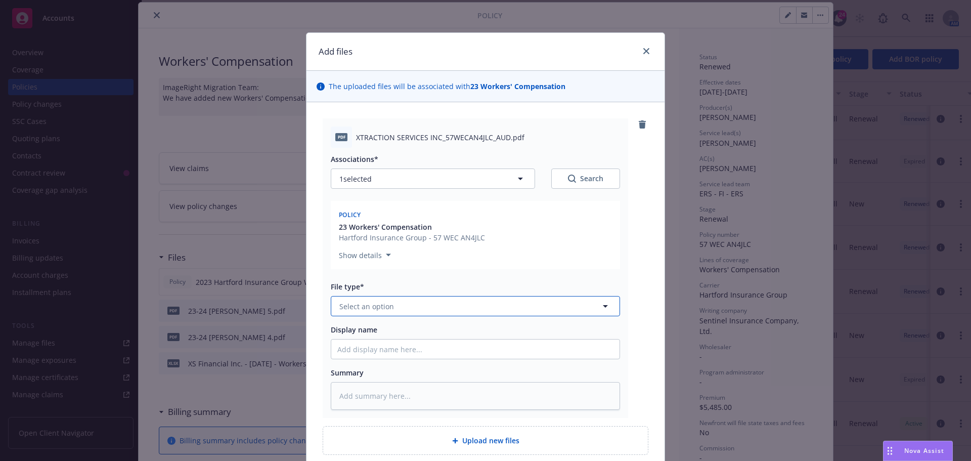
click at [369, 303] on span "Select an option" at bounding box center [366, 306] width 55 height 11
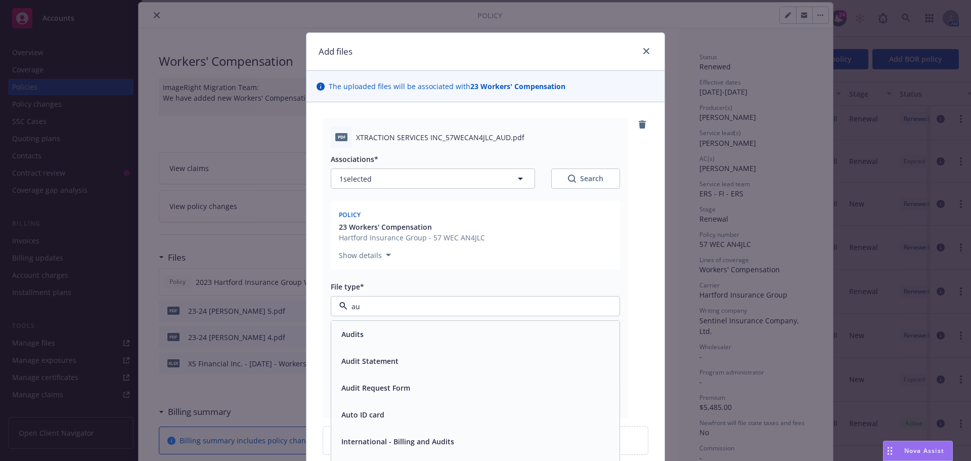
type input "aud"
click at [425, 348] on div "Audit Statement" at bounding box center [475, 361] width 288 height 27
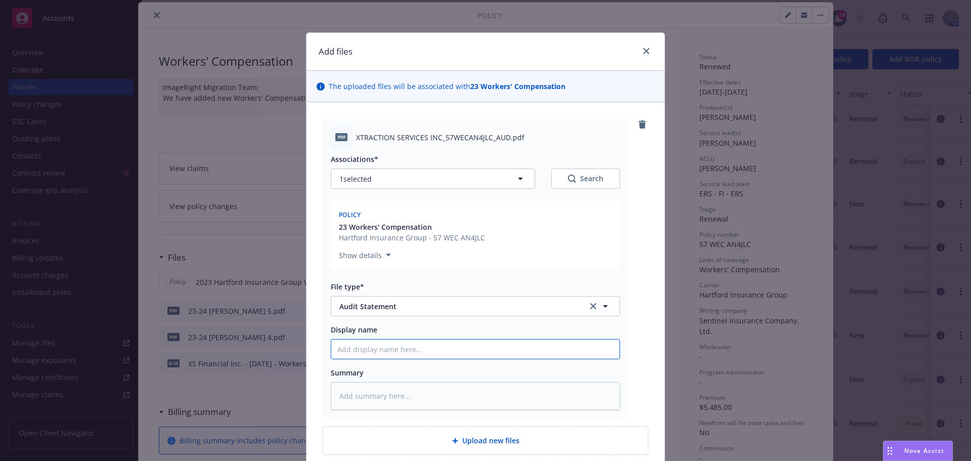
click at [361, 346] on input "Display name" at bounding box center [475, 348] width 288 height 19
type textarea "x"
type input "23"
type textarea "x"
type input "23-"
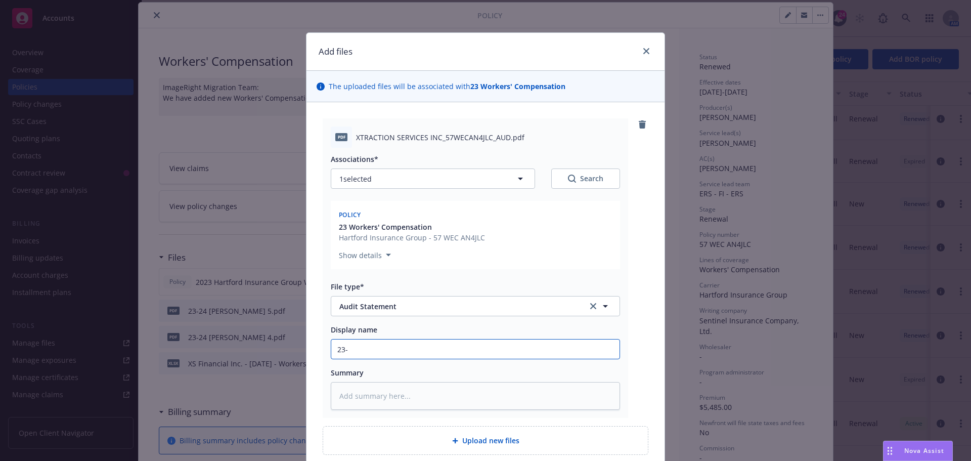
type textarea "x"
type input "23-2"
type textarea "x"
type input "23-24"
type textarea "x"
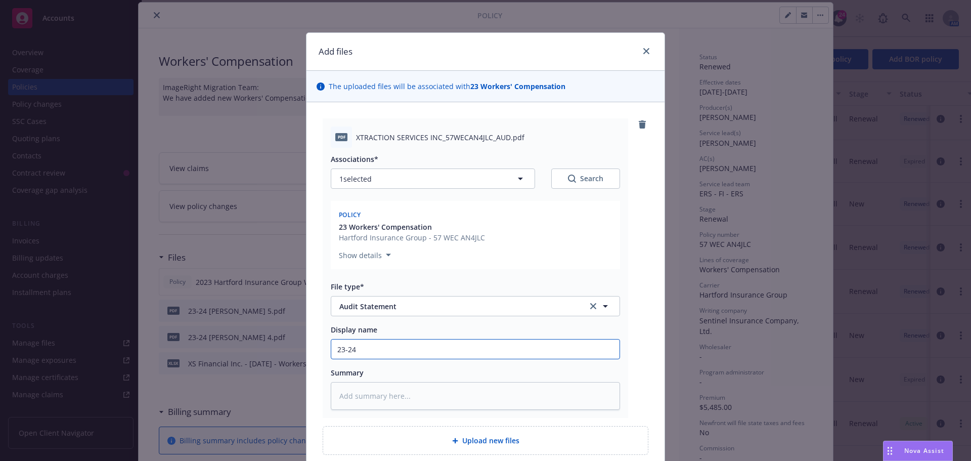
type input "23-24"
type textarea "x"
type input "23-24 W"
type textarea "x"
type input "23-24 WC"
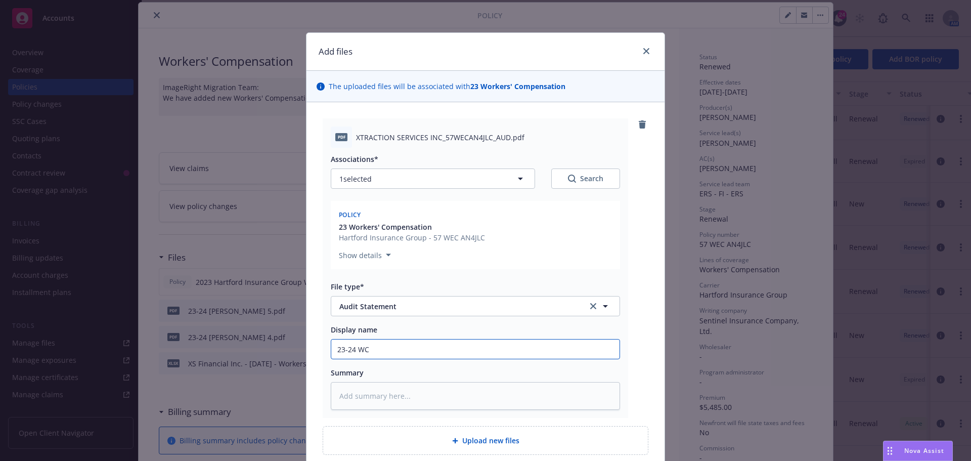
type textarea "x"
type input "23-24 WC"
type textarea "x"
type input "23-24 WC A"
type textarea "x"
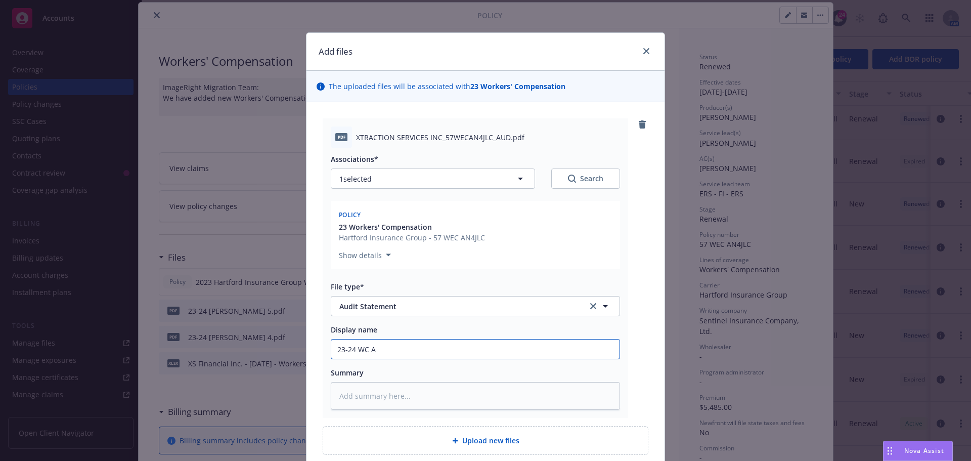
type input "23-24 WC Au"
type textarea "x"
type input "23-24 WC Aud"
type textarea "x"
type input "23-24 WC Audi"
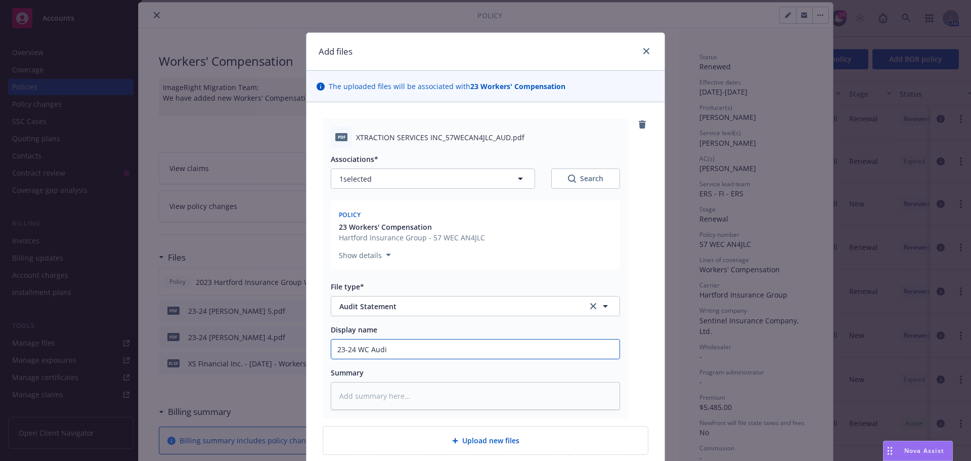
type textarea "x"
type input "23-24 WC Audit"
type textarea "x"
type input "23-24 WC Audit"
type textarea "x"
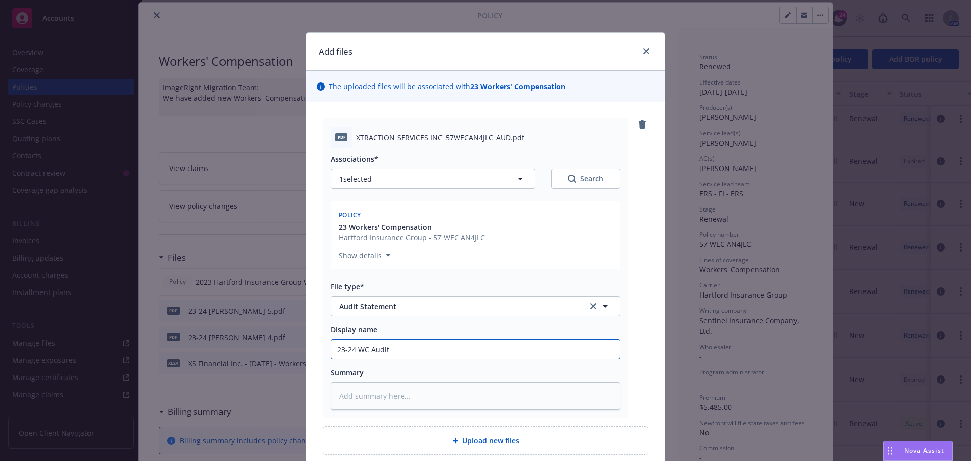
type input "23-24 WC Audit S"
type textarea "x"
type input "23-24 WC Audit Sh"
type textarea "x"
type input "23-24 WC Audit S"
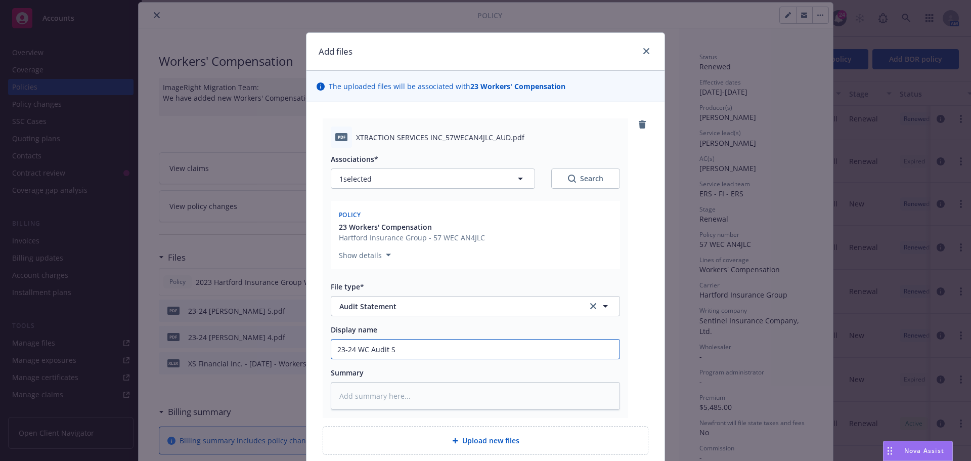
type textarea "x"
type input "23-24 WC Audit"
type textarea "x"
type input "23-24 WC Audit C"
type textarea "x"
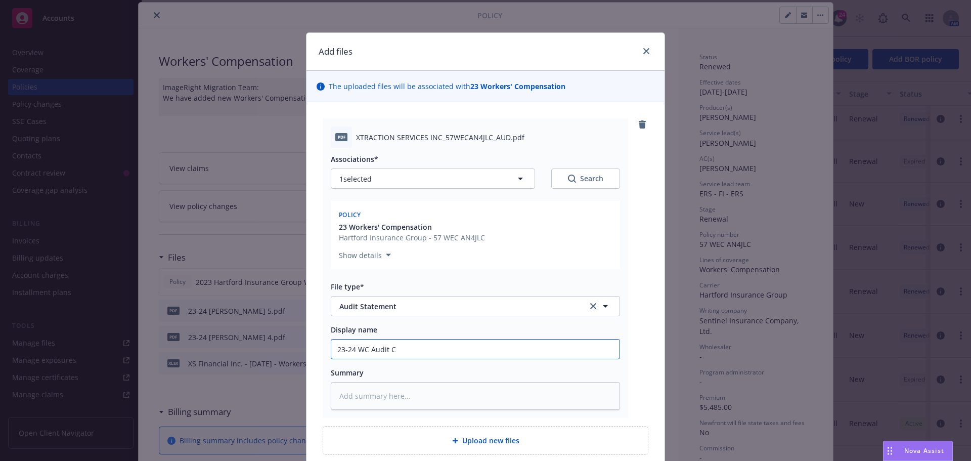
type input "23-24 WC Audit Co"
type textarea "x"
type input "23-24 WC Audit Com"
type textarea "x"
type input "23-24 WC Audit Comp"
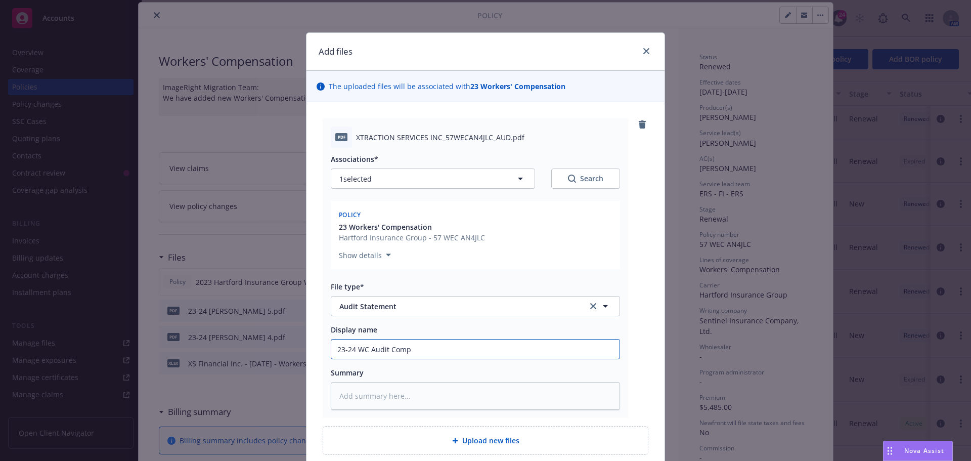
type textarea "x"
type input "23-24 WC Audit Compl"
type textarea "x"
type input "23-24 WC Audit Comple"
type textarea "x"
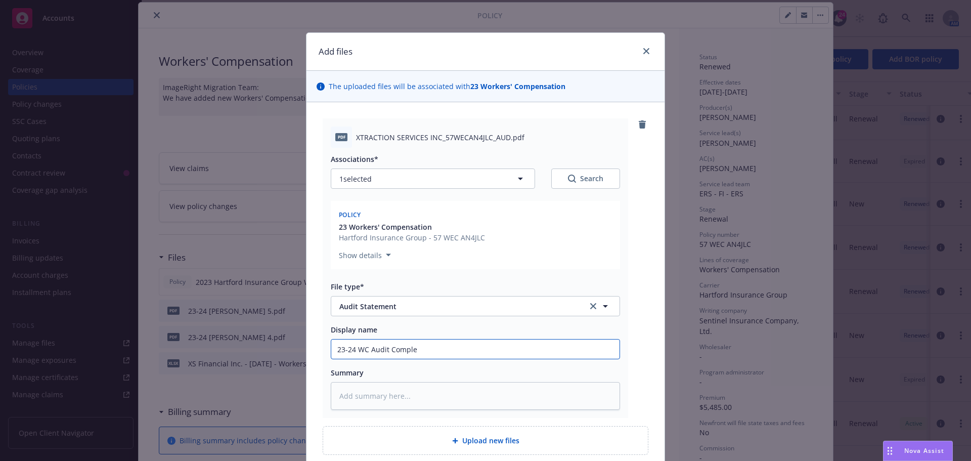
type input "23-24 WC Audit Complet"
type textarea "x"
type input "23-24 WC Audit Complete"
type textarea "x"
type input "23-24 WC Audit Completed"
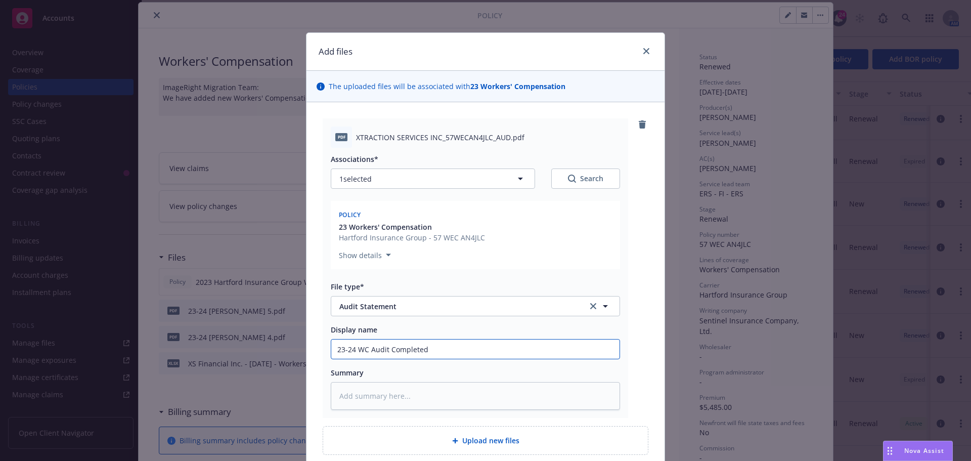
type textarea "x"
type input "23-24 WC Audit Completed"
type textarea "x"
type input "23-24 WC Audit Completed q"
type textarea "x"
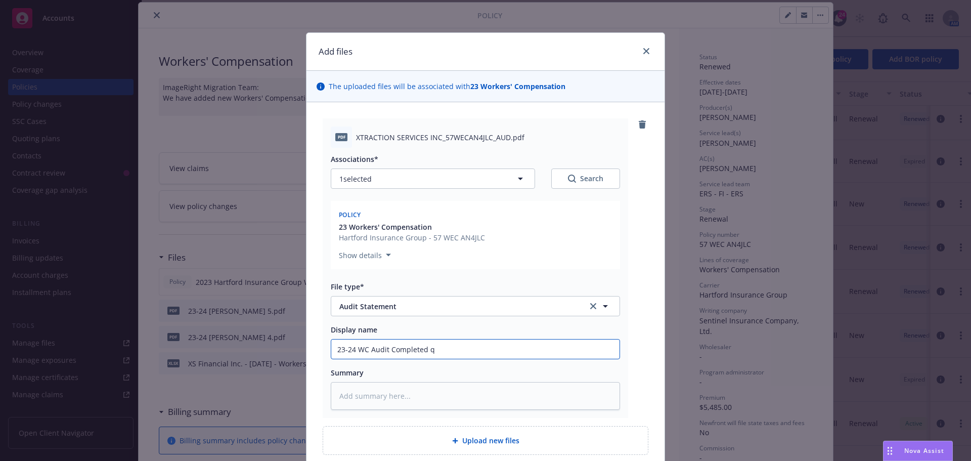
type input "23-24 WC Audit Completed qi"
type textarea "x"
type input "23-24 WC Audit Completed q"
type textarea "x"
type input "23-24 WC Audit Completed"
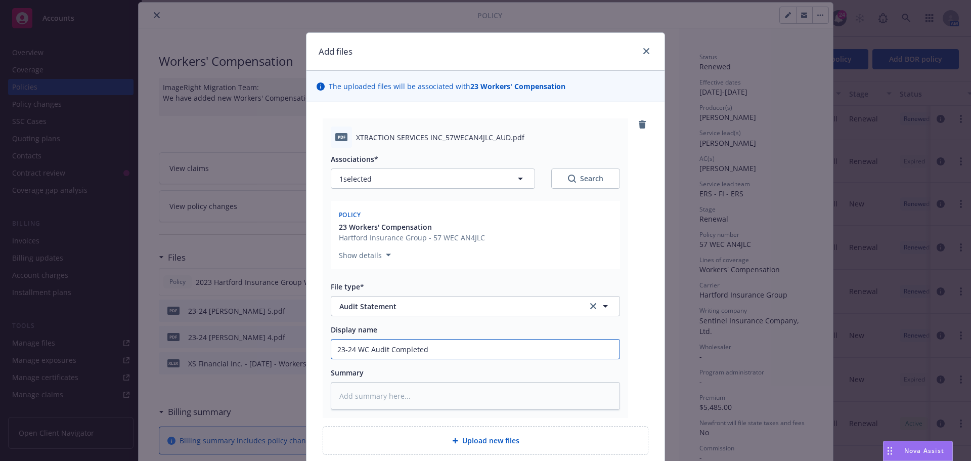
type textarea "x"
type input "23-24 WC Audit Completed w"
type textarea "x"
type input "23-24 WC Audit Completed wi"
type textarea "x"
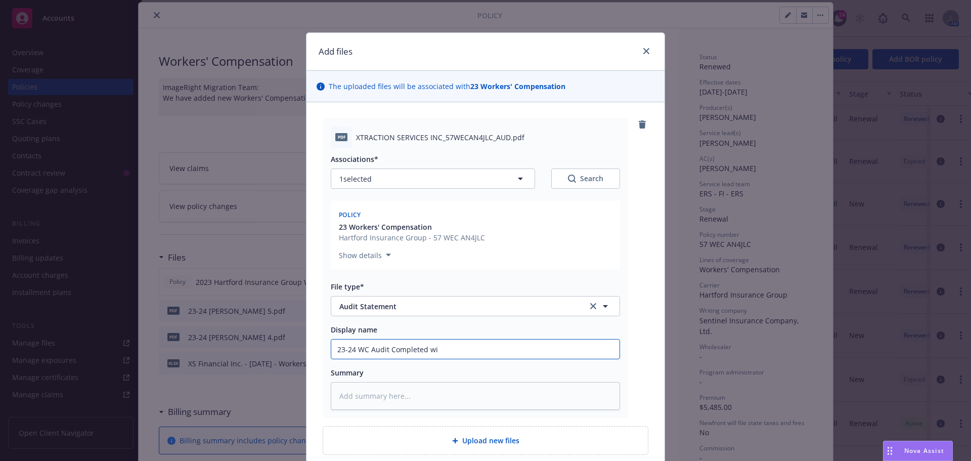
type input "23-24 WC Audit Completed wit"
type textarea "x"
type input "23-24 WC Audit Completed with"
type textarea "x"
type input "23-24 WC Audit Completed with"
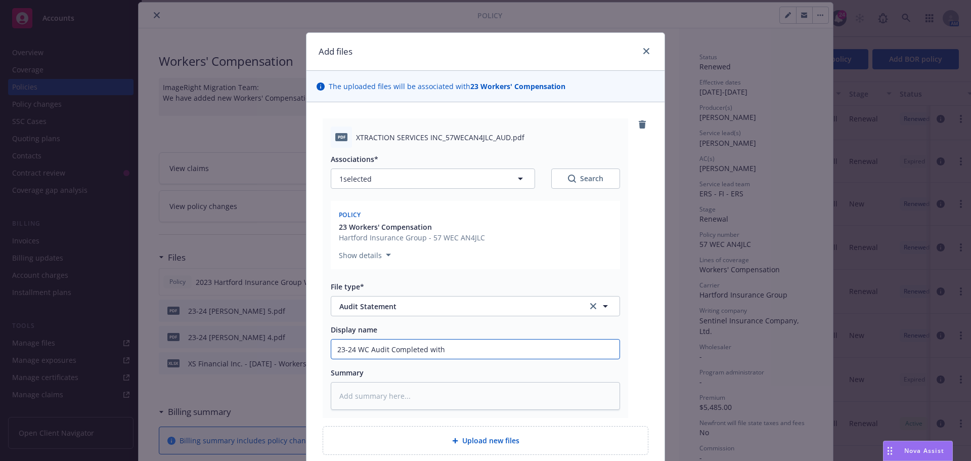
type textarea "x"
type input "23-24 WC Audit Completed with R"
type textarea "x"
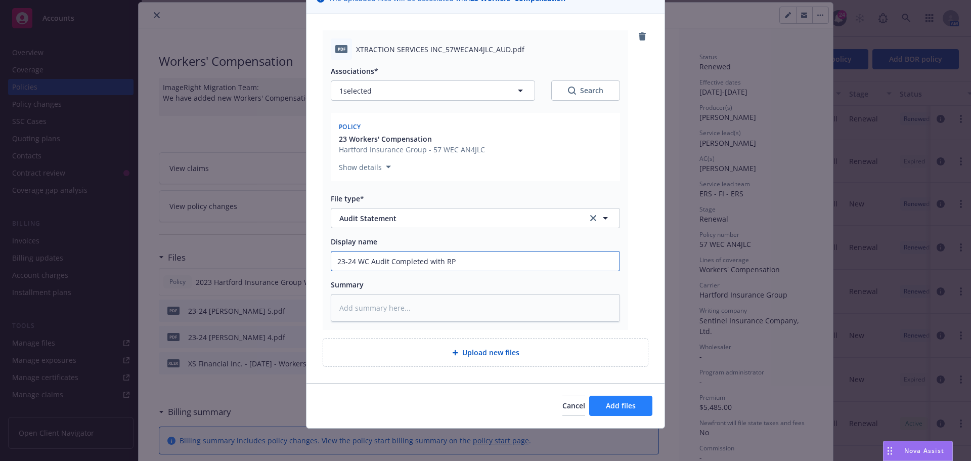
type input "23-24 WC Audit Completed with RP"
click at [629, 398] on button "Add files" at bounding box center [620, 406] width 63 height 20
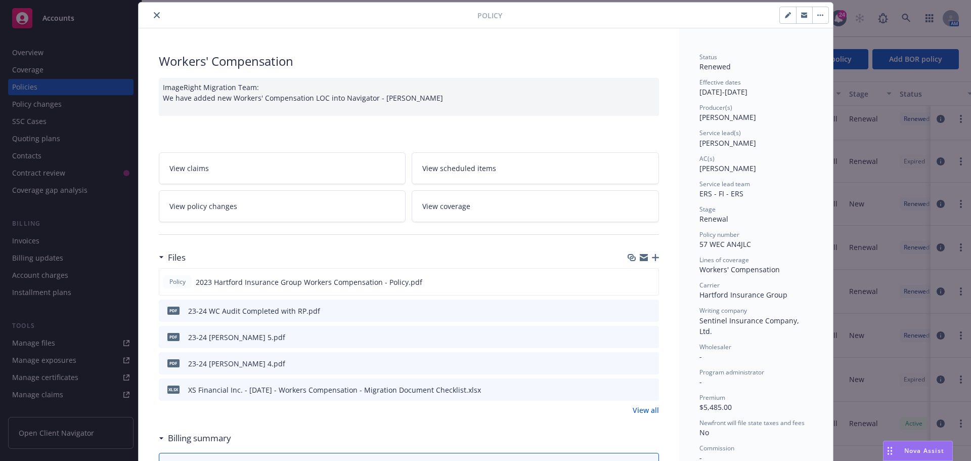
scroll to position [0, 0]
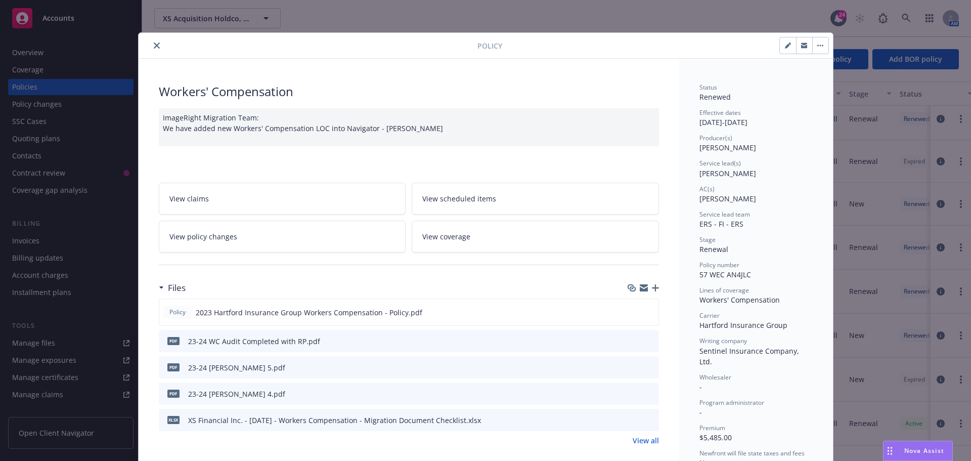
click at [151, 46] on button "close" at bounding box center [157, 45] width 12 height 12
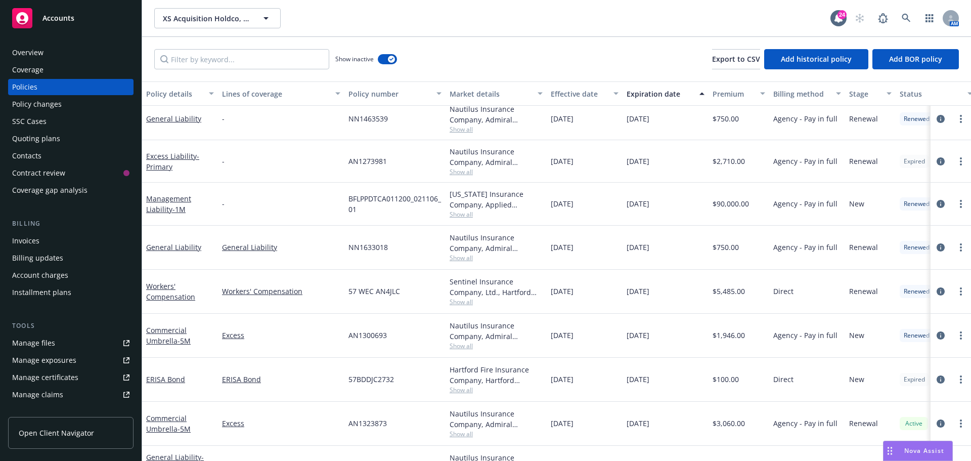
click at [356, 11] on div "XS Acquisition Holdco, LLC XS Acquisition Holdco, LLC" at bounding box center [492, 18] width 676 height 20
click at [58, 123] on div "SSC Cases" at bounding box center [70, 121] width 117 height 16
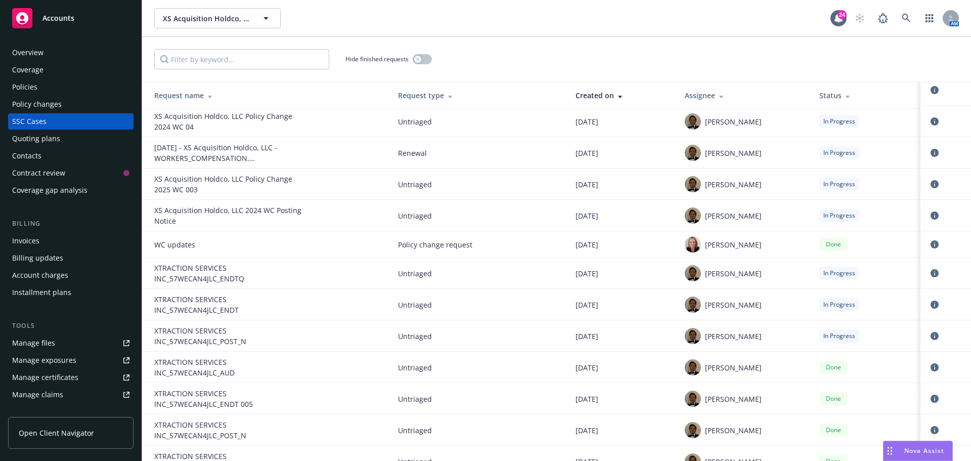
scroll to position [202, 0]
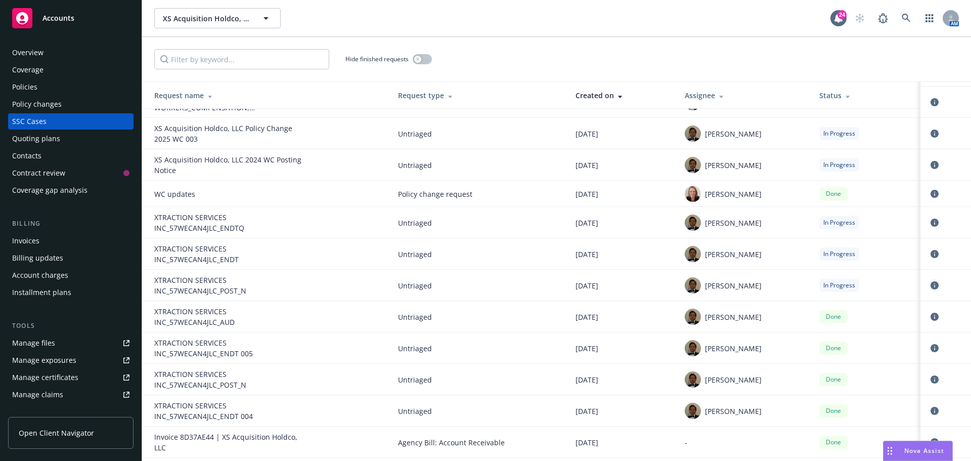
click at [931, 286] on icon "circleInformation" at bounding box center [935, 285] width 8 height 8
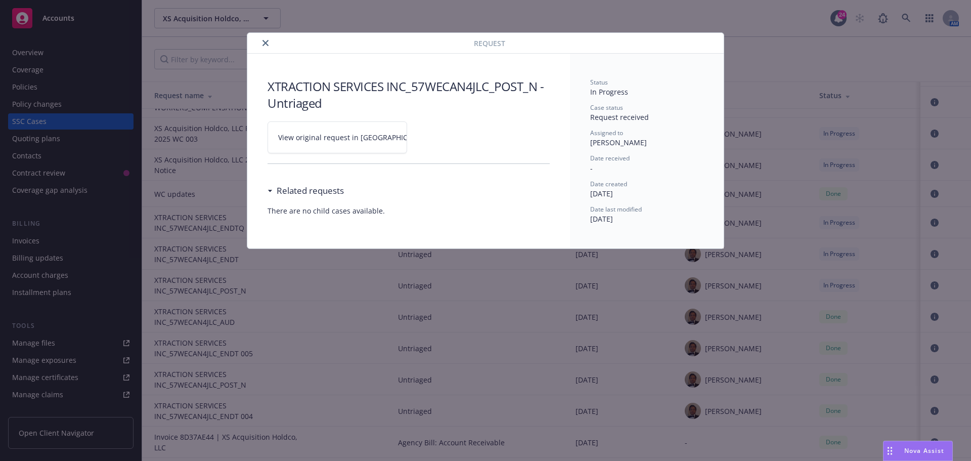
click at [269, 134] on link "View original request in SSC" at bounding box center [338, 137] width 140 height 32
click at [267, 45] on icon "close" at bounding box center [266, 43] width 6 height 6
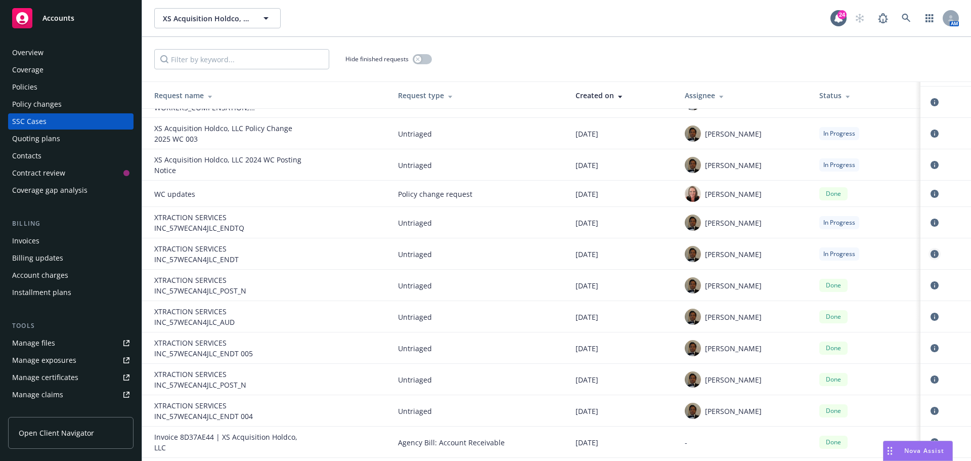
click at [931, 253] on icon "circleInformation" at bounding box center [935, 254] width 8 height 8
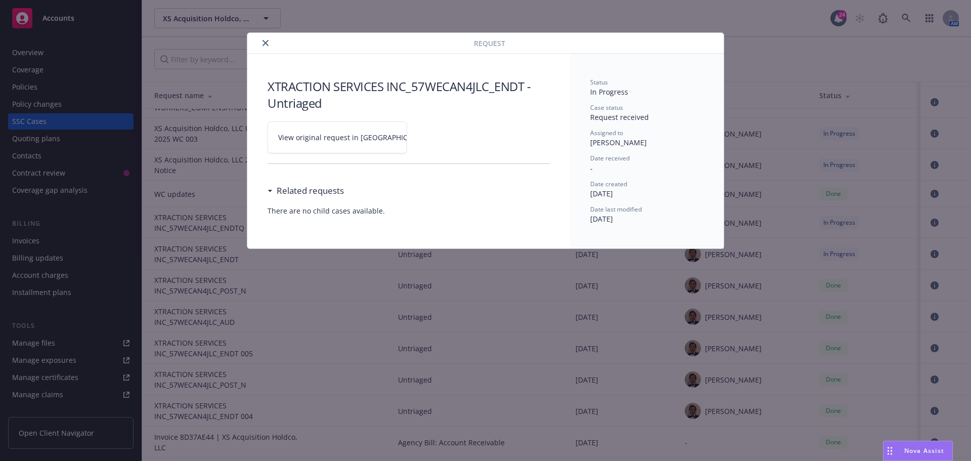
click at [352, 141] on span "View original request in SSC" at bounding box center [354, 137] width 153 height 11
click at [266, 44] on icon "close" at bounding box center [266, 43] width 6 height 6
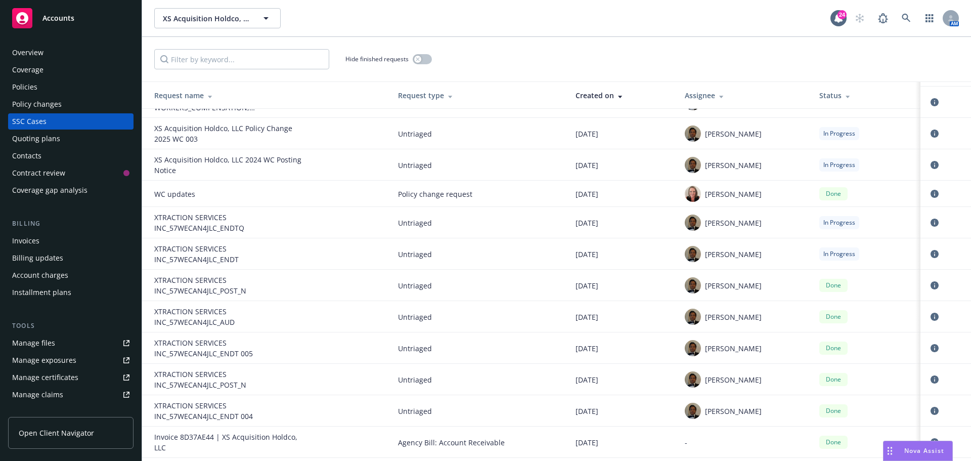
click at [88, 92] on div "Policies" at bounding box center [70, 87] width 117 height 16
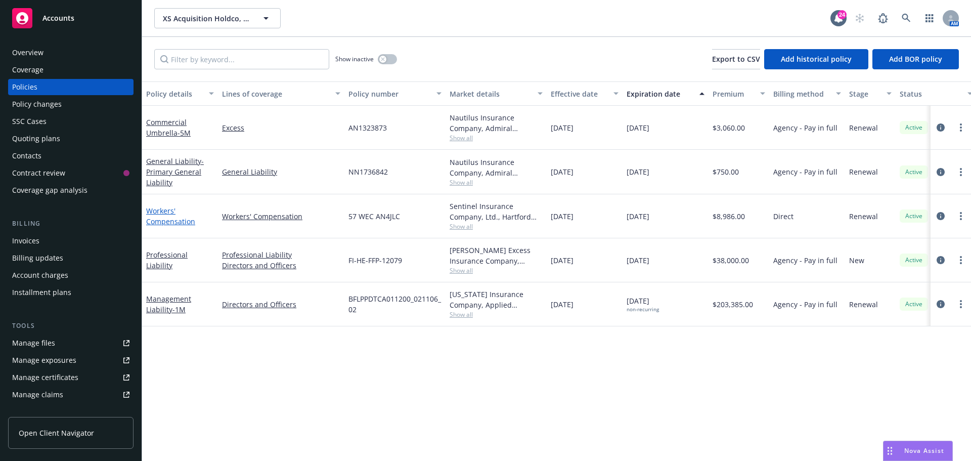
click at [177, 224] on link "Workers' Compensation" at bounding box center [170, 216] width 49 height 20
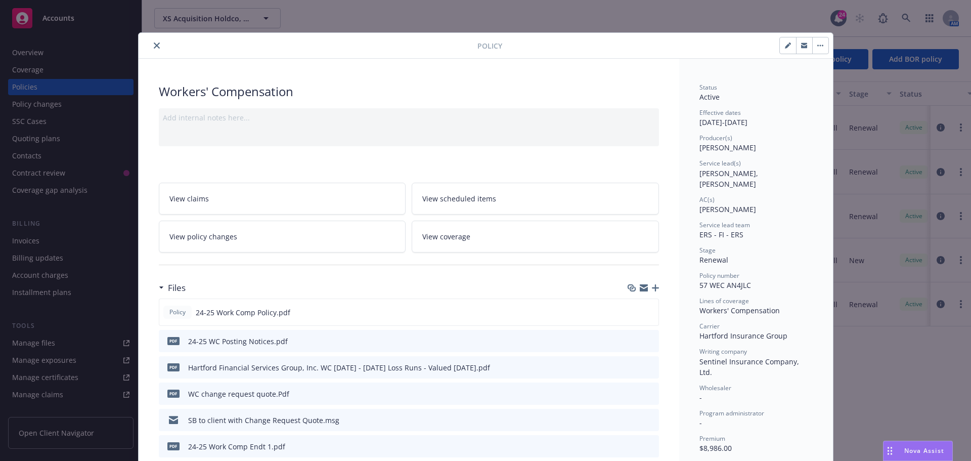
click at [654, 289] on icon "button" at bounding box center [655, 287] width 7 height 7
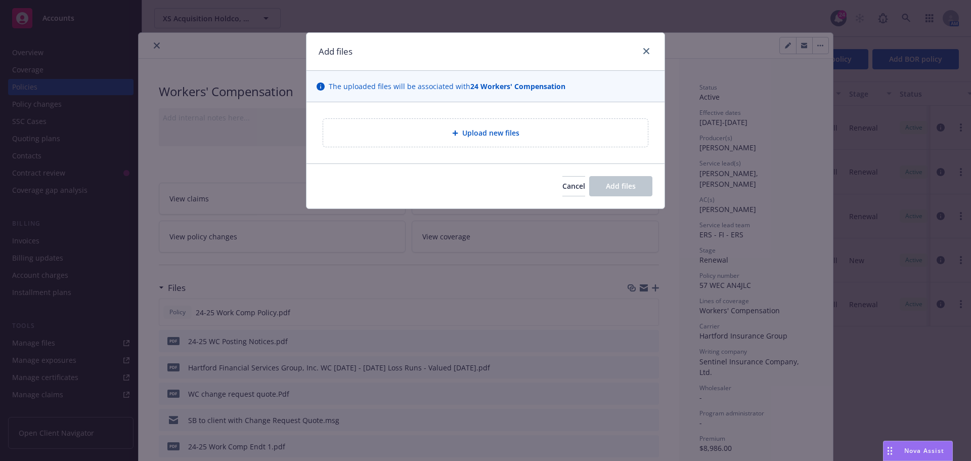
click at [481, 142] on div "Upload new files" at bounding box center [485, 133] width 325 height 28
type textarea "x"
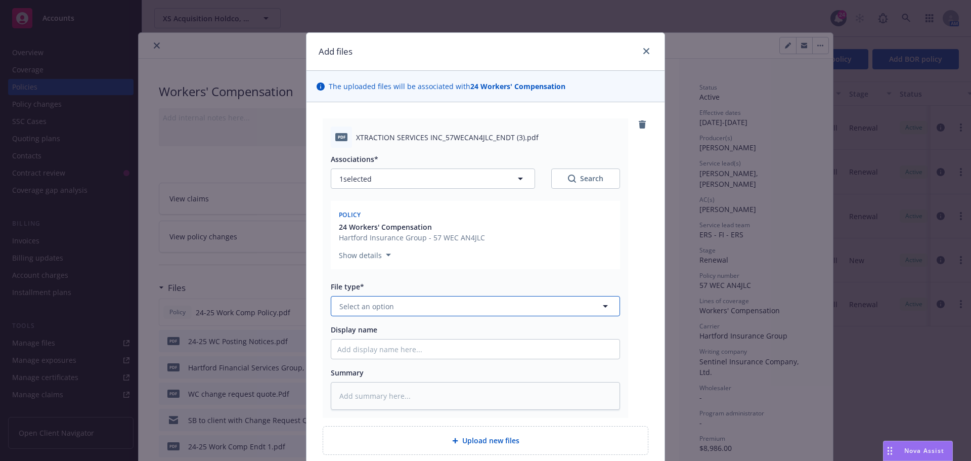
click at [370, 308] on span "Select an option" at bounding box center [366, 306] width 55 height 11
type input "endorse"
click at [355, 332] on span "Endorsement" at bounding box center [364, 334] width 47 height 11
click at [346, 346] on input "Display name" at bounding box center [475, 348] width 288 height 19
type textarea "x"
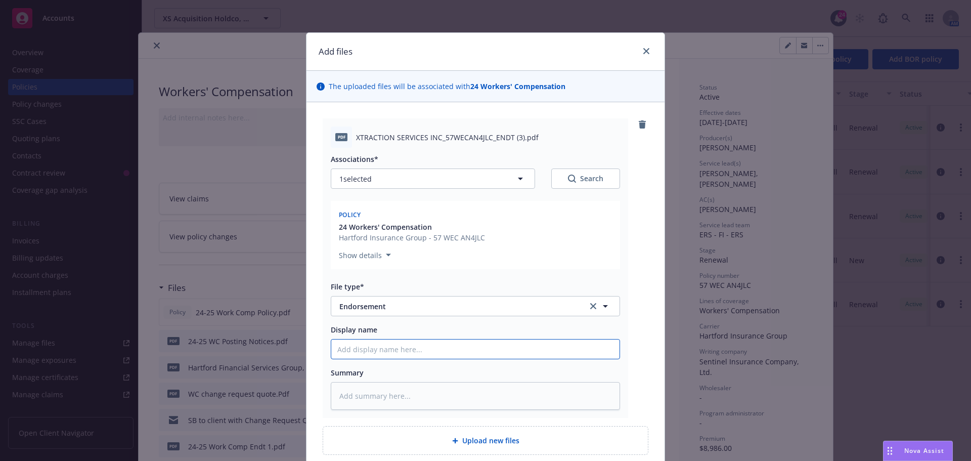
type input "2"
type textarea "x"
type input "24"
type textarea "x"
type input "24-"
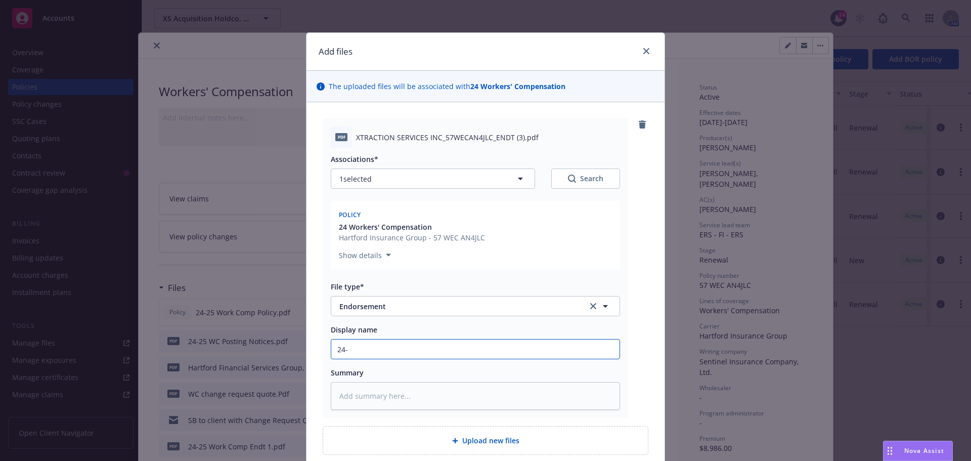
type textarea "x"
type input "24-2"
type textarea "x"
type input "24-25"
type textarea "x"
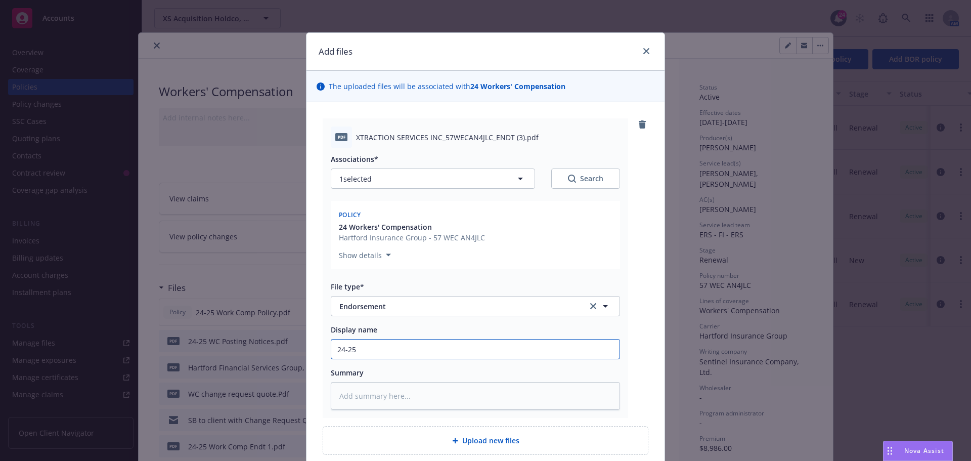
type input "24-25"
type textarea "x"
type input "24-25 W"
type textarea "x"
type input "24-25 WC"
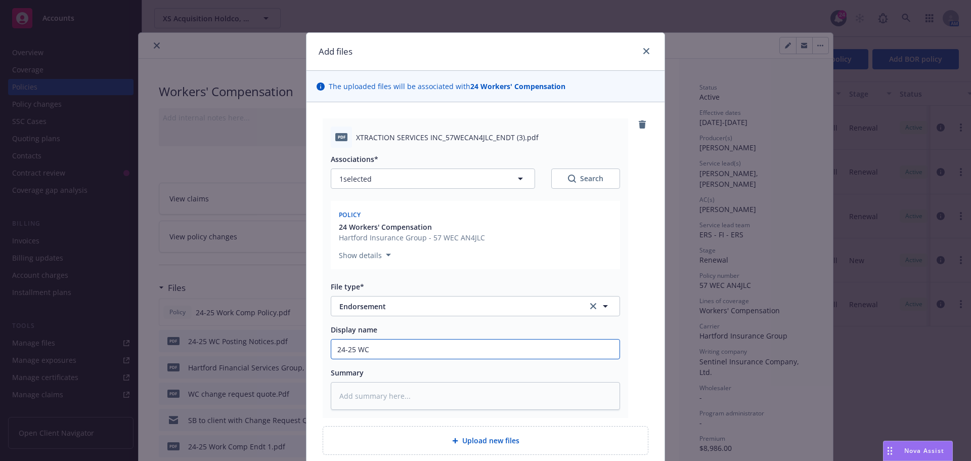
type textarea "x"
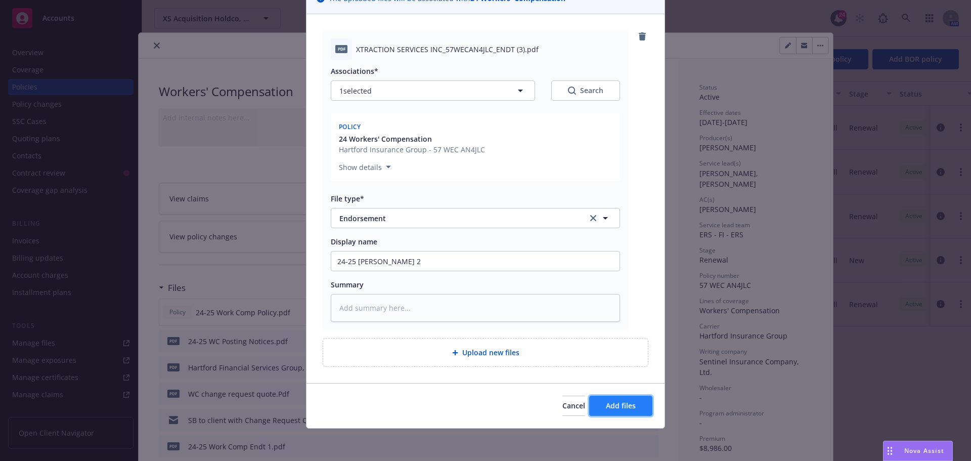
click at [598, 410] on button "Add files" at bounding box center [620, 406] width 63 height 20
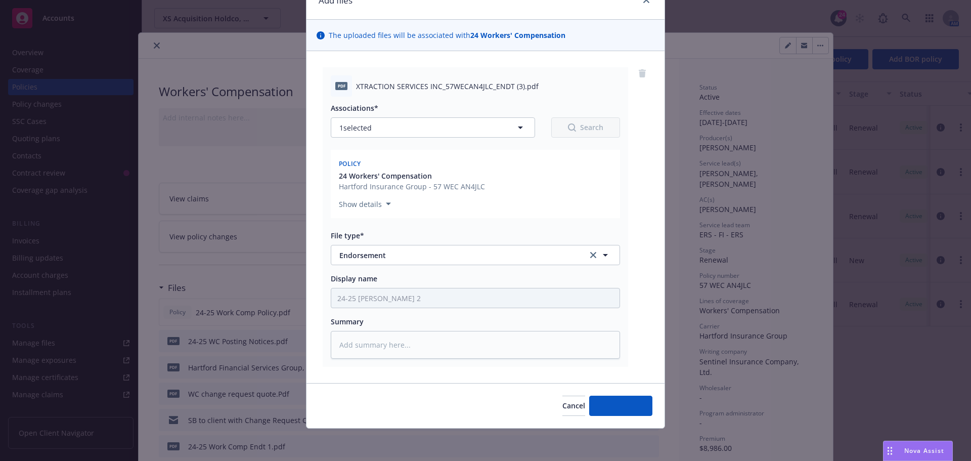
scroll to position [51, 0]
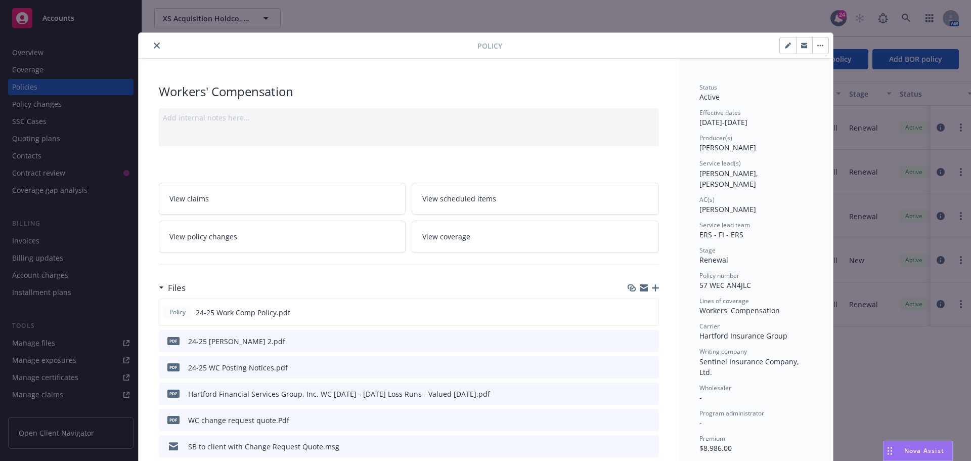
click at [154, 49] on button "close" at bounding box center [157, 45] width 12 height 12
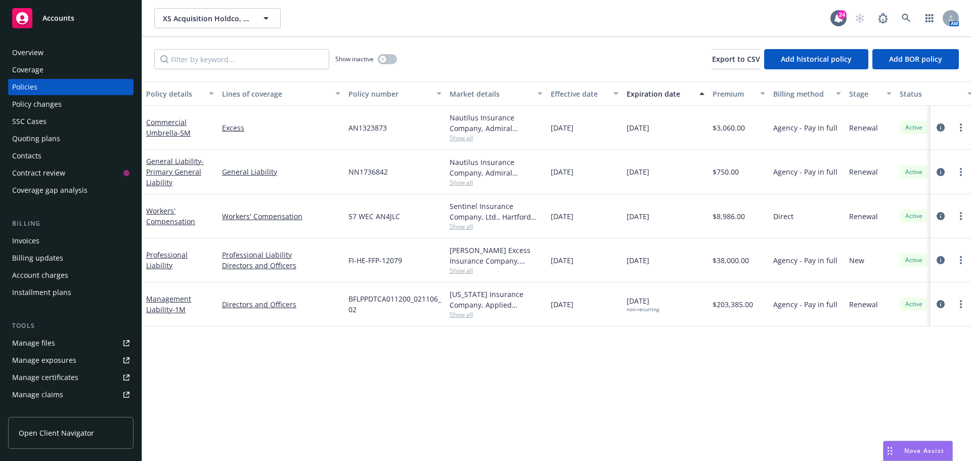
click at [53, 126] on div "SSC Cases" at bounding box center [70, 121] width 117 height 16
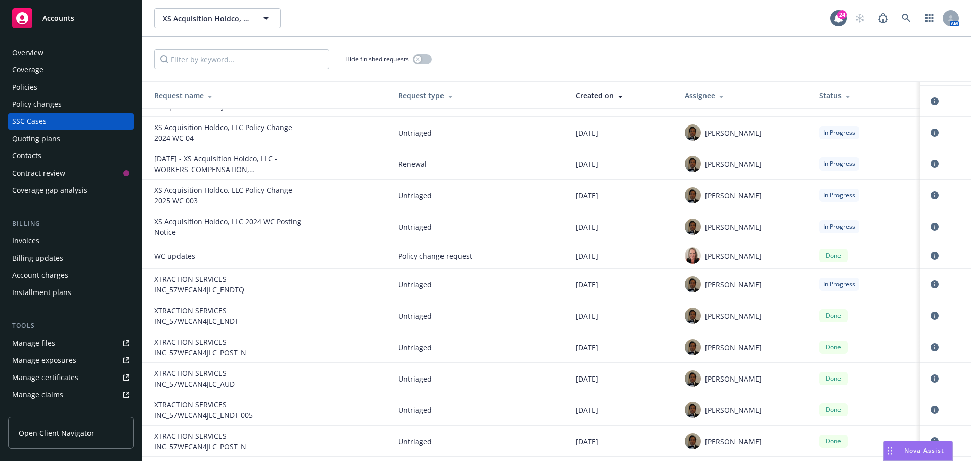
scroll to position [139, 0]
click at [931, 227] on icon "circleInformation" at bounding box center [935, 229] width 8 height 8
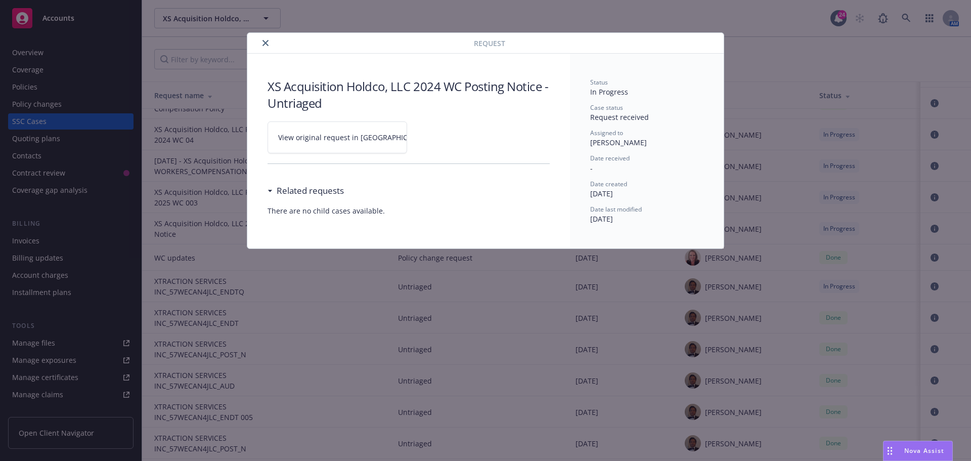
click at [334, 132] on span "View original request in SSC" at bounding box center [354, 137] width 153 height 11
click at [264, 40] on icon "close" at bounding box center [266, 43] width 6 height 6
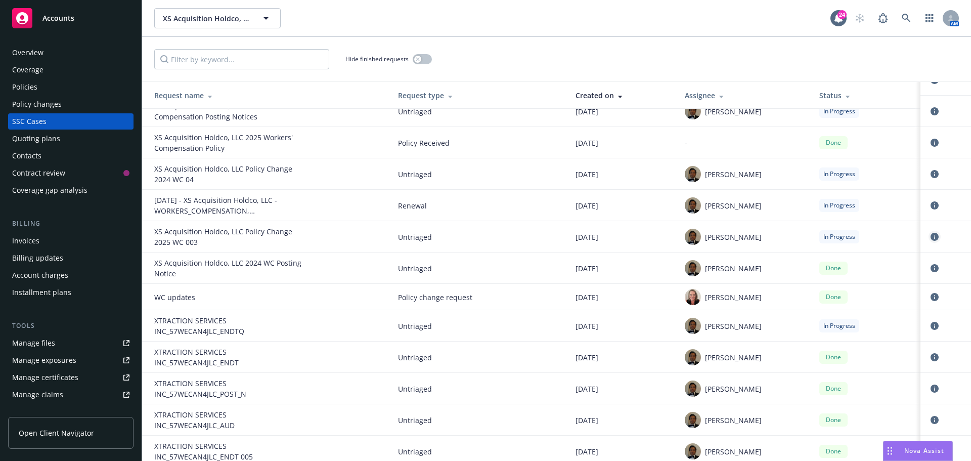
scroll to position [88, 0]
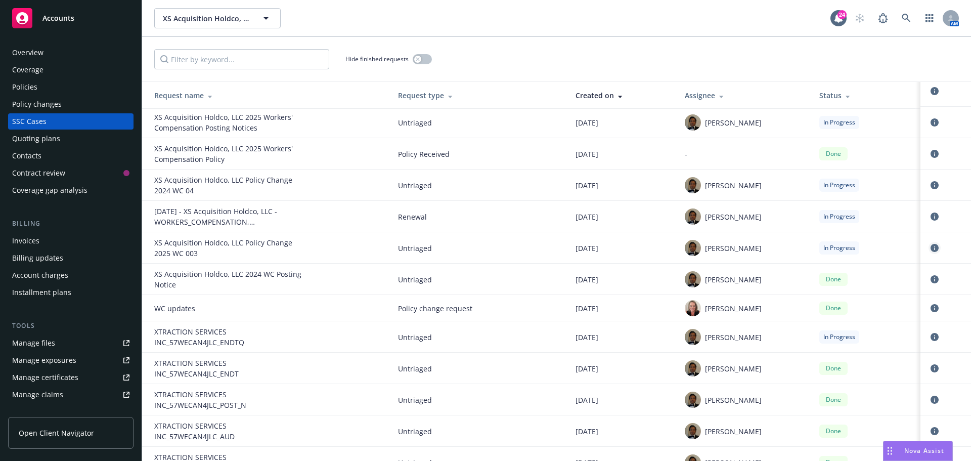
click at [931, 246] on icon "circleInformation" at bounding box center [935, 248] width 8 height 8
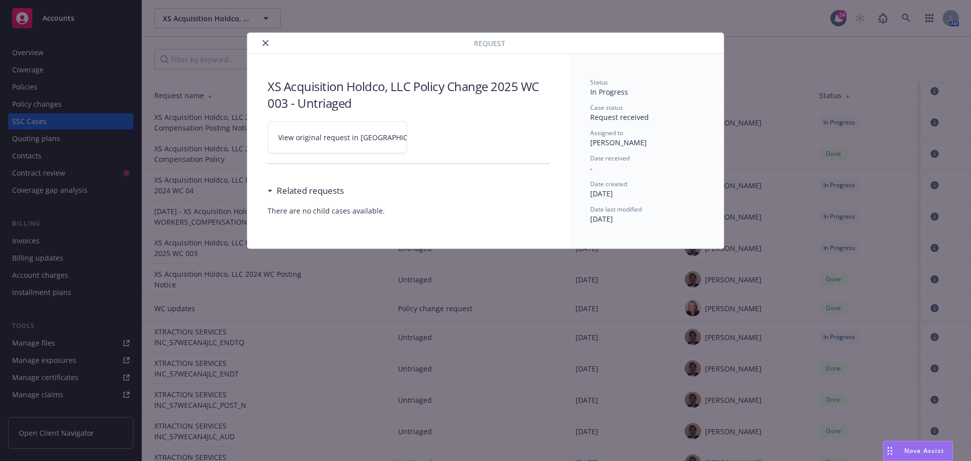
click at [357, 143] on link "View original request in SSC" at bounding box center [338, 137] width 140 height 32
click at [261, 37] on div at bounding box center [362, 43] width 223 height 12
click at [267, 46] on button "close" at bounding box center [266, 43] width 12 height 12
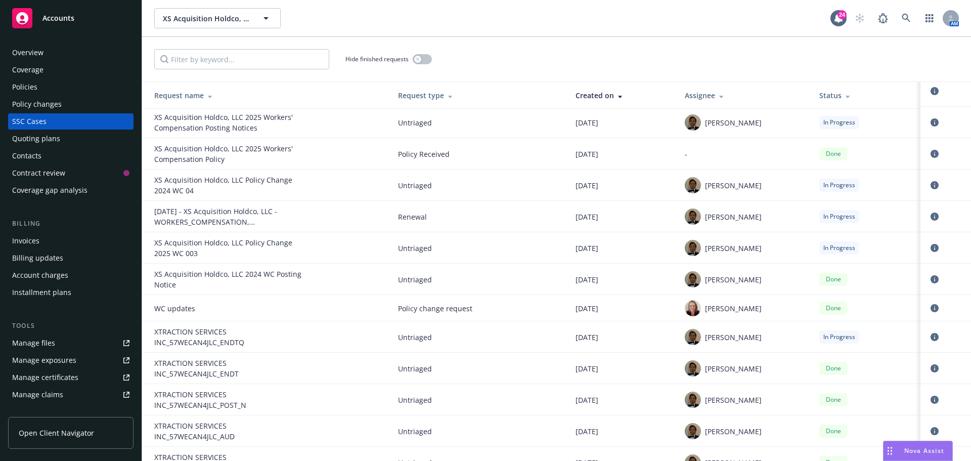
click at [71, 91] on div "Policies" at bounding box center [70, 87] width 117 height 16
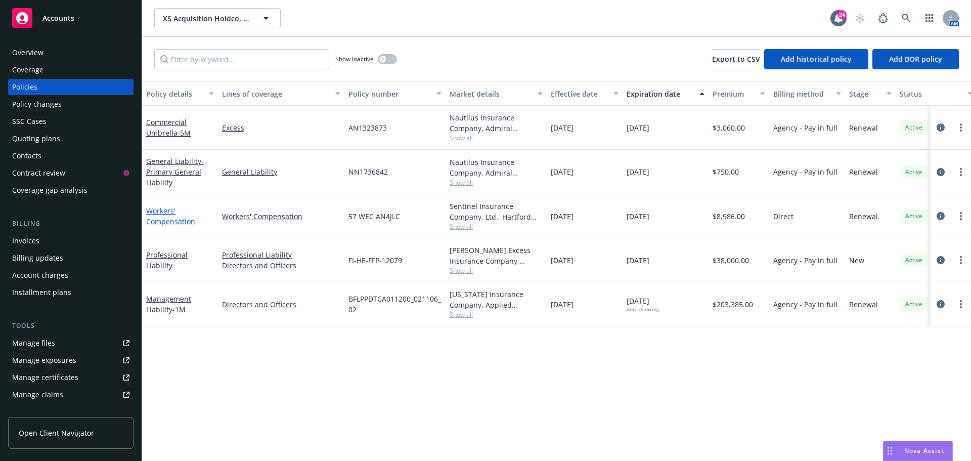
click at [159, 223] on link "Workers' Compensation" at bounding box center [170, 216] width 49 height 20
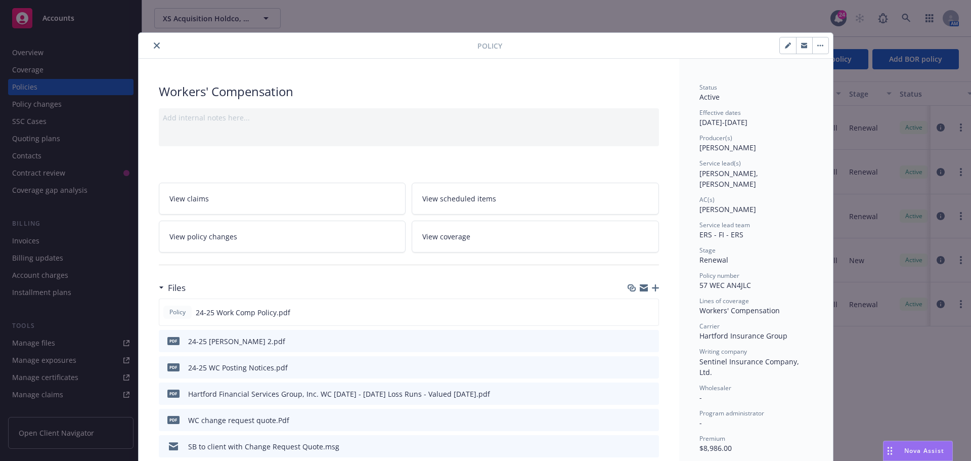
scroll to position [30, 0]
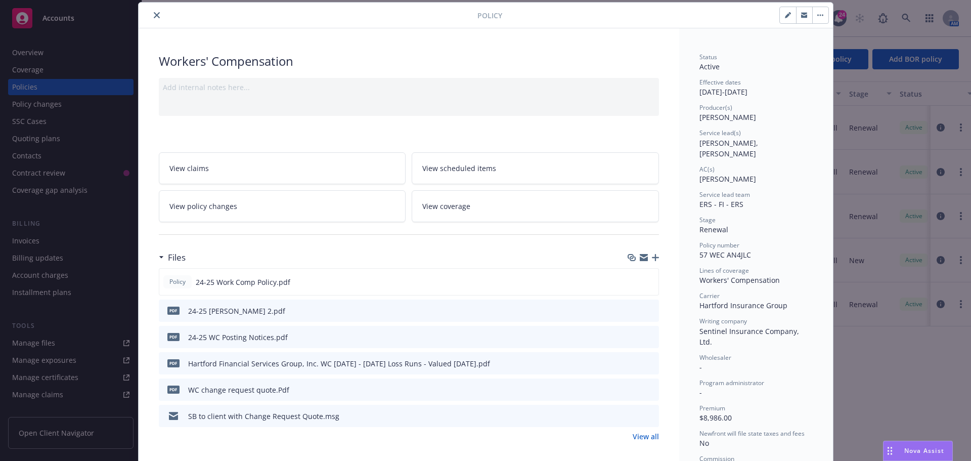
click at [651, 262] on div "Files" at bounding box center [409, 257] width 500 height 21
click at [652, 257] on icon "button" at bounding box center [655, 257] width 7 height 7
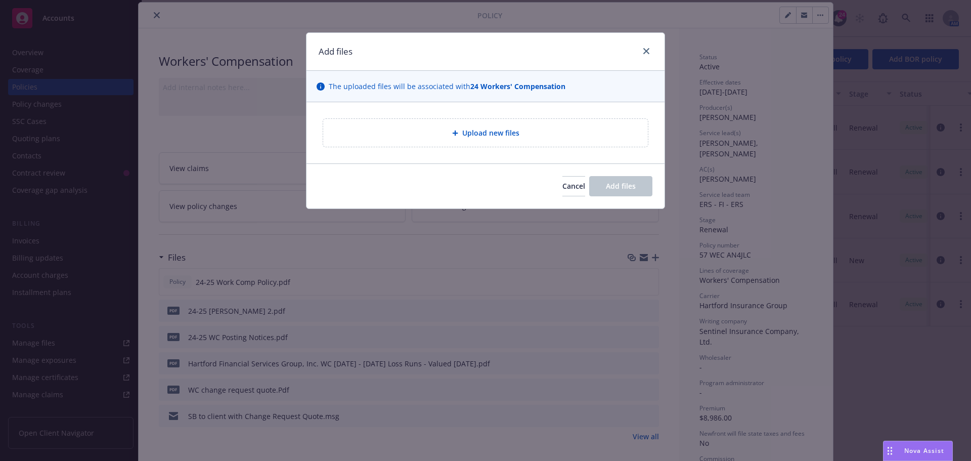
click at [457, 136] on div "Upload new files" at bounding box center [485, 133] width 309 height 12
click at [452, 145] on div "Upload new files" at bounding box center [485, 133] width 325 height 28
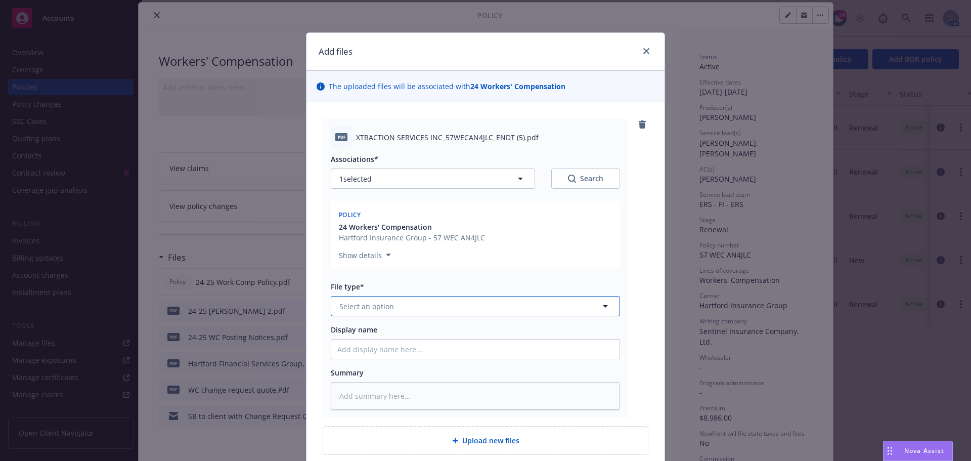
click at [444, 306] on button "Select an option" at bounding box center [475, 306] width 289 height 20
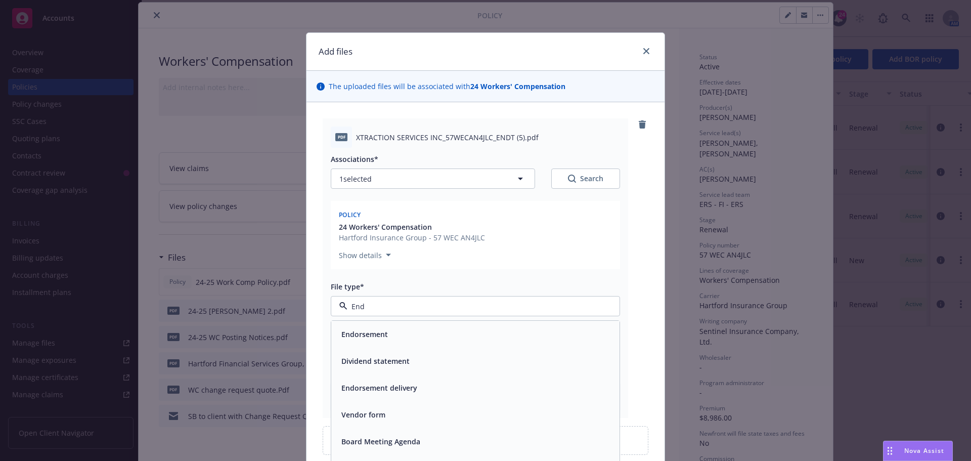
click at [429, 332] on div "Endorsement" at bounding box center [475, 334] width 276 height 15
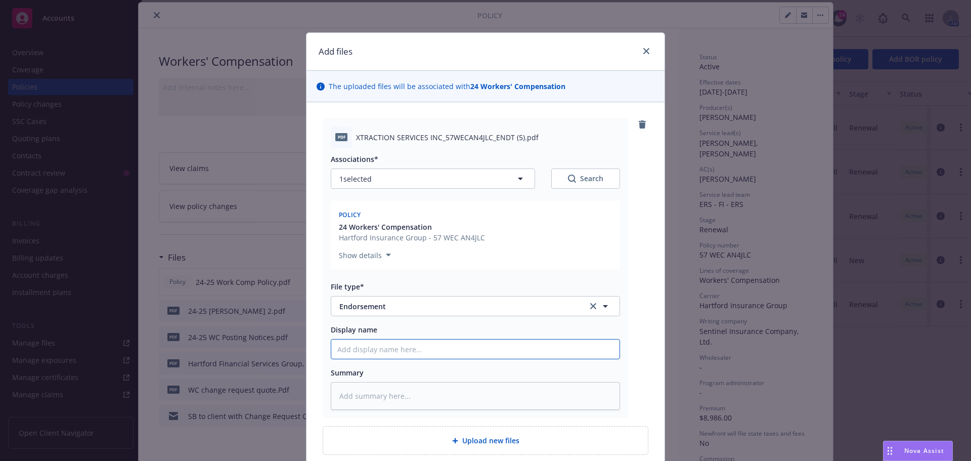
drag, startPoint x: 418, startPoint y: 348, endPoint x: 438, endPoint y: 358, distance: 22.9
click at [418, 348] on input "Display name" at bounding box center [475, 348] width 288 height 19
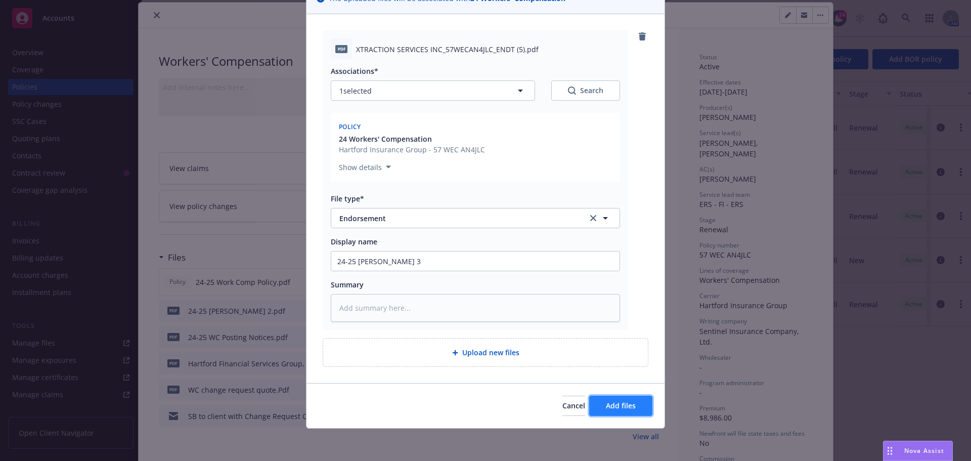
click at [591, 401] on button "Add files" at bounding box center [620, 406] width 63 height 20
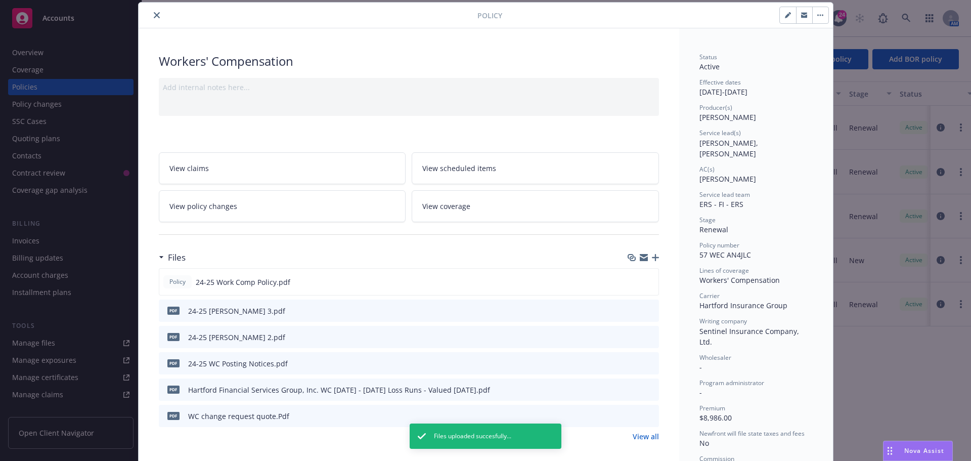
click at [143, 18] on div at bounding box center [310, 15] width 335 height 12
click at [154, 14] on icon "close" at bounding box center [157, 15] width 6 height 6
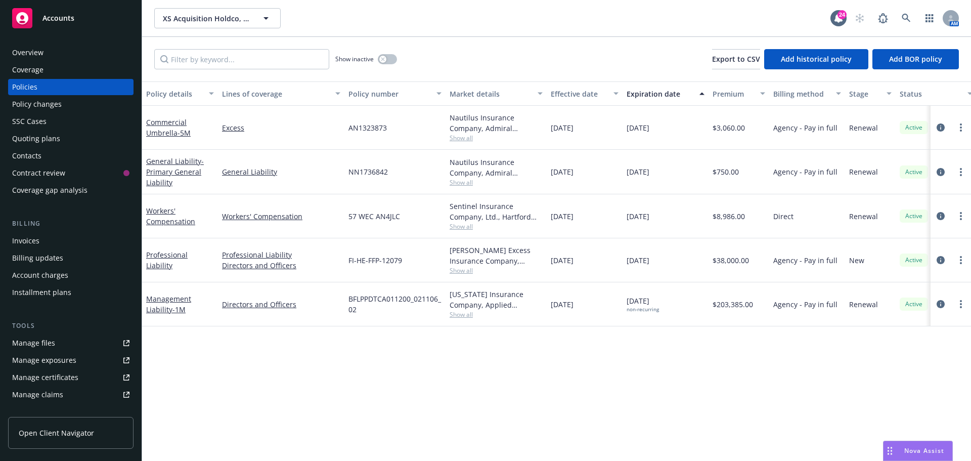
click at [62, 123] on div "SSC Cases" at bounding box center [70, 121] width 117 height 16
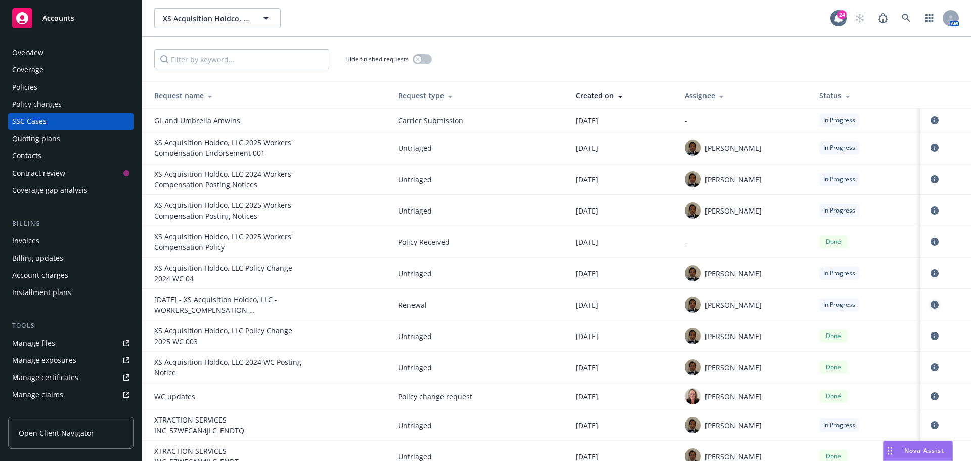
click at [931, 306] on icon "circleInformation" at bounding box center [935, 304] width 8 height 8
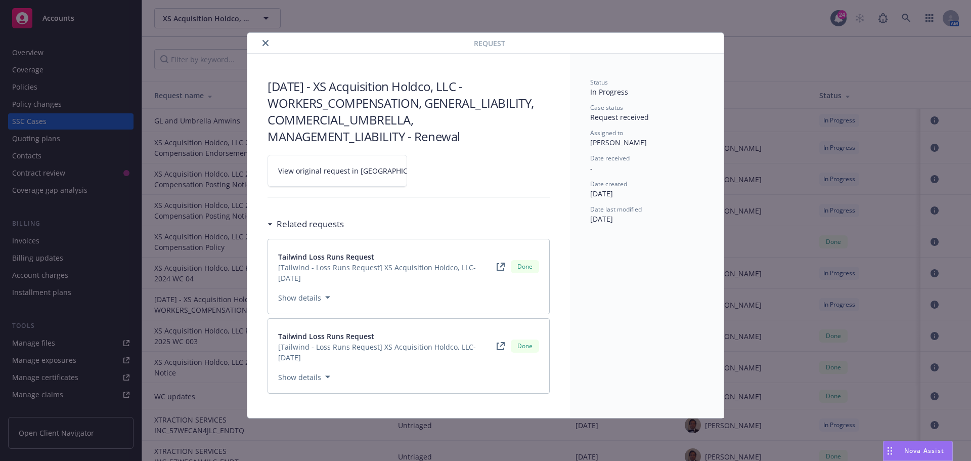
click at [262, 41] on button "close" at bounding box center [266, 43] width 12 height 12
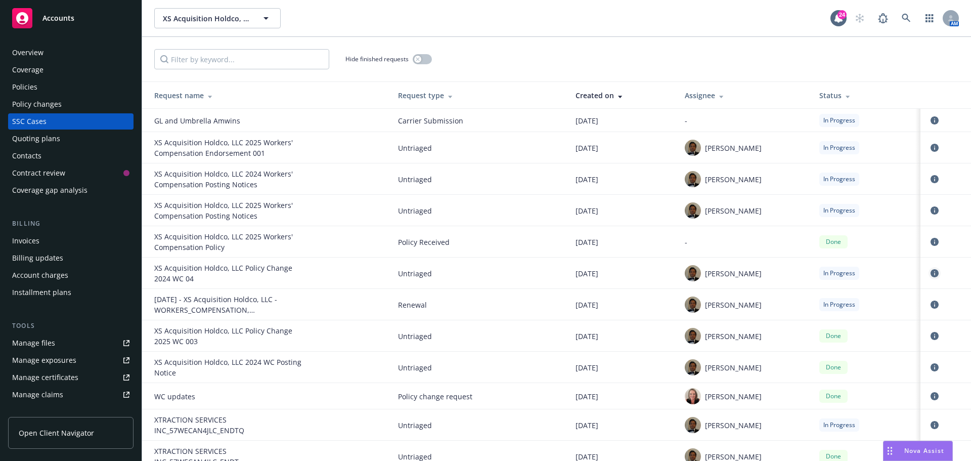
click at [931, 272] on icon "circleInformation" at bounding box center [935, 273] width 8 height 8
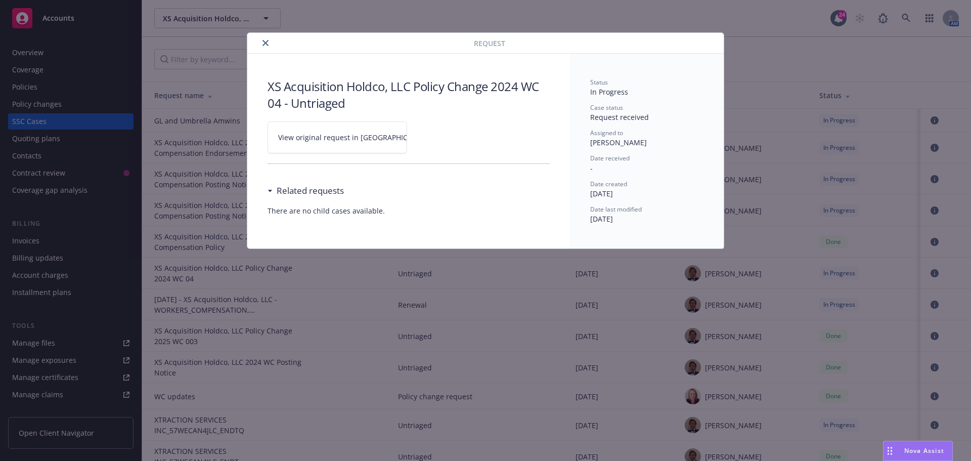
click at [263, 41] on icon "close" at bounding box center [266, 43] width 6 height 6
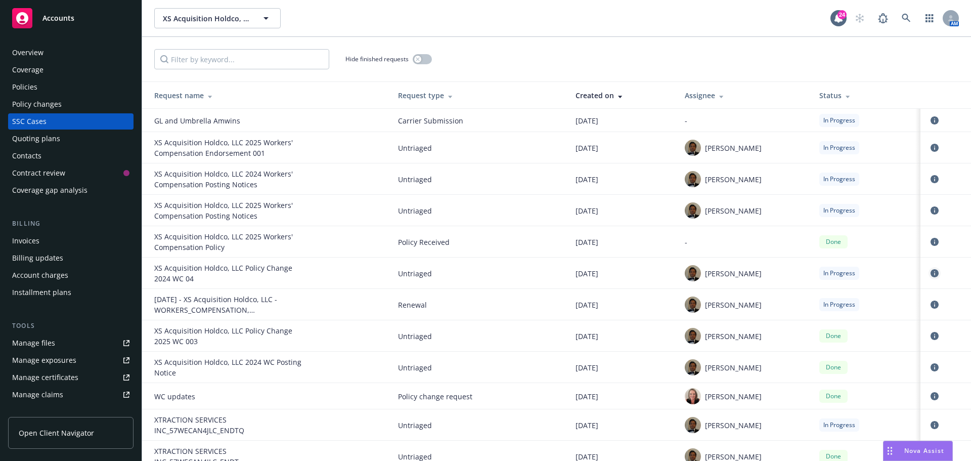
click at [931, 272] on icon "circleInformation" at bounding box center [935, 273] width 8 height 8
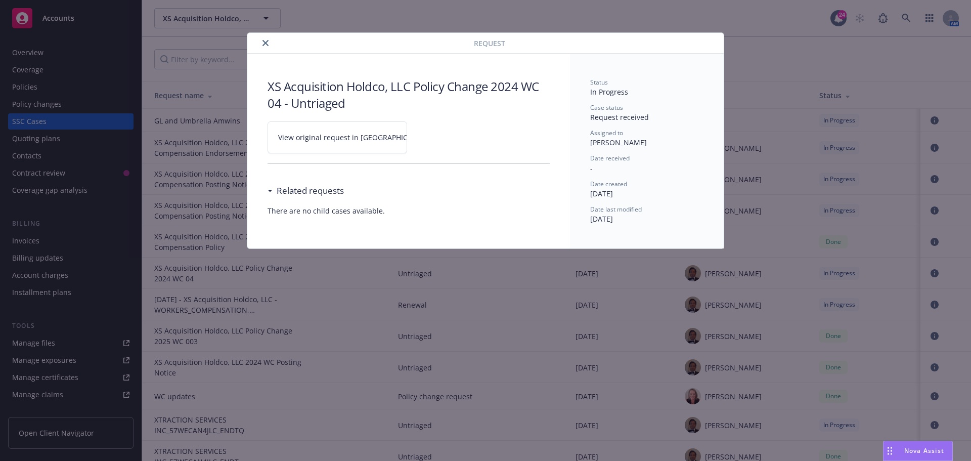
click at [341, 144] on link "View original request in SSC" at bounding box center [338, 137] width 140 height 32
drag, startPoint x: 262, startPoint y: 40, endPoint x: 240, endPoint y: 50, distance: 23.3
click at [262, 40] on button "close" at bounding box center [266, 43] width 12 height 12
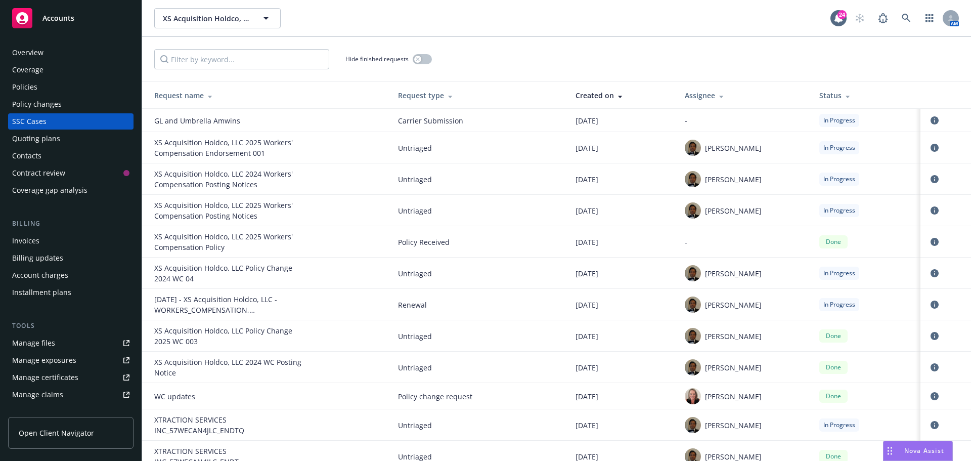
click at [67, 85] on div "Policies" at bounding box center [70, 87] width 117 height 16
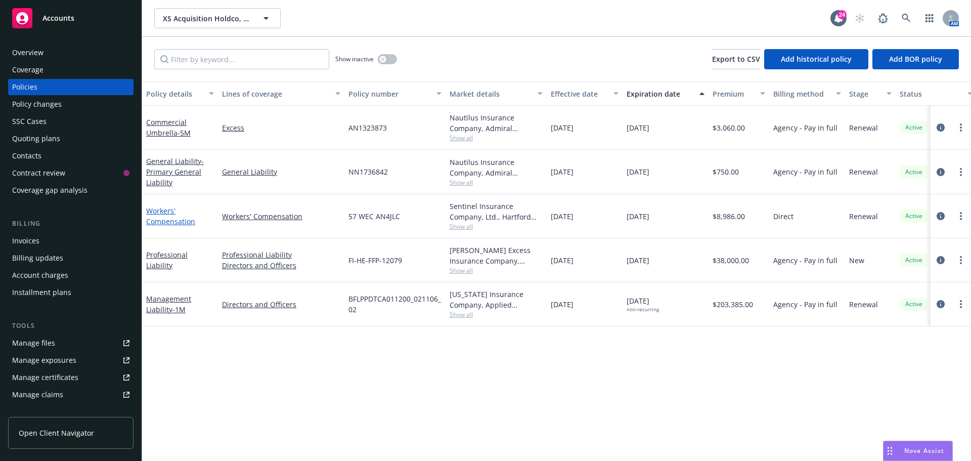
click at [155, 208] on link "Workers' Compensation" at bounding box center [170, 216] width 49 height 20
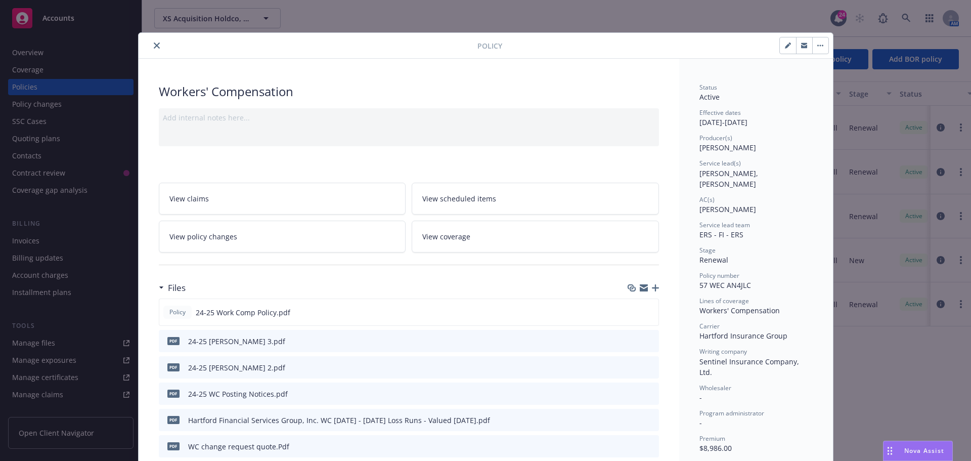
scroll to position [30, 0]
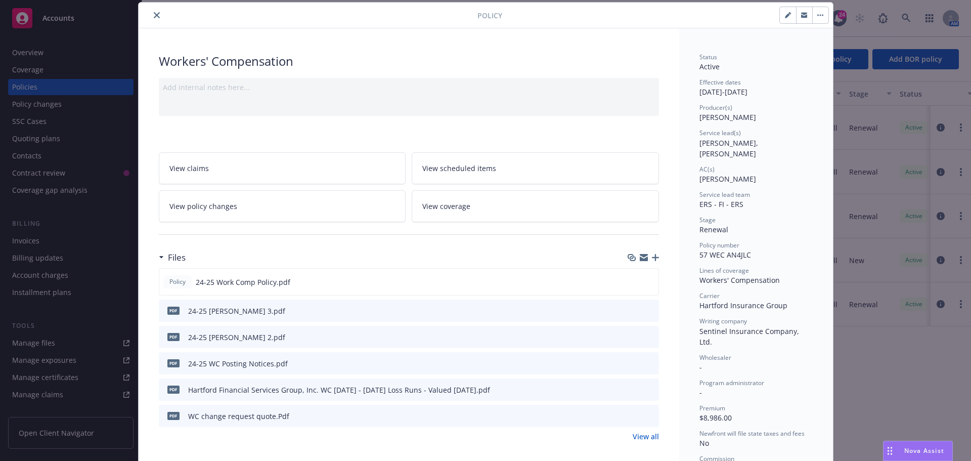
click at [653, 259] on icon "button" at bounding box center [655, 257] width 7 height 7
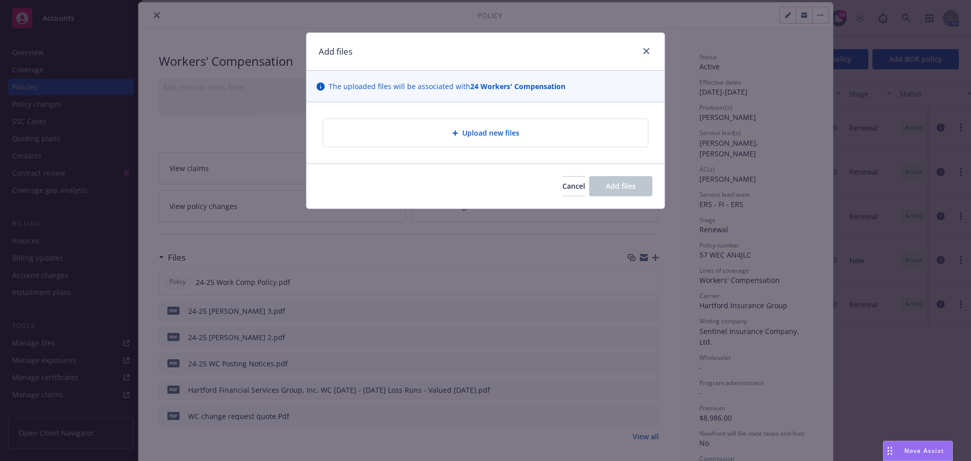
click at [472, 140] on div "Upload new files" at bounding box center [485, 133] width 325 height 28
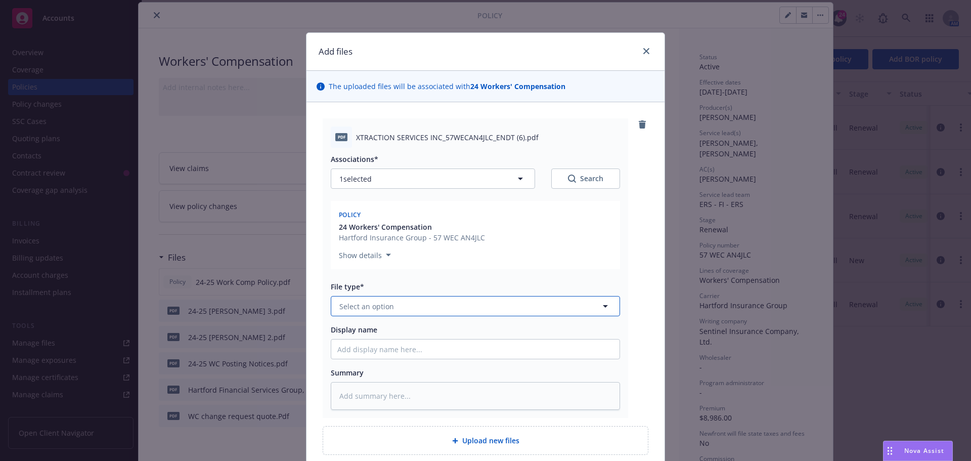
click at [387, 307] on span "Select an option" at bounding box center [366, 306] width 55 height 11
click at [402, 322] on div "Endorsement" at bounding box center [475, 334] width 288 height 27
click at [395, 340] on input "Display name" at bounding box center [475, 348] width 288 height 19
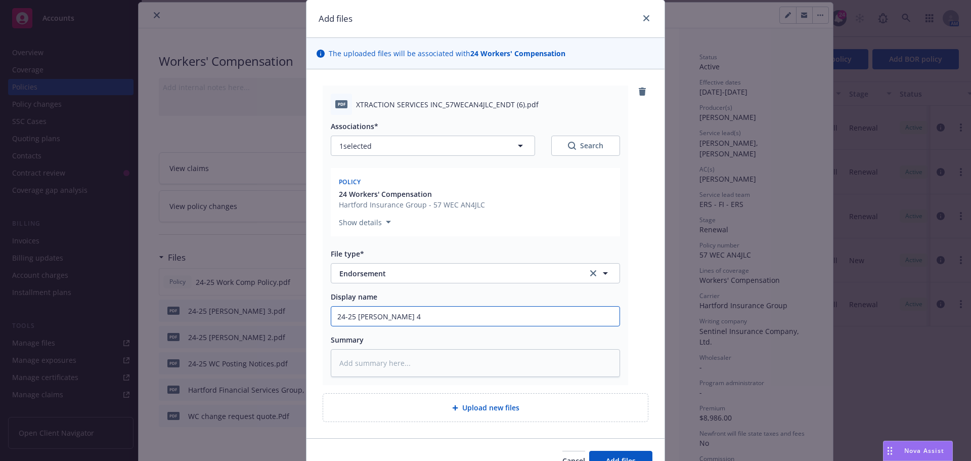
scroll to position [51, 0]
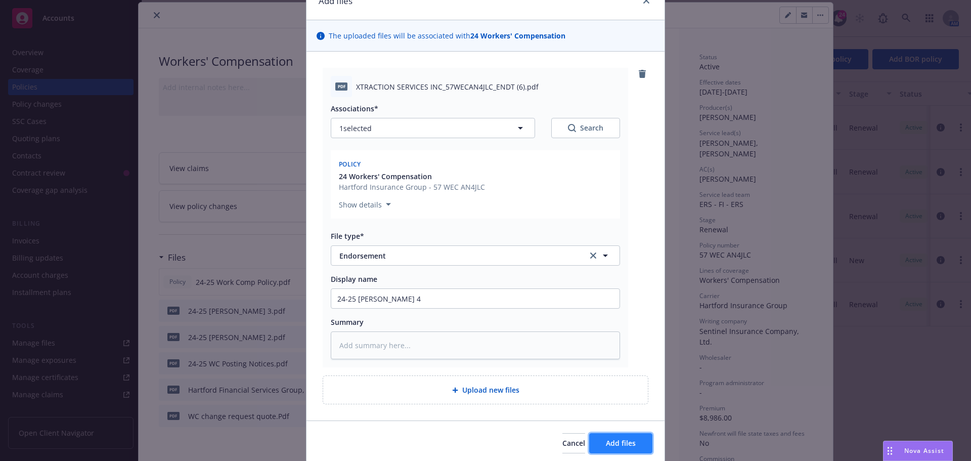
click at [618, 443] on span "Add files" at bounding box center [621, 443] width 30 height 10
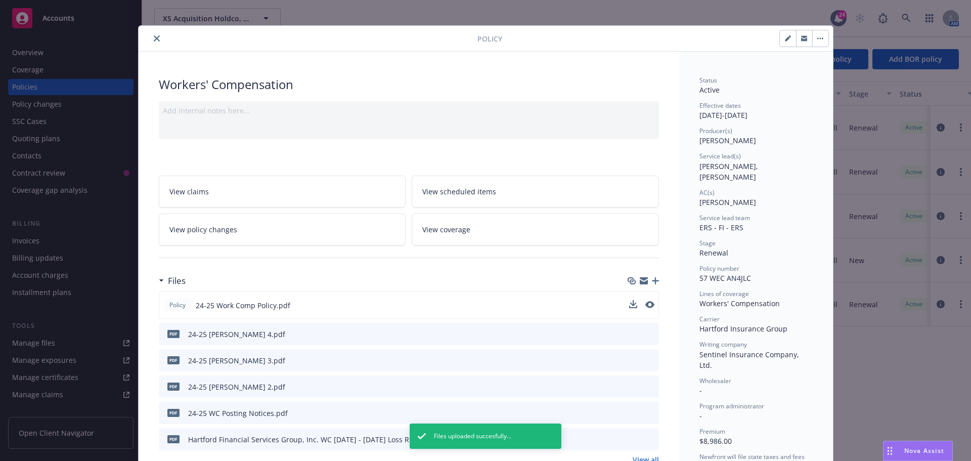
scroll to position [0, 0]
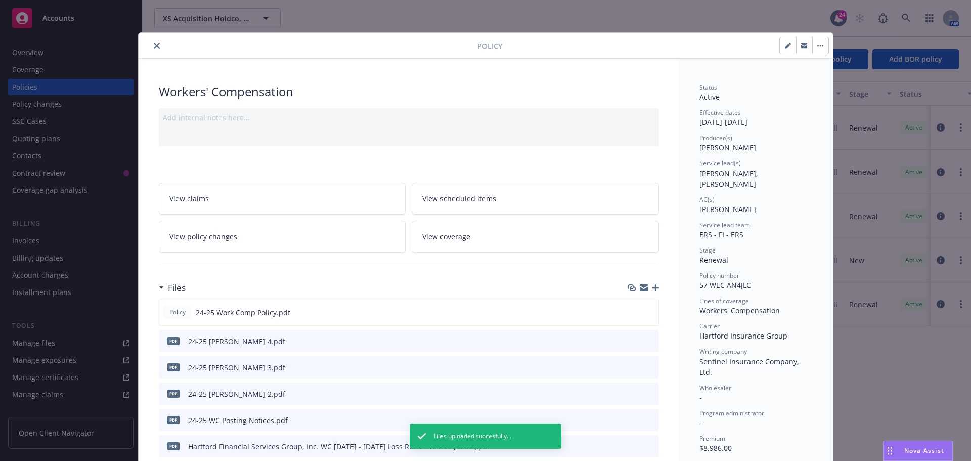
click at [154, 47] on icon "close" at bounding box center [157, 45] width 6 height 6
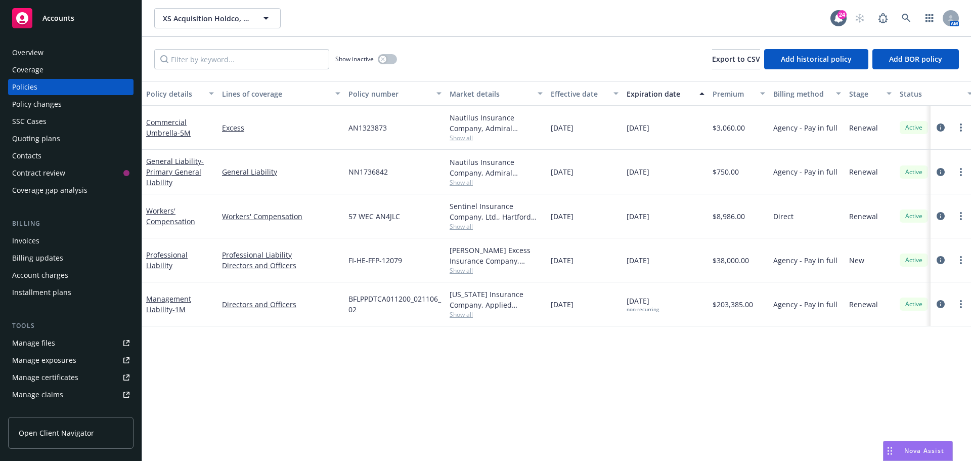
click at [494, 56] on div "Show inactive Export to CSV Add historical policy Add BOR policy" at bounding box center [556, 59] width 829 height 45
click at [92, 117] on div "SSC Cases" at bounding box center [70, 121] width 117 height 16
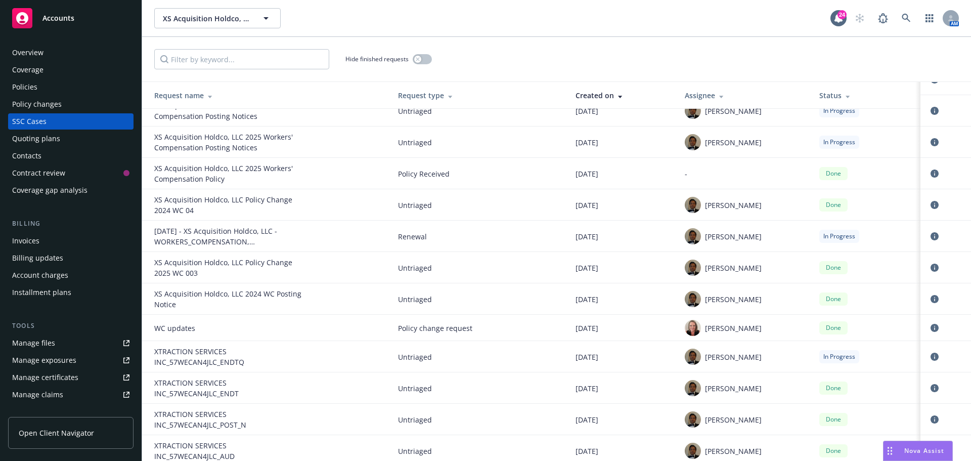
scroll to position [51, 0]
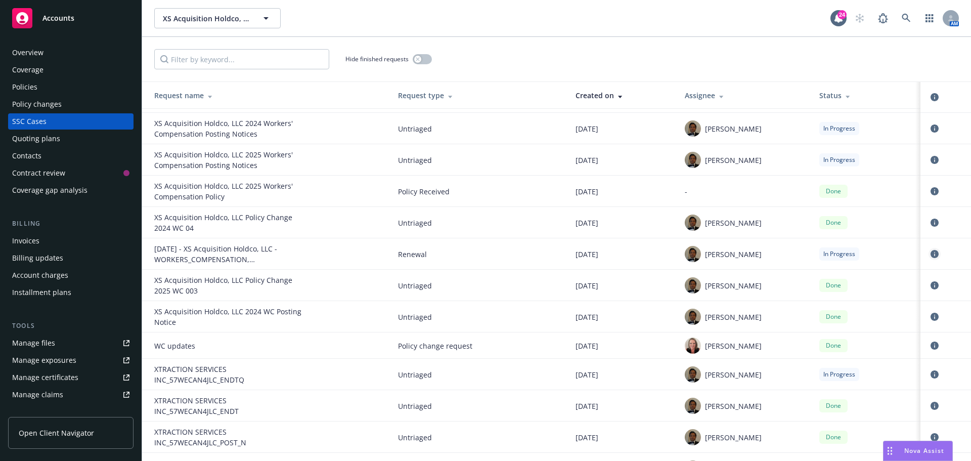
click at [931, 253] on icon "circleInformation" at bounding box center [935, 254] width 8 height 8
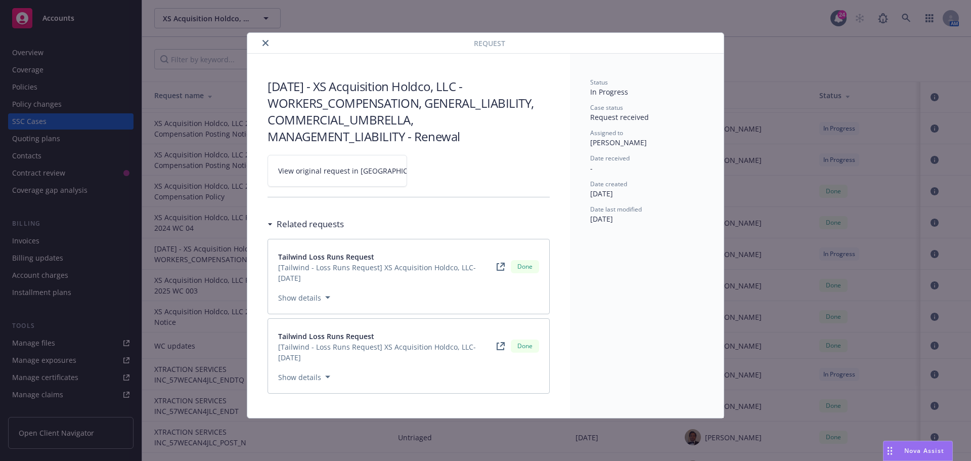
click at [266, 44] on icon "close" at bounding box center [266, 43] width 6 height 6
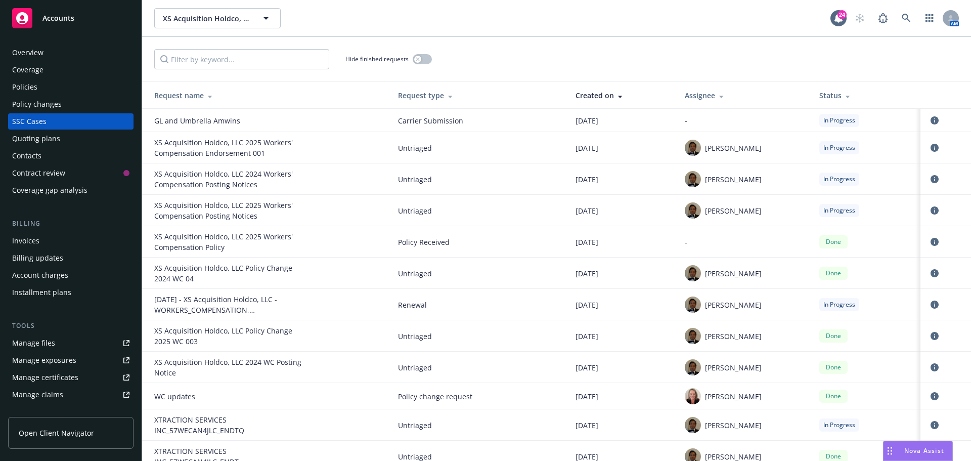
drag, startPoint x: 624, startPoint y: 58, endPoint x: 599, endPoint y: 62, distance: 25.1
click at [622, 59] on div "Hide finished requests" at bounding box center [556, 59] width 805 height 20
drag, startPoint x: 405, startPoint y: 41, endPoint x: 397, endPoint y: 36, distance: 9.3
click at [405, 41] on div "Hide finished requests" at bounding box center [556, 59] width 829 height 45
drag, startPoint x: 522, startPoint y: 46, endPoint x: 657, endPoint y: 28, distance: 136.8
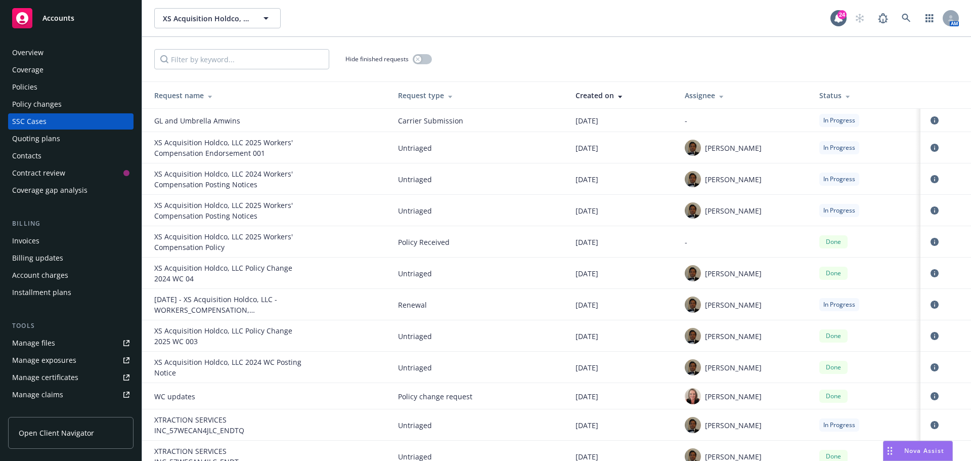
click at [522, 46] on div "Hide finished requests" at bounding box center [556, 59] width 829 height 45
click at [907, 18] on icon at bounding box center [906, 18] width 9 height 9
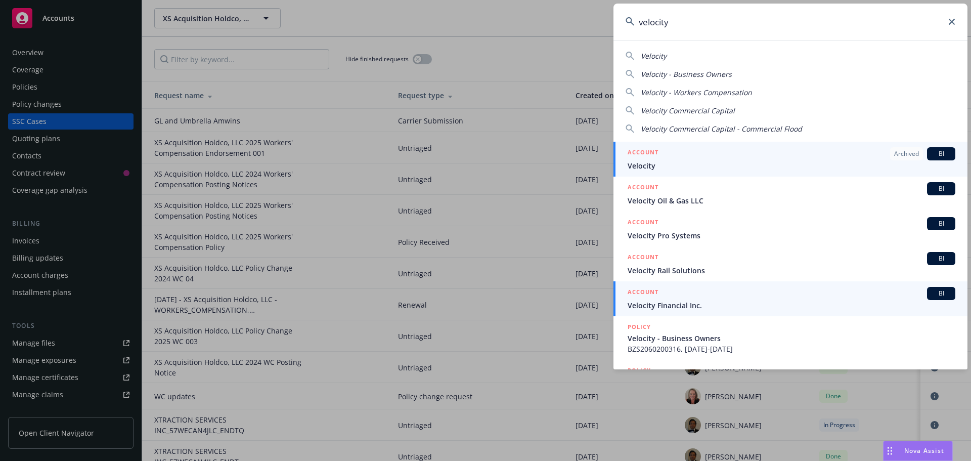
click at [941, 295] on span "BI" at bounding box center [941, 293] width 20 height 9
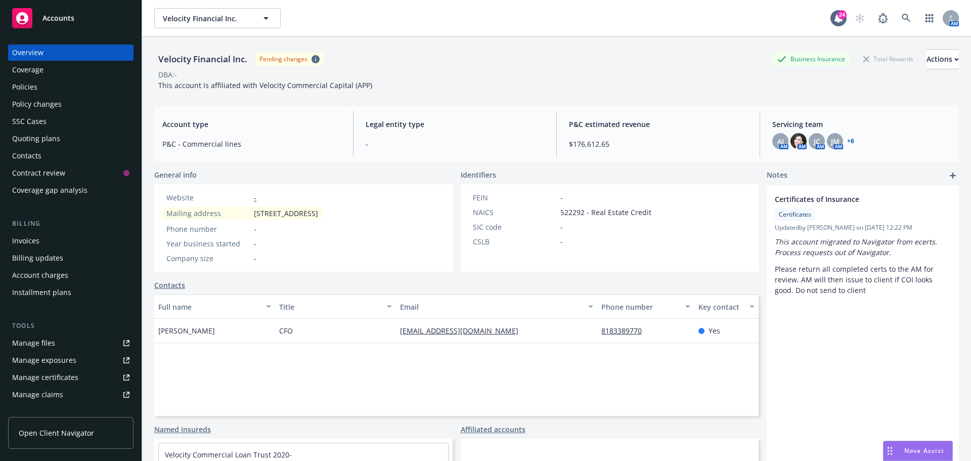
click at [422, 74] on div "DBA: -" at bounding box center [556, 74] width 805 height 11
click at [65, 79] on div "Policies" at bounding box center [70, 87] width 117 height 16
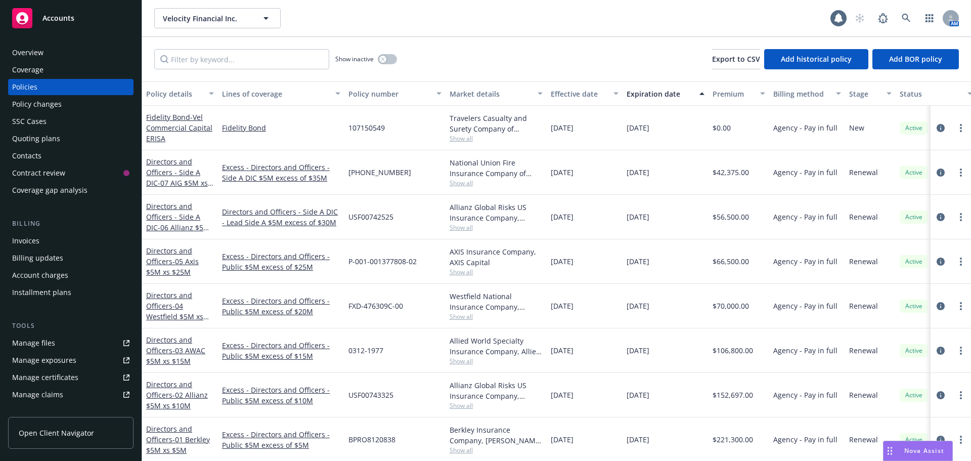
click at [433, 38] on div "Show inactive Export to CSV Add historical policy Add BOR policy" at bounding box center [556, 59] width 829 height 45
click at [46, 113] on div "Overview Coverage Policies Policy changes SSC Cases Quoting plans Contacts Cont…" at bounding box center [70, 122] width 125 height 154
click at [40, 118] on div "SSC Cases" at bounding box center [29, 121] width 34 height 16
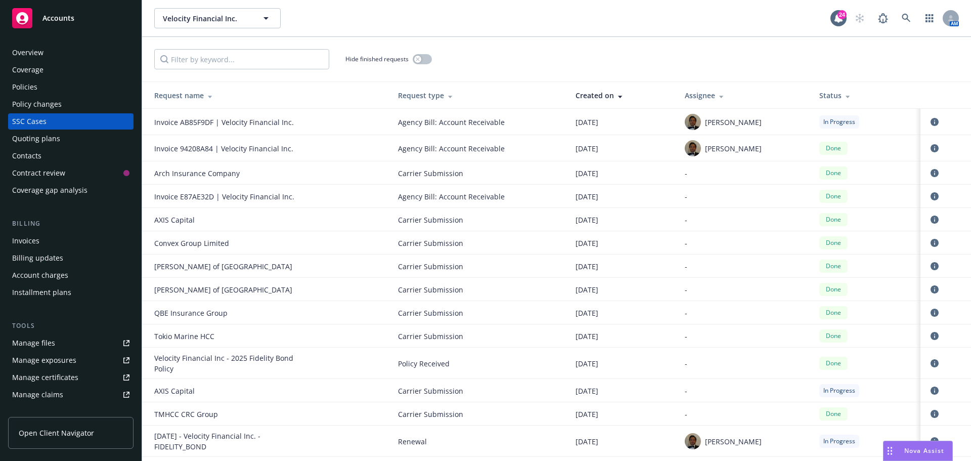
click at [532, 37] on div "Hide finished requests" at bounding box center [556, 59] width 829 height 45
click at [931, 123] on icon "circleInformation" at bounding box center [935, 122] width 8 height 8
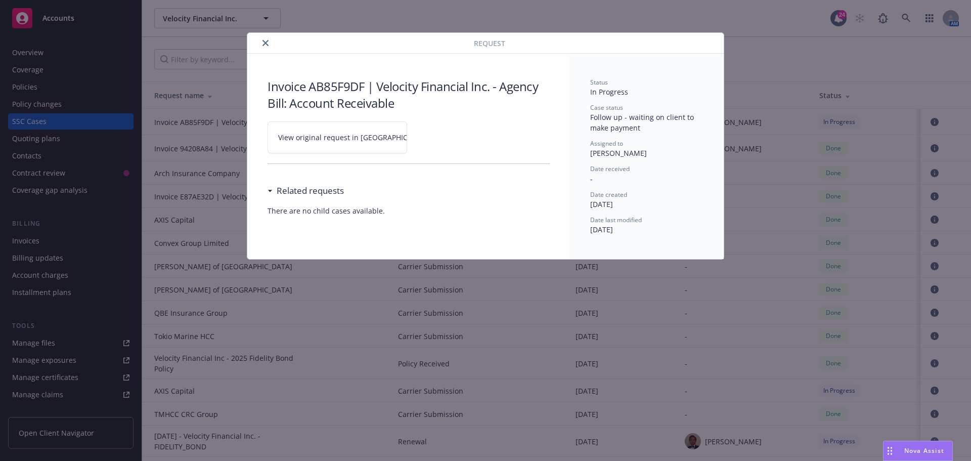
click at [288, 135] on span "View original request in SSC" at bounding box center [354, 137] width 153 height 11
click at [267, 45] on icon "close" at bounding box center [266, 43] width 6 height 6
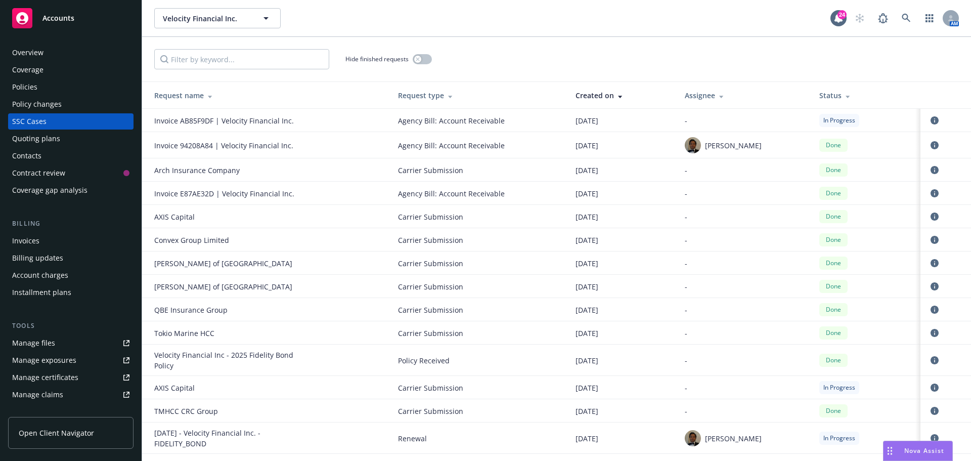
click at [323, 29] on div "Velocity Financial Inc. Velocity Financial Inc. 24 AM" at bounding box center [556, 18] width 829 height 36
click at [531, 48] on div "Hide finished requests" at bounding box center [556, 59] width 829 height 45
click at [36, 91] on div "Policies" at bounding box center [24, 87] width 25 height 16
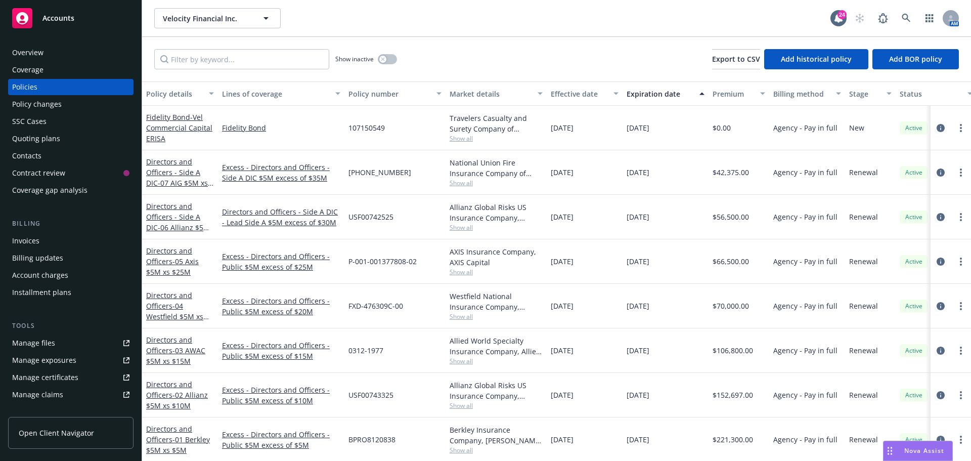
click at [72, 126] on div "SSC Cases" at bounding box center [70, 121] width 117 height 16
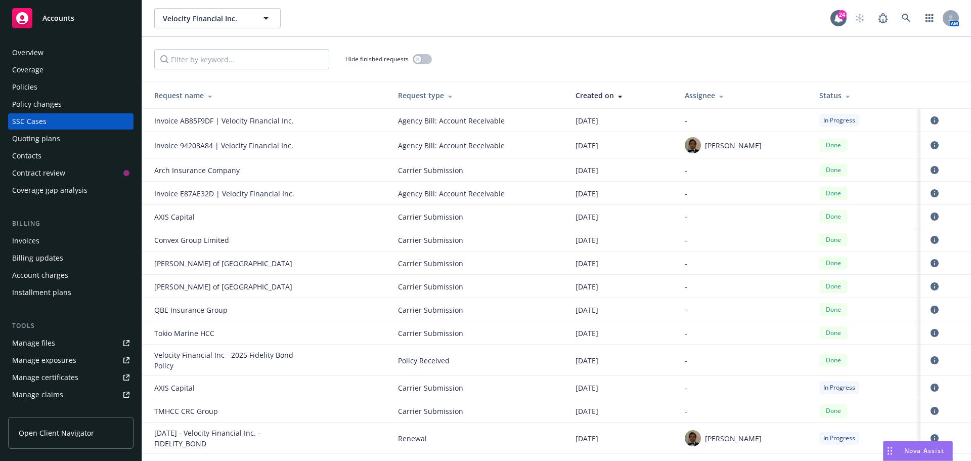
scroll to position [51, 0]
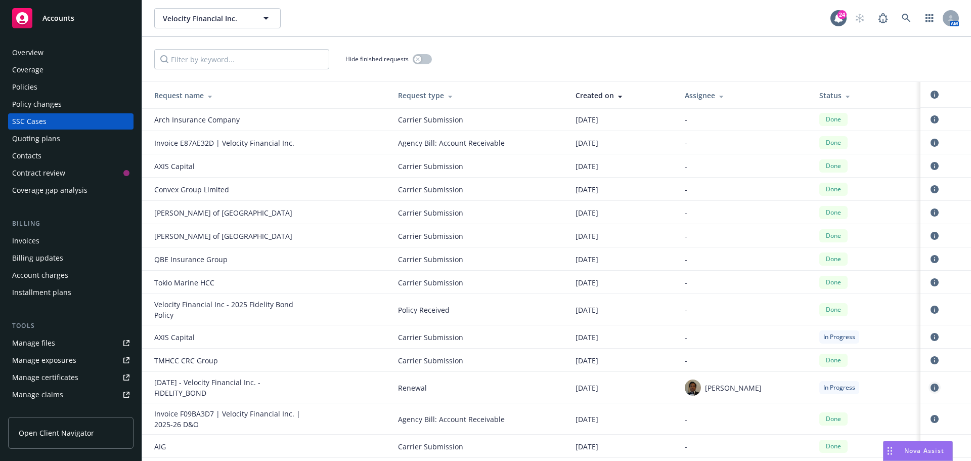
click at [931, 389] on icon "circleInformation" at bounding box center [935, 387] width 8 height 8
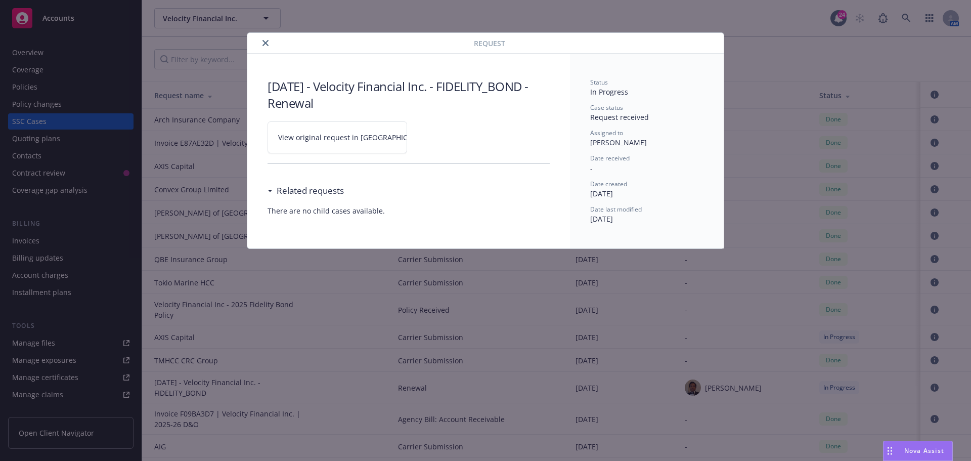
click at [278, 136] on span "View original request in SSC" at bounding box center [354, 137] width 153 height 11
click at [269, 46] on button "close" at bounding box center [266, 43] width 12 height 12
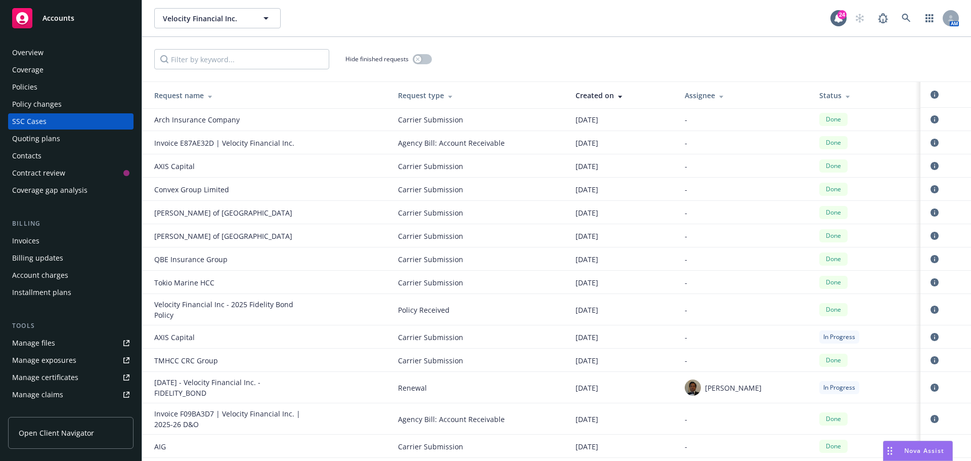
click at [40, 81] on div "Policies" at bounding box center [70, 87] width 117 height 16
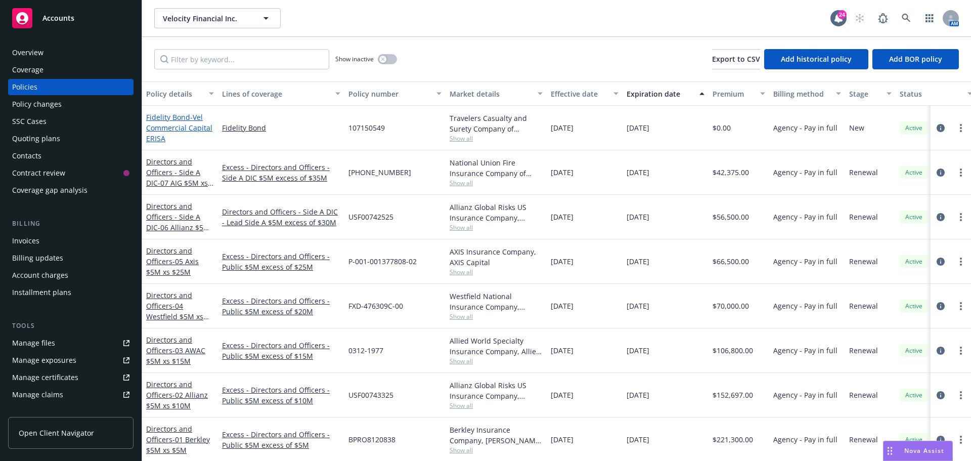
click at [179, 125] on span "- Vel Commercial Capital ERISA" at bounding box center [179, 127] width 66 height 31
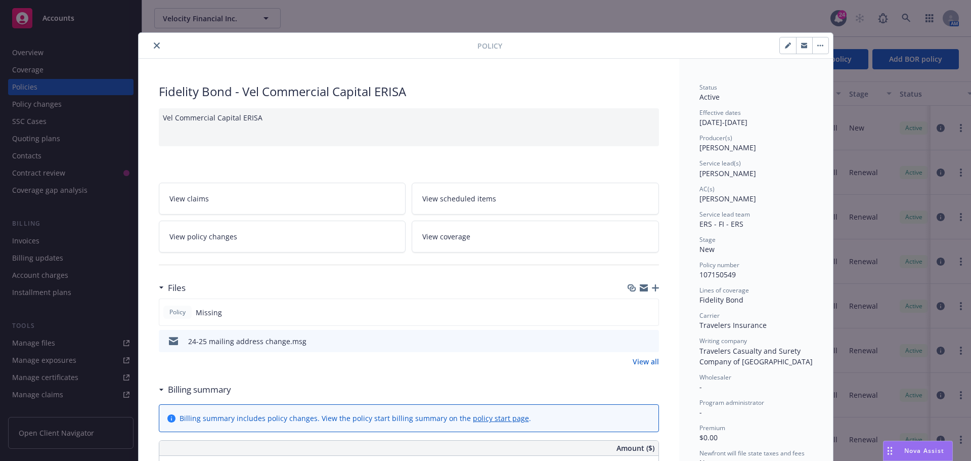
click at [645, 339] on icon "preview file" at bounding box center [649, 340] width 9 height 7
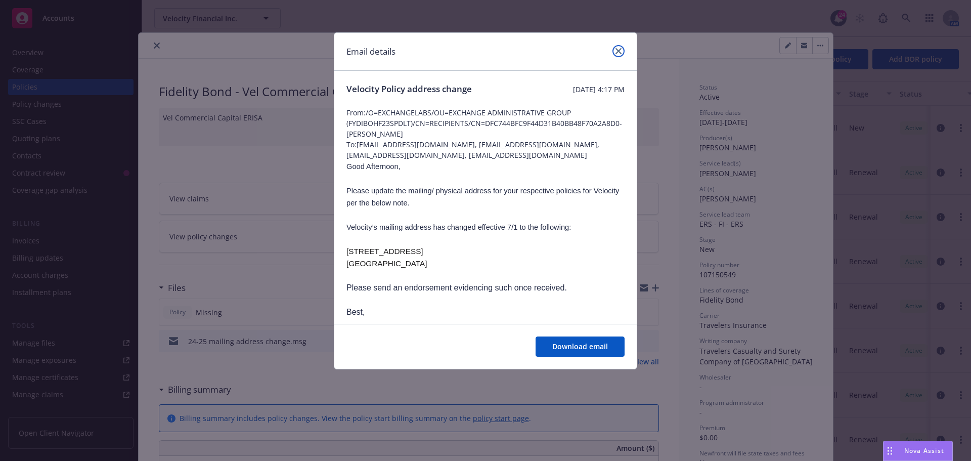
drag, startPoint x: 619, startPoint y: 55, endPoint x: 545, endPoint y: 52, distance: 74.4
click at [619, 55] on link "close" at bounding box center [619, 51] width 12 height 12
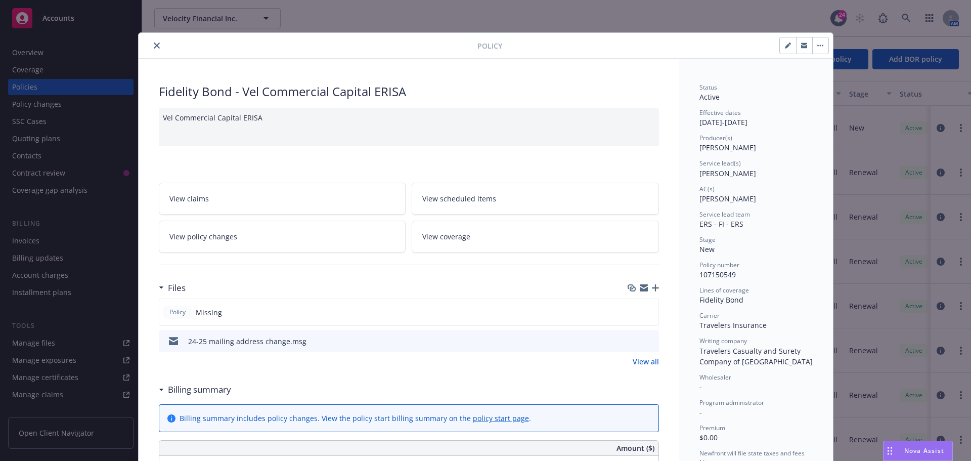
click at [152, 42] on button "close" at bounding box center [157, 45] width 12 height 12
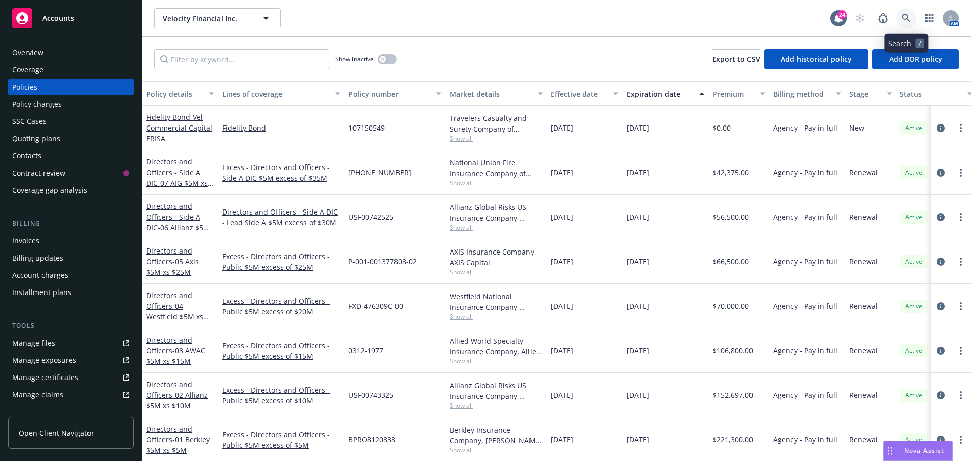
click at [902, 17] on icon at bounding box center [906, 18] width 9 height 9
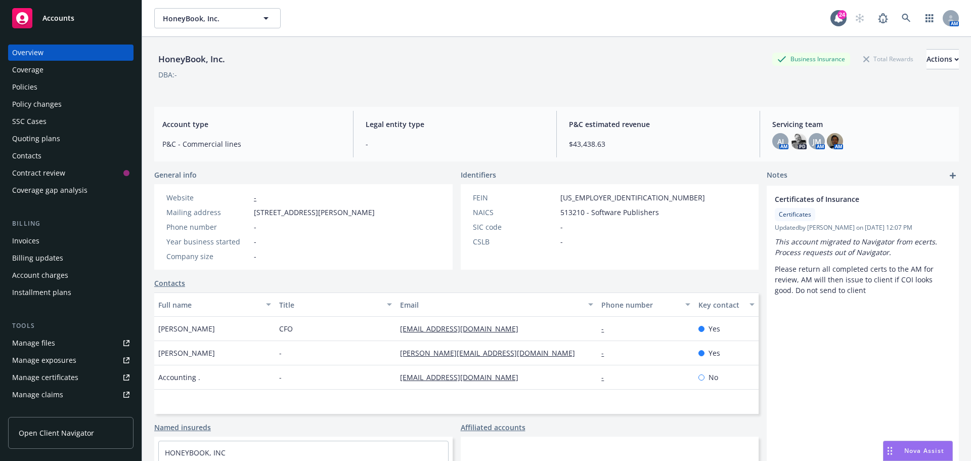
click at [627, 38] on div "HoneyBook, Inc. Business Insurance Total Rewards Actions DBA: -" at bounding box center [556, 68] width 805 height 62
click at [68, 85] on div "Policies" at bounding box center [70, 87] width 117 height 16
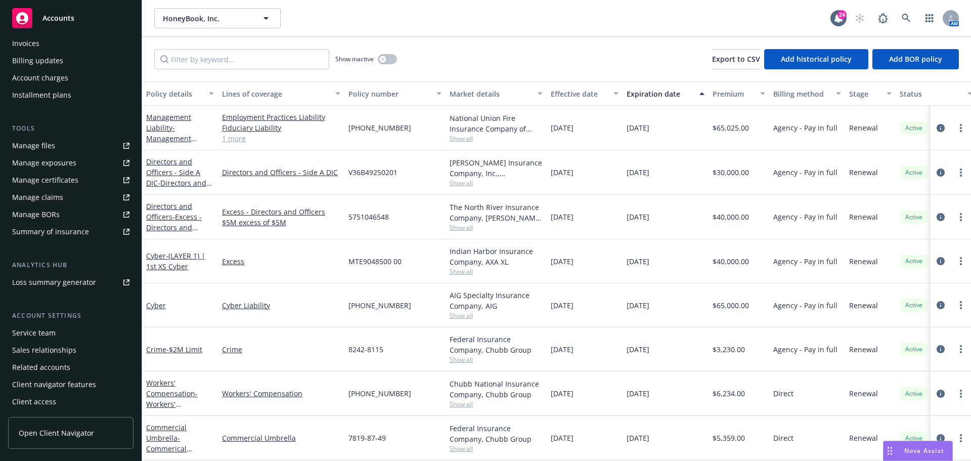
scroll to position [198, 0]
click at [66, 394] on div "Client access" at bounding box center [70, 401] width 117 height 16
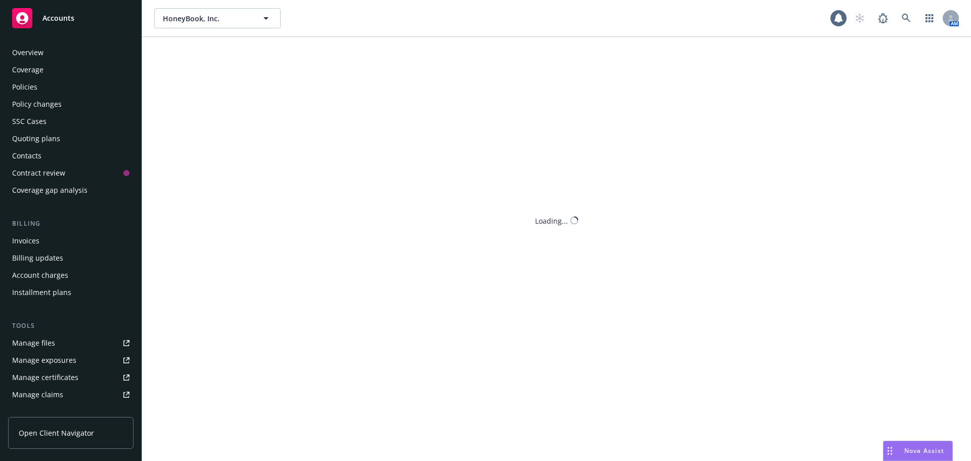
scroll to position [198, 0]
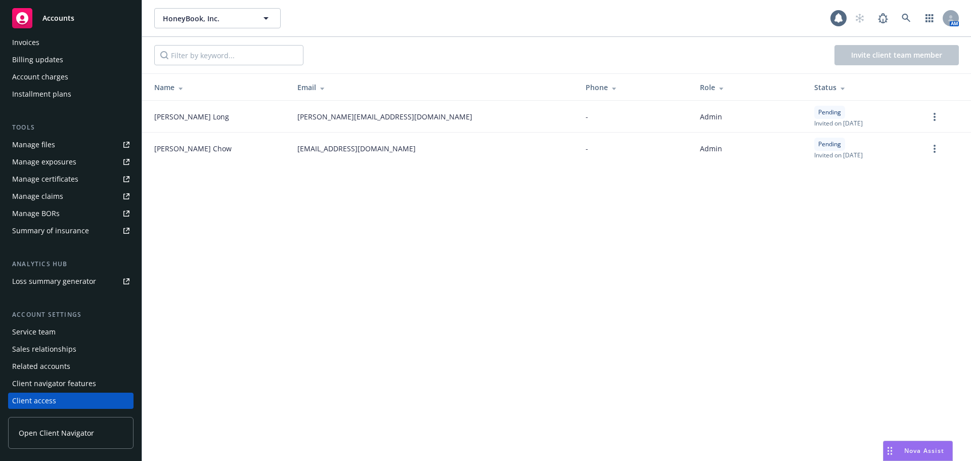
click at [636, 320] on div "HoneyBook, Inc. HoneyBook, Inc. AM Invite client team member Name Email Phone R…" at bounding box center [556, 230] width 829 height 461
click at [480, 287] on div "HoneyBook, Inc. HoneyBook, Inc. 24 AM Invite client team member Name Email Phon…" at bounding box center [556, 230] width 829 height 461
click at [455, 36] on div "HoneyBook, Inc. HoneyBook, Inc. 24 AM" at bounding box center [556, 18] width 829 height 37
click at [906, 15] on icon at bounding box center [906, 18] width 9 height 9
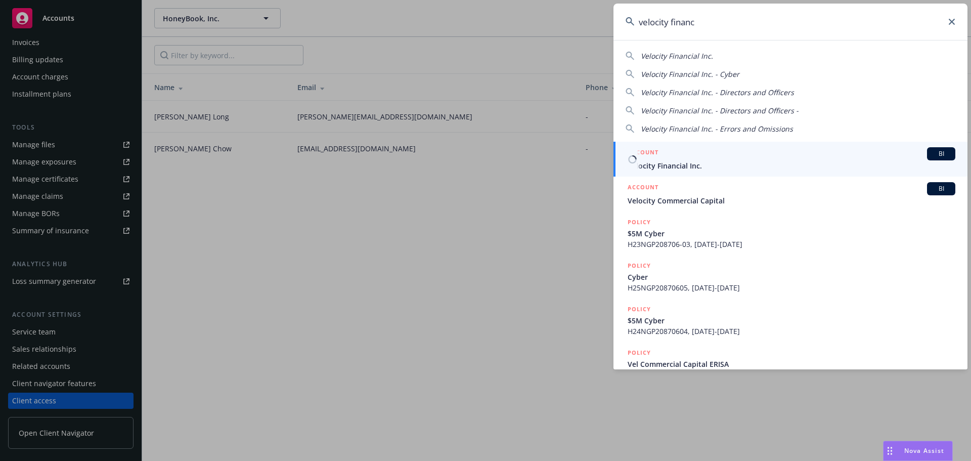
click at [936, 159] on div "BI" at bounding box center [941, 153] width 28 height 13
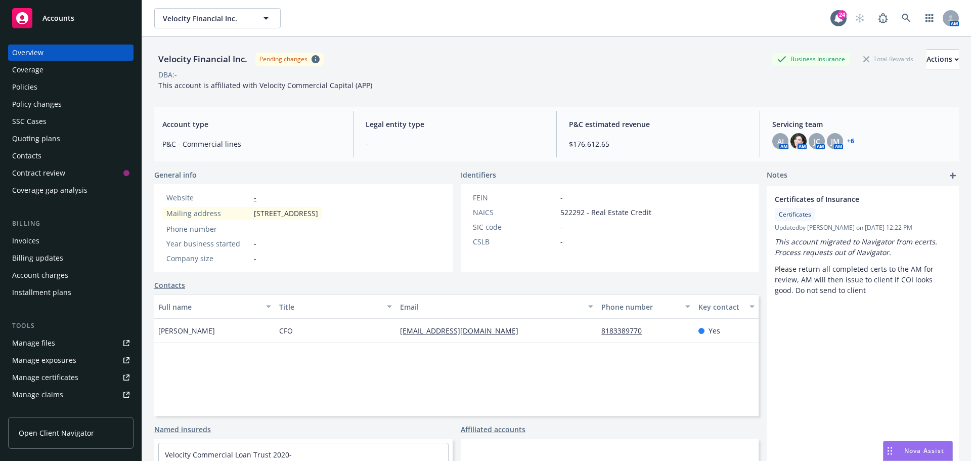
click at [44, 134] on div "Quoting plans" at bounding box center [36, 139] width 48 height 16
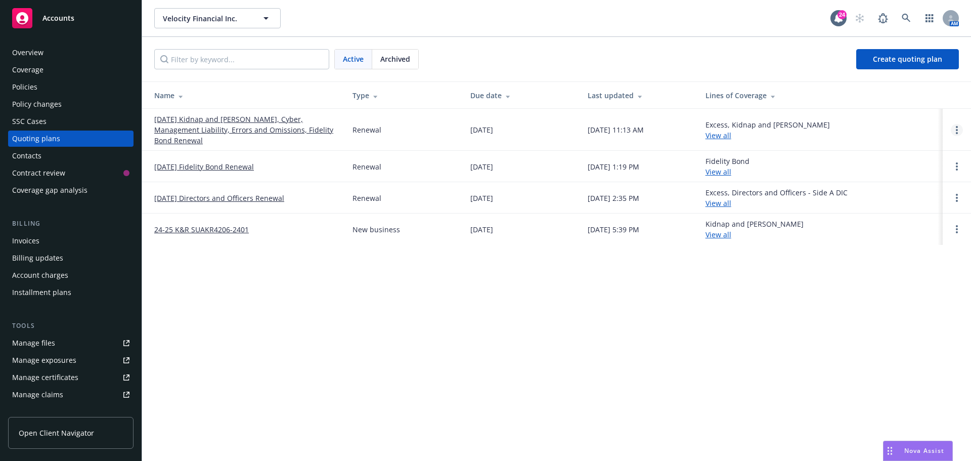
click at [961, 124] on link "Open options" at bounding box center [957, 130] width 12 height 12
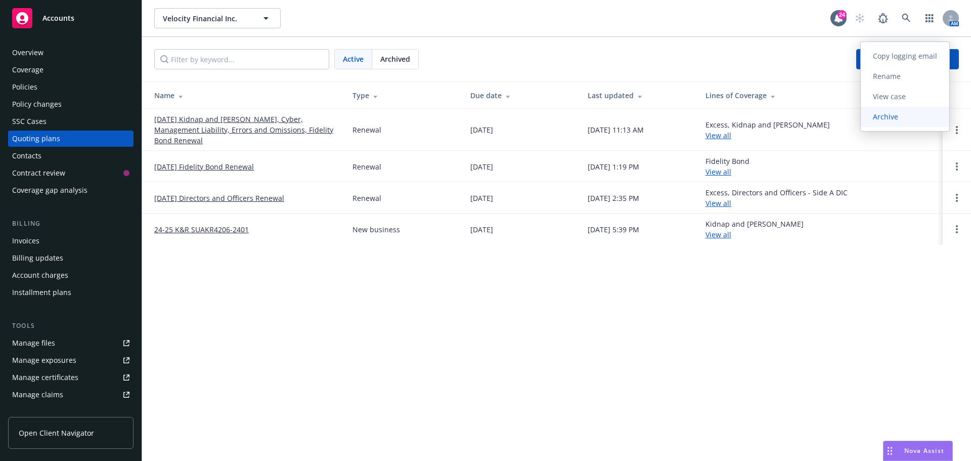
click at [893, 114] on span "Archive" at bounding box center [886, 117] width 50 height 10
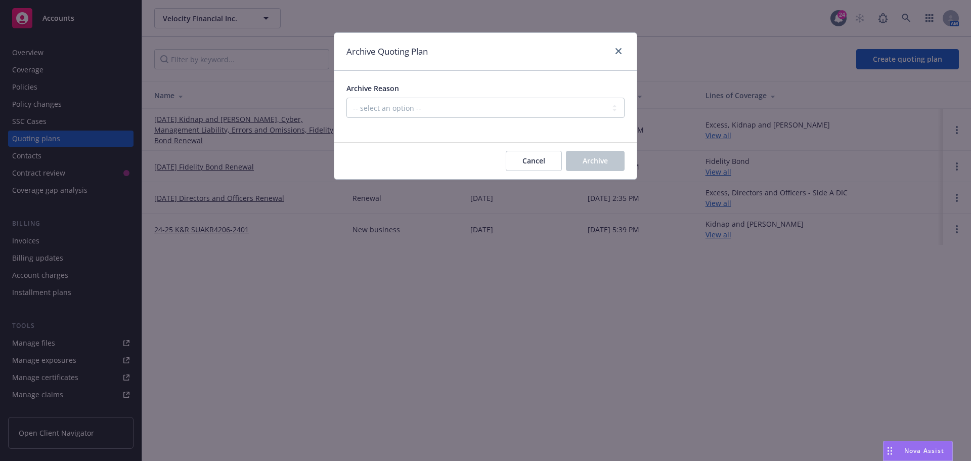
click at [511, 97] on div "Archive Reason -- select an option -- All policies in this renewal plan are aut…" at bounding box center [486, 100] width 278 height 35
click at [481, 107] on select "-- select an option -- All policies in this renewal plan are auto-renewed Creat…" at bounding box center [486, 108] width 278 height 20
click at [347, 98] on select "-- select an option -- All policies in this renewal plan are auto-renewed Creat…" at bounding box center [486, 108] width 278 height 20
click at [604, 168] on button "Archive" at bounding box center [595, 161] width 59 height 20
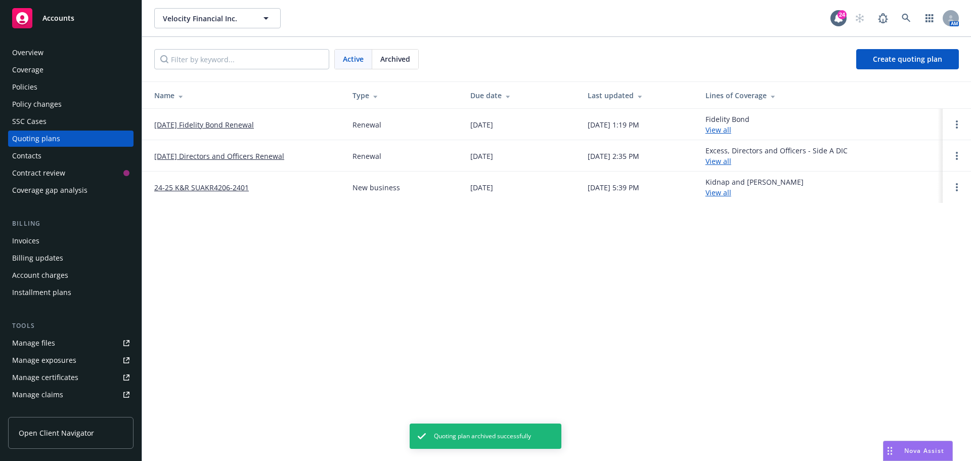
click at [404, 279] on div "Velocity Financial Inc. Velocity Financial Inc. 24 AM Active Archived Create qu…" at bounding box center [556, 230] width 829 height 461
click at [958, 190] on circle "Open options" at bounding box center [957, 190] width 2 height 2
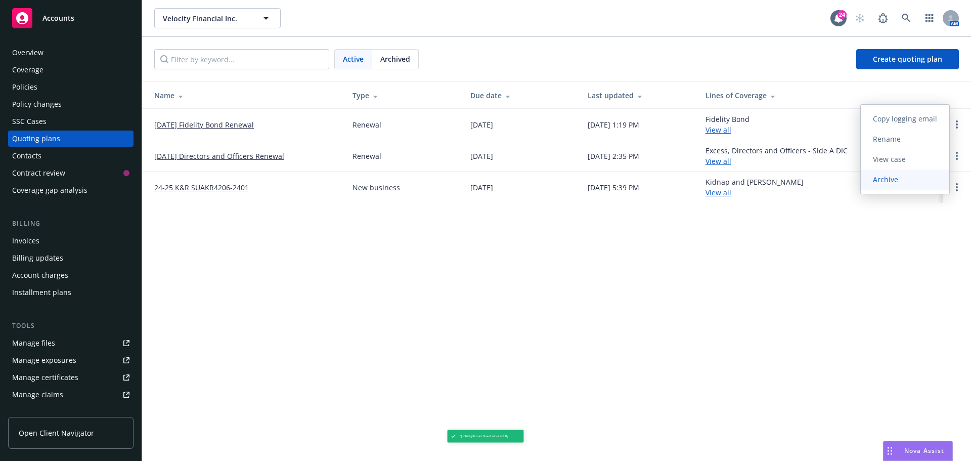
click at [868, 181] on span "Archive" at bounding box center [886, 180] width 50 height 10
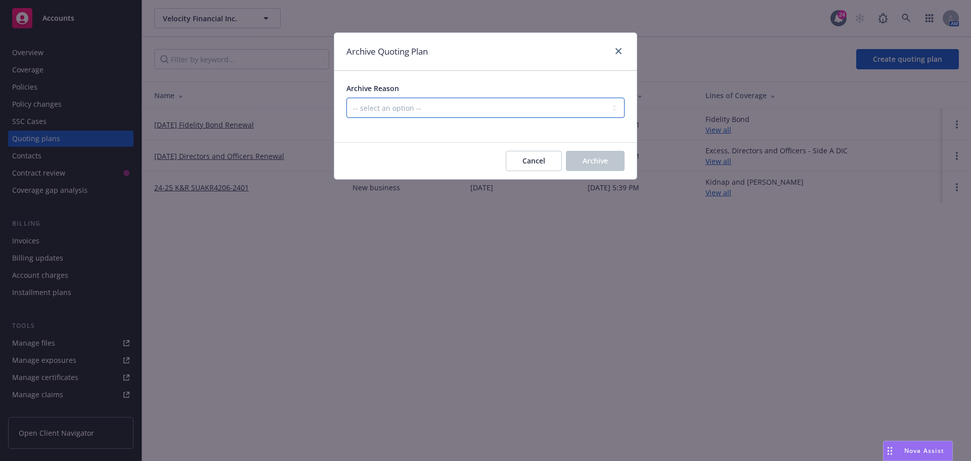
click at [525, 110] on select "-- select an option -- Created by error Duplicate New business opportunity lost…" at bounding box center [486, 108] width 278 height 20
click at [347, 98] on select "-- select an option -- Created by error Duplicate New business opportunity lost…" at bounding box center [486, 108] width 278 height 20
click at [583, 156] on span "Archive" at bounding box center [595, 161] width 25 height 10
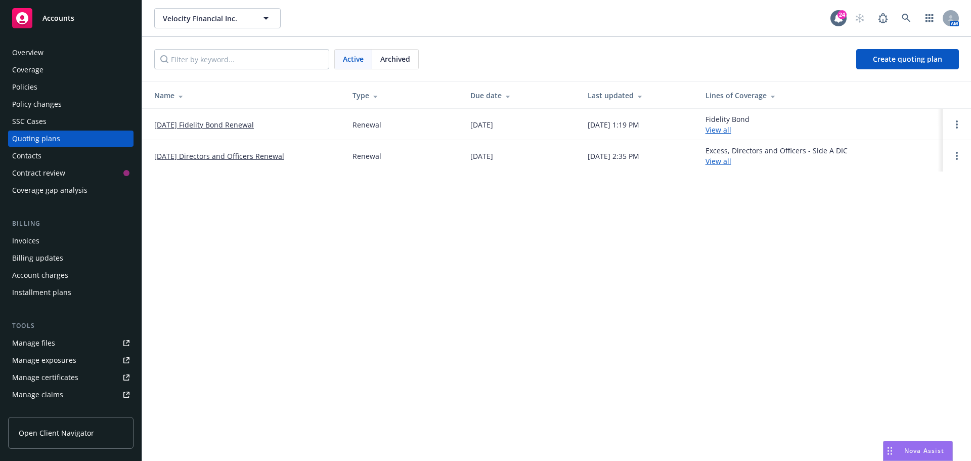
click at [444, 333] on div "Velocity Financial Inc. Velocity Financial Inc. 24 AM Active Archived Create qu…" at bounding box center [556, 230] width 829 height 461
click at [238, 123] on link "09/13/25 Fidelity Bond Renewal" at bounding box center [204, 124] width 100 height 11
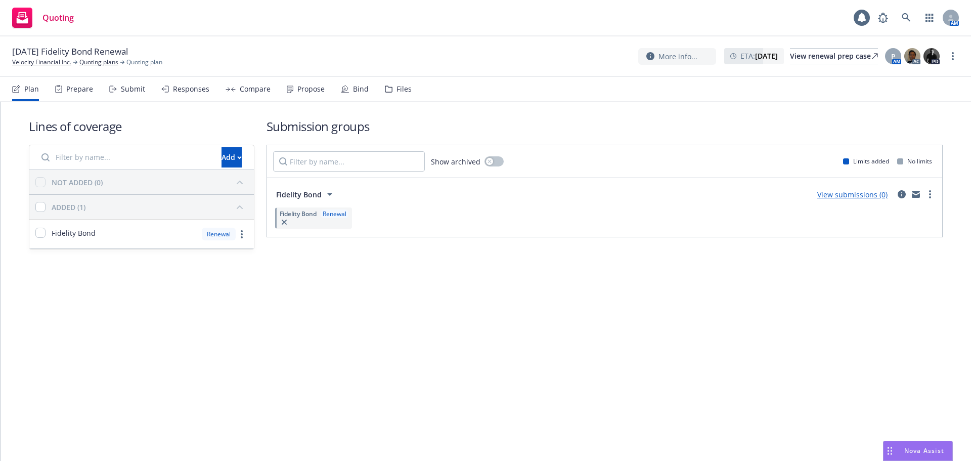
click at [390, 90] on div "Files" at bounding box center [398, 89] width 27 height 24
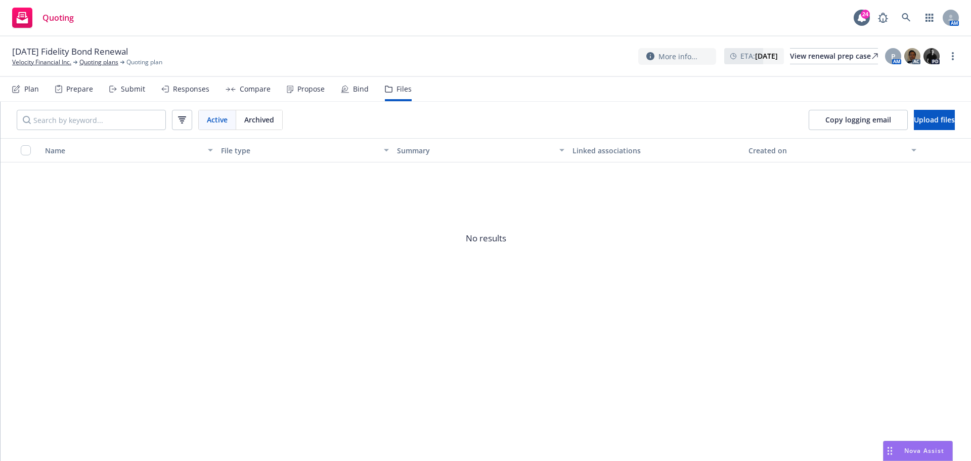
click at [394, 276] on span "No results" at bounding box center [486, 238] width 971 height 152
click at [457, 101] on nav "Plan Prepare Submit Responses Compare Propose Bind Files" at bounding box center [485, 89] width 971 height 25
click at [447, 49] on div "09/13/25 Fidelity Bond Renewal Velocity Financial Inc. Quoting plans Quoting pl…" at bounding box center [485, 56] width 947 height 21
click at [203, 38] on div "09/13/25 Fidelity Bond Renewal Velocity Financial Inc. Quoting plans Quoting pl…" at bounding box center [485, 56] width 971 height 40
click at [56, 59] on link "Velocity Financial Inc." at bounding box center [41, 62] width 59 height 9
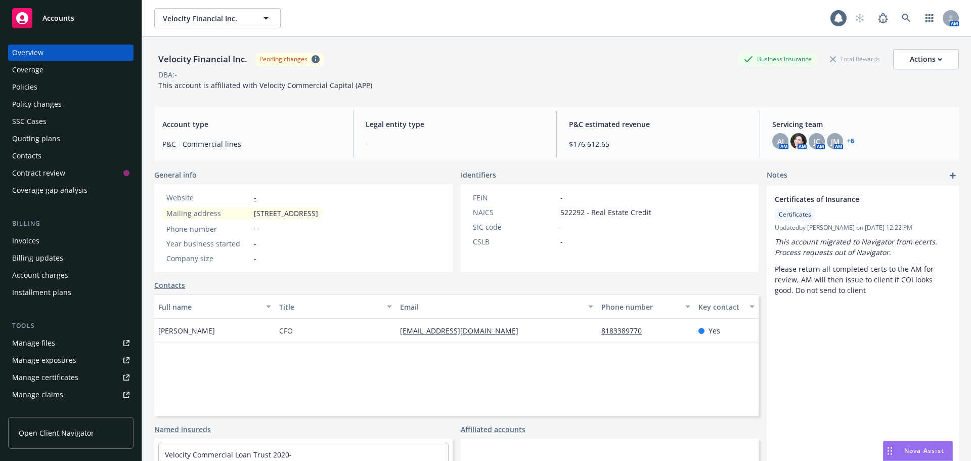
click at [438, 67] on div "Velocity Financial Inc. Pending changes Business Insurance Total Rewards Actions" at bounding box center [556, 59] width 805 height 20
click at [45, 125] on div "SSC Cases" at bounding box center [29, 121] width 34 height 16
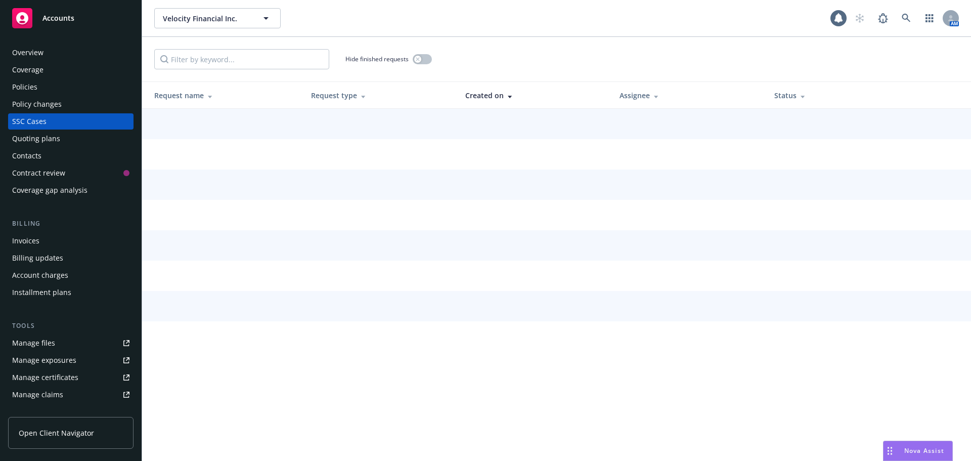
click at [40, 87] on div "Policies" at bounding box center [70, 87] width 117 height 16
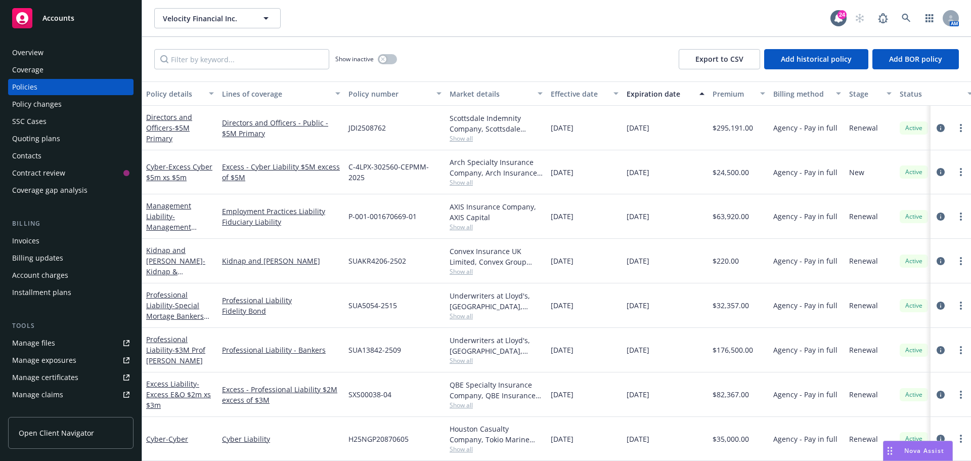
scroll to position [284, 0]
